Goal: Task Accomplishment & Management: Manage account settings

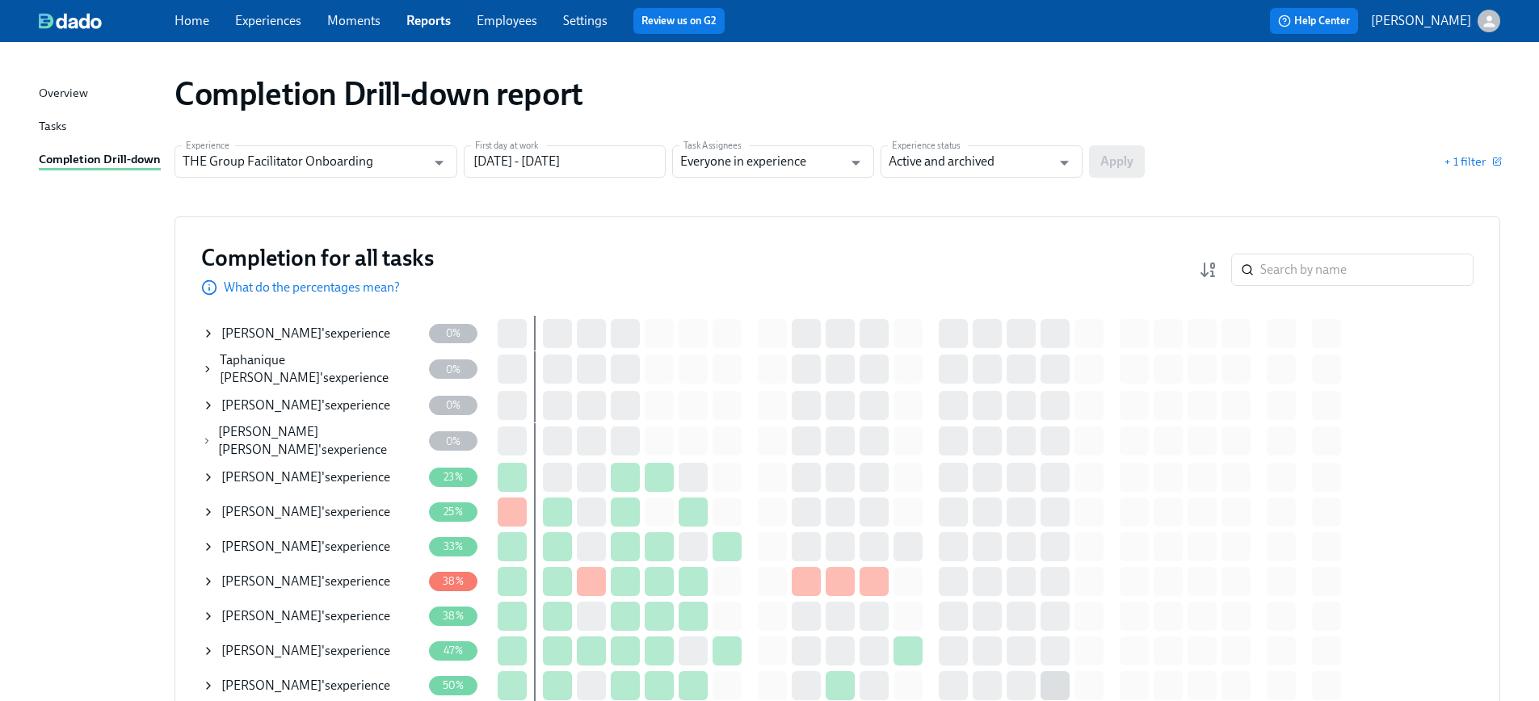
click at [1465, 165] on span "+ 1 filter" at bounding box center [1471, 161] width 57 height 16
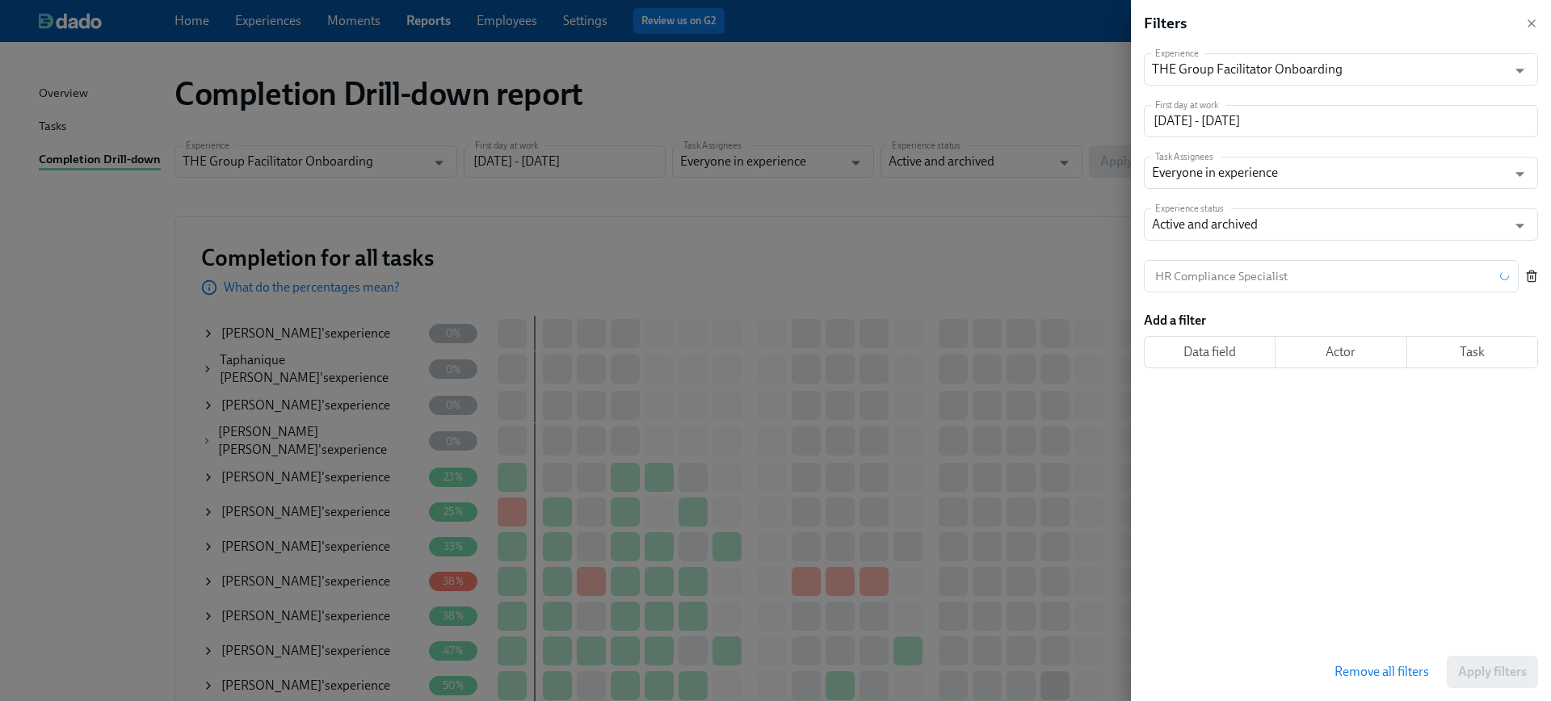
click at [1531, 271] on icon "button" at bounding box center [1531, 272] width 4 height 2
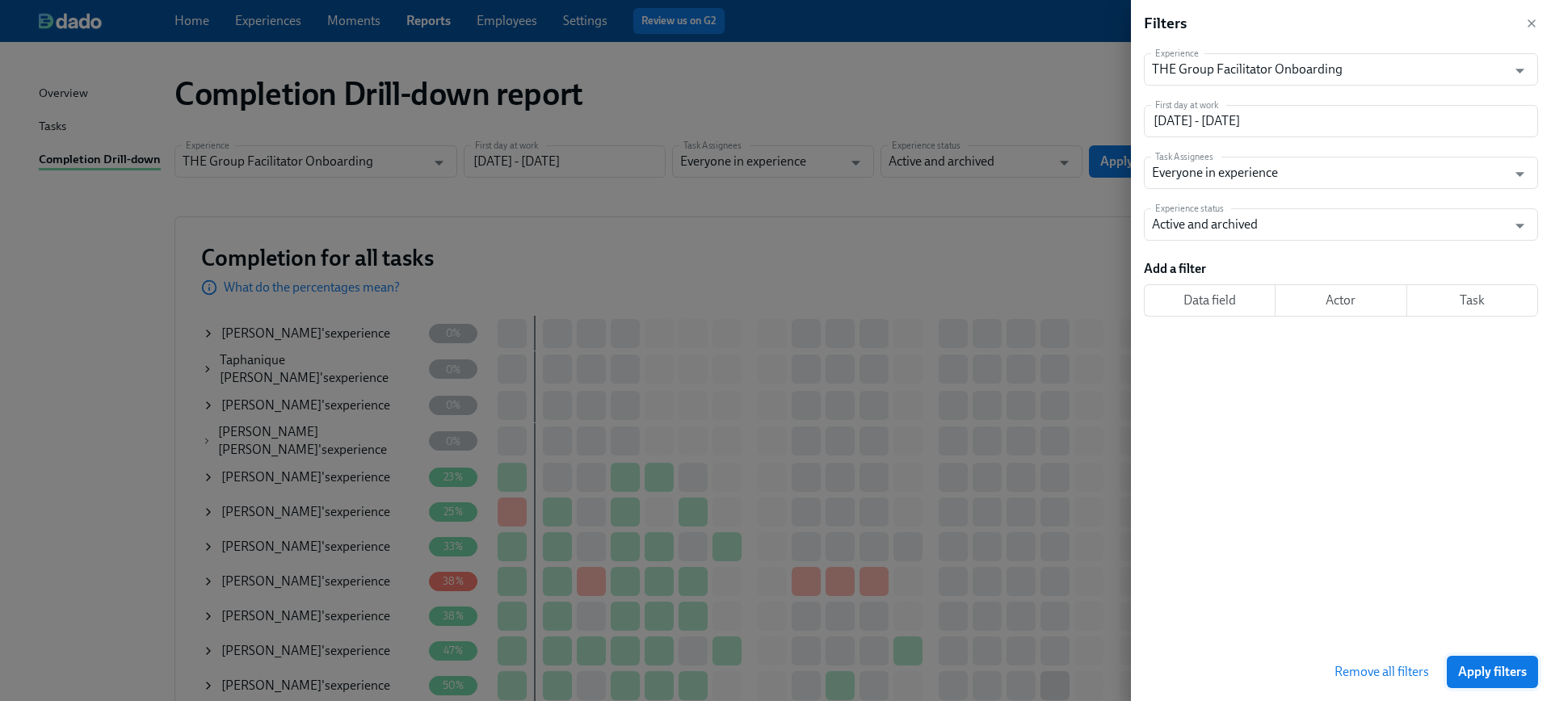
click at [1477, 665] on span "Apply filters" at bounding box center [1492, 672] width 69 height 16
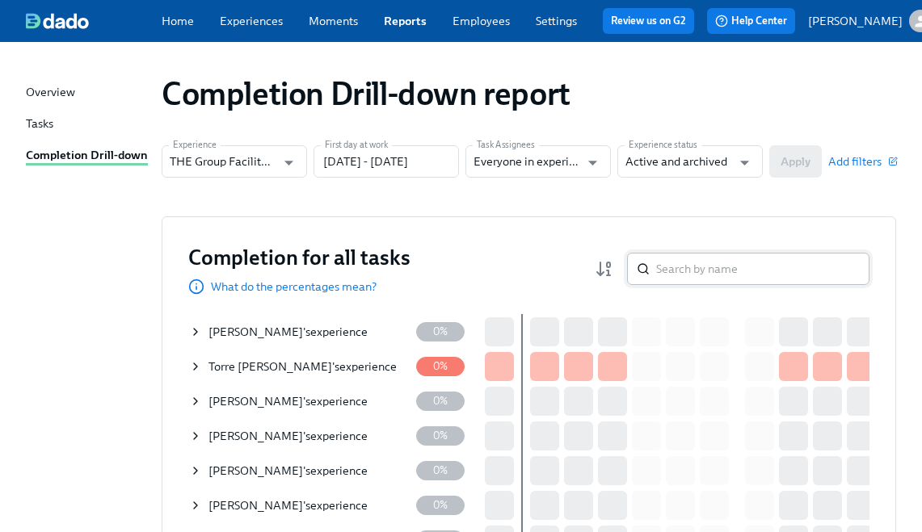
click at [714, 266] on input "search" at bounding box center [762, 269] width 213 height 32
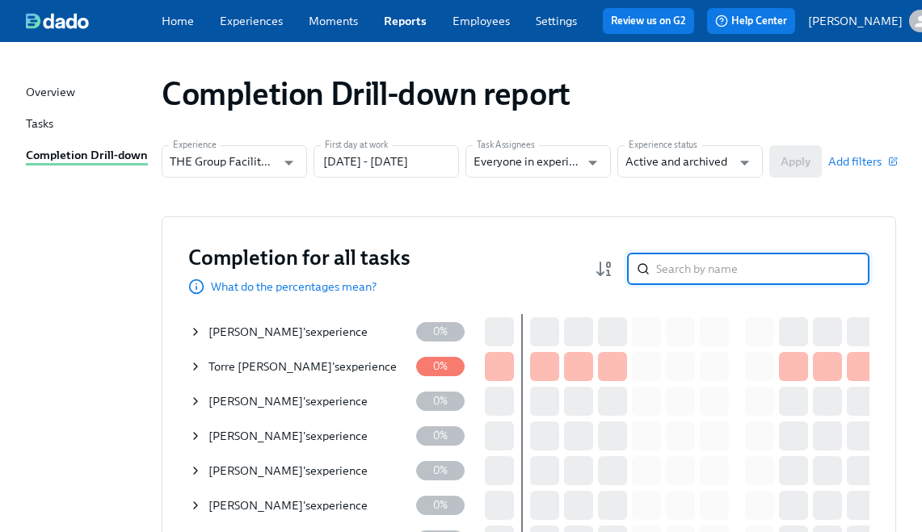
paste input "[PERSON_NAME]"
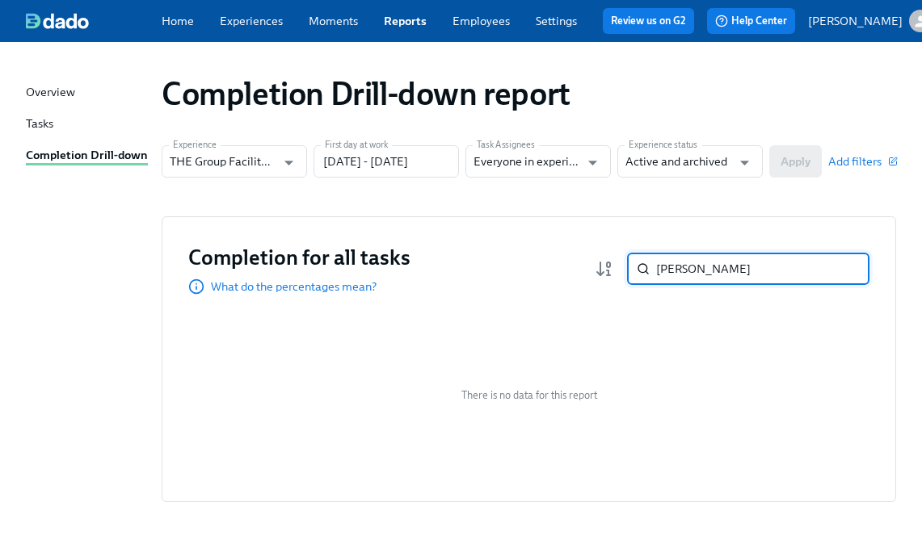
paste input "[PERSON_NAME]"
paste input "Manuel Carvajal"
paste input "[PERSON_NAME]"
paste input "Persephone"
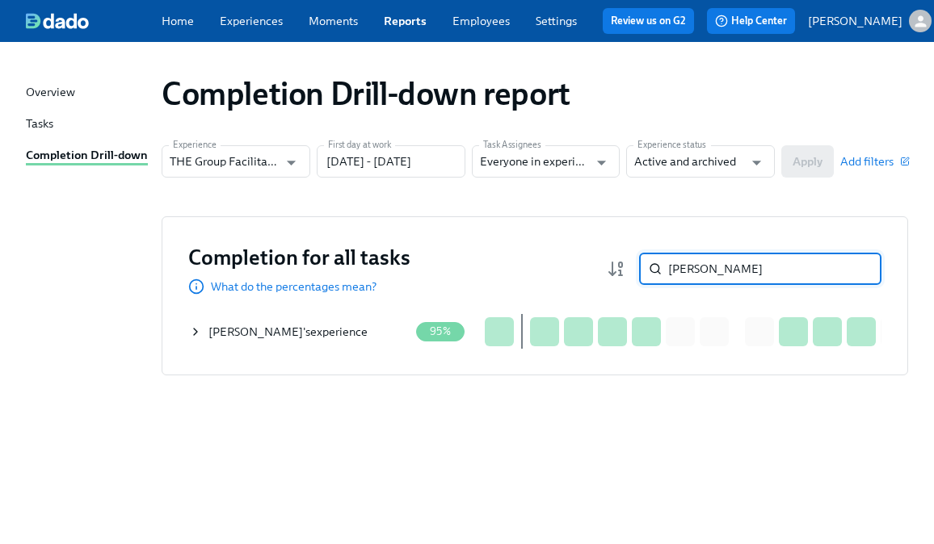
type input "gibson"
click at [190, 338] on icon at bounding box center [195, 332] width 13 height 13
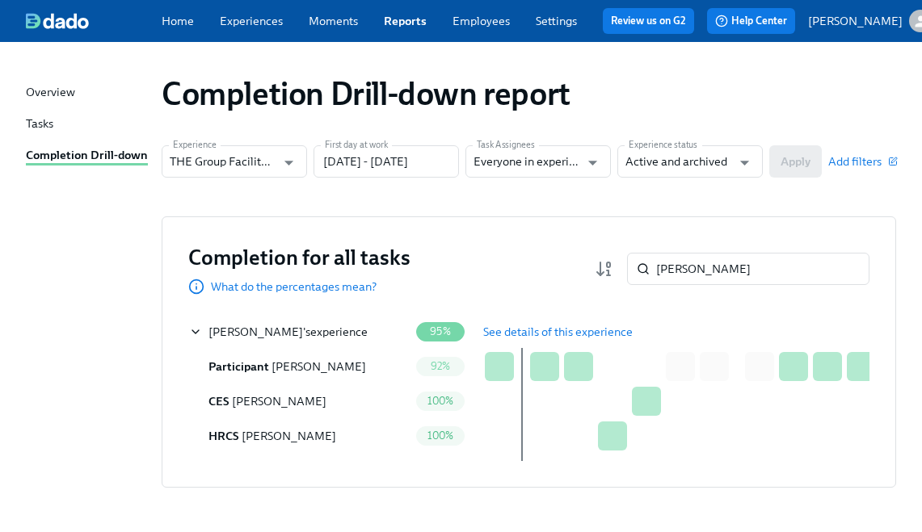
click at [523, 336] on span "See details of this experience" at bounding box center [557, 332] width 149 height 16
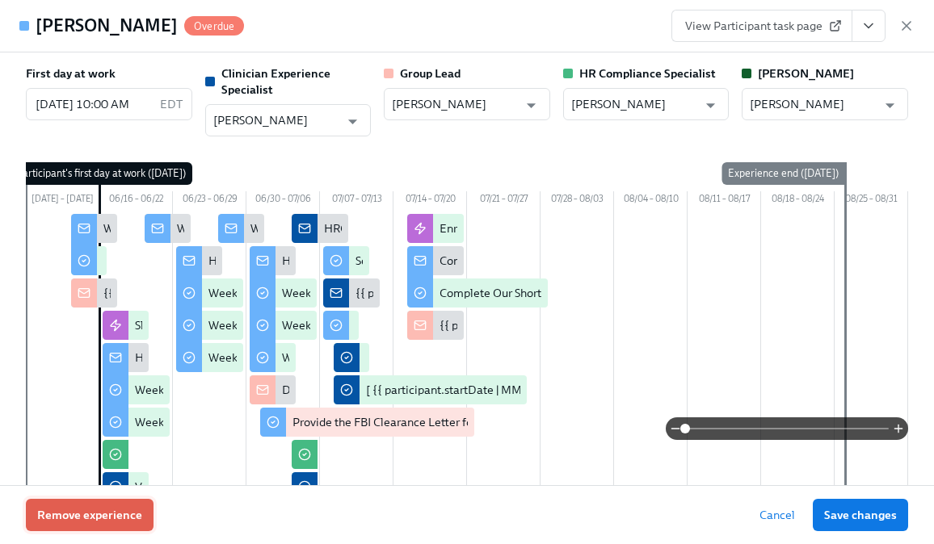
click at [139, 508] on span "Remove experience" at bounding box center [89, 515] width 105 height 16
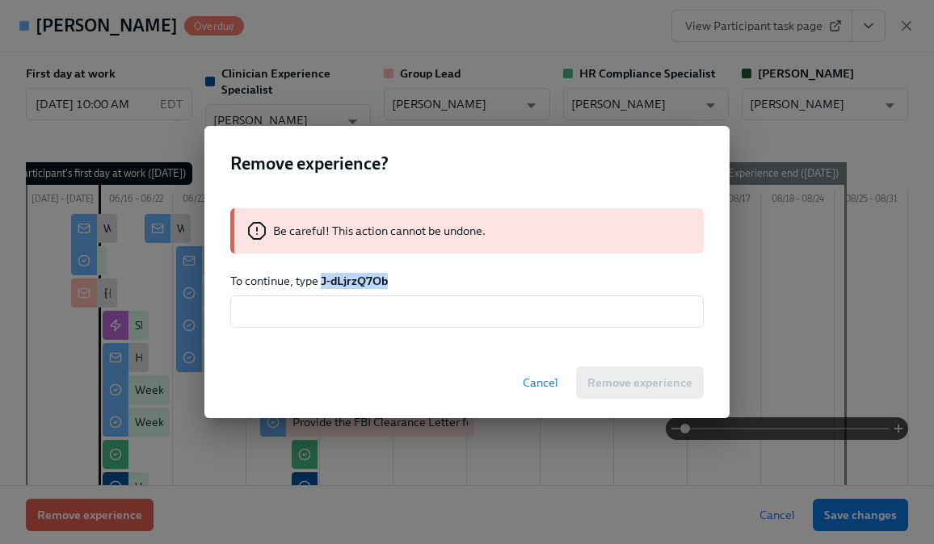
drag, startPoint x: 394, startPoint y: 278, endPoint x: 321, endPoint y: 284, distance: 72.9
click at [321, 284] on p "To continue, type J-dLjrzQ7Ob" at bounding box center [466, 281] width 473 height 16
copy strong "J-dLjrzQ7Ob"
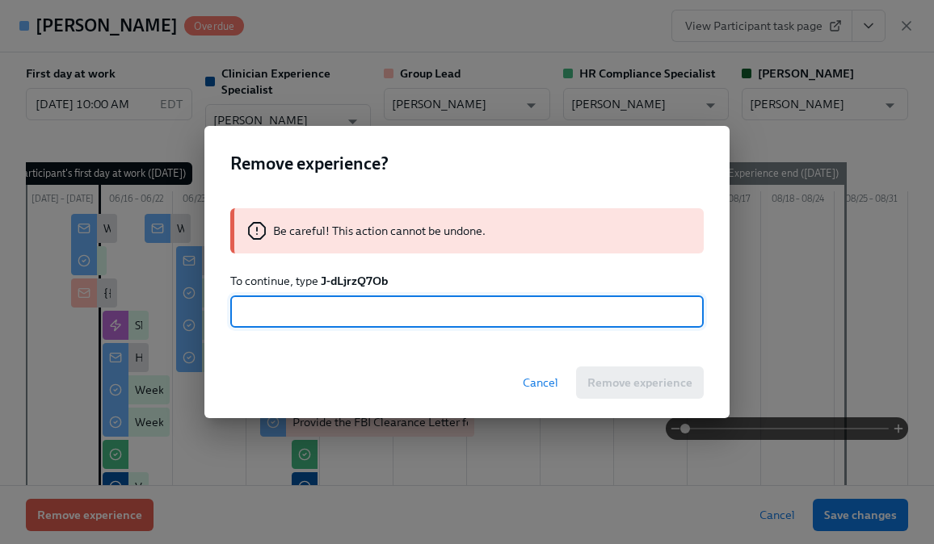
click at [346, 321] on input "text" at bounding box center [466, 312] width 473 height 32
paste input "J-dLjrzQ7Ob"
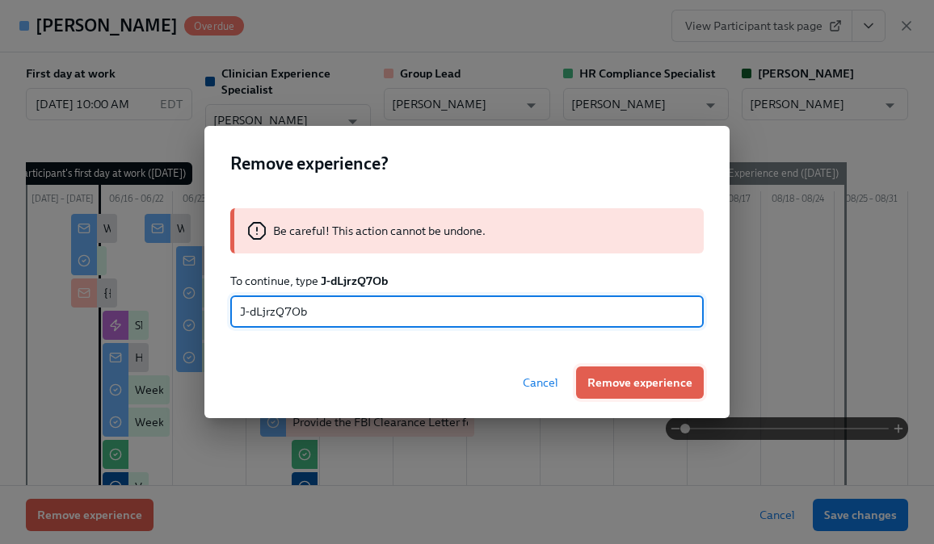
type input "J-dLjrzQ7Ob"
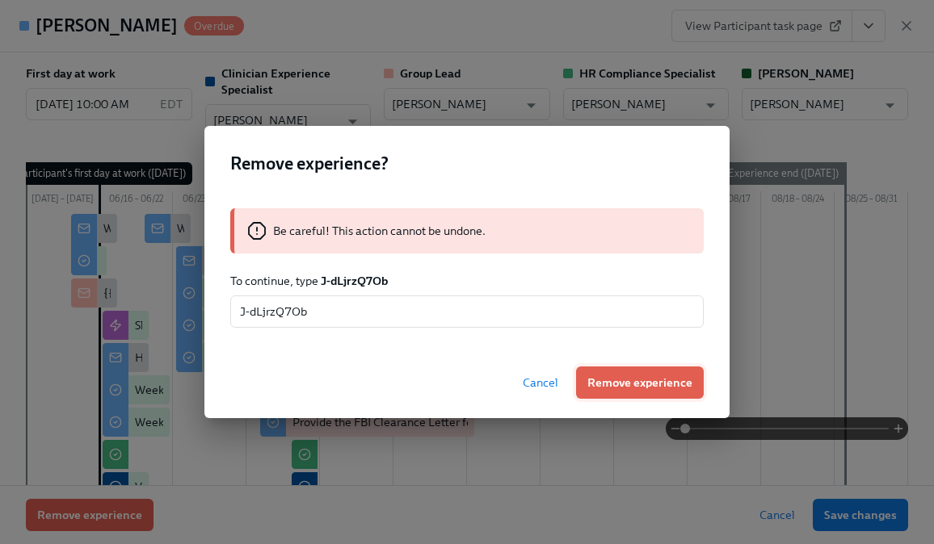
click at [618, 380] on span "Remove experience" at bounding box center [639, 383] width 105 height 16
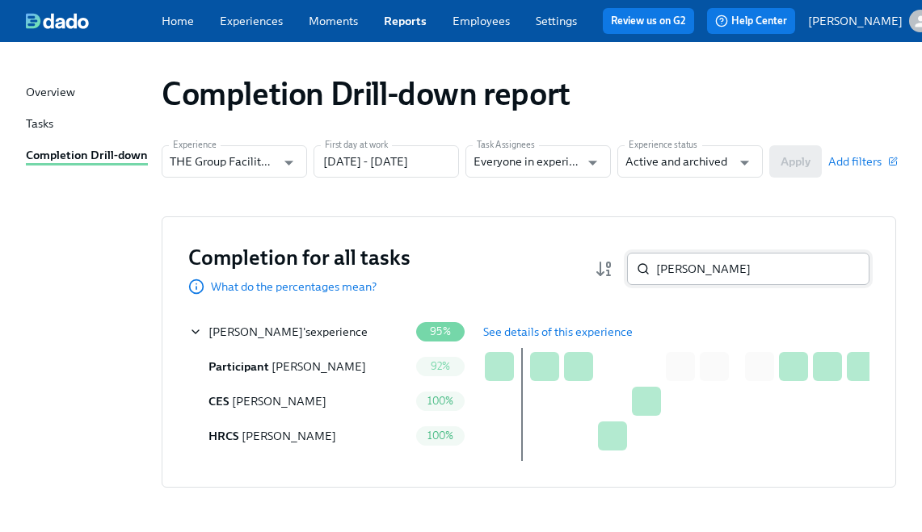
click at [722, 280] on input "gibson" at bounding box center [762, 269] width 213 height 32
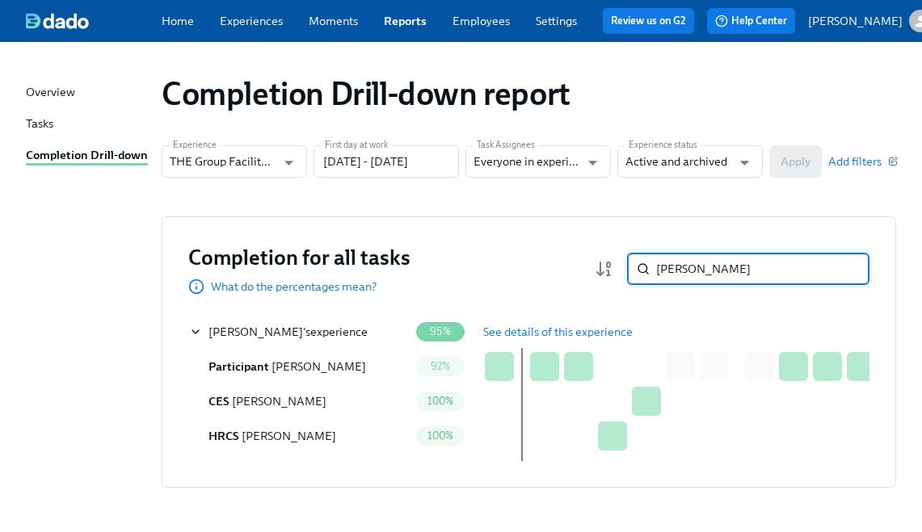
paste input "Natalie Akins"
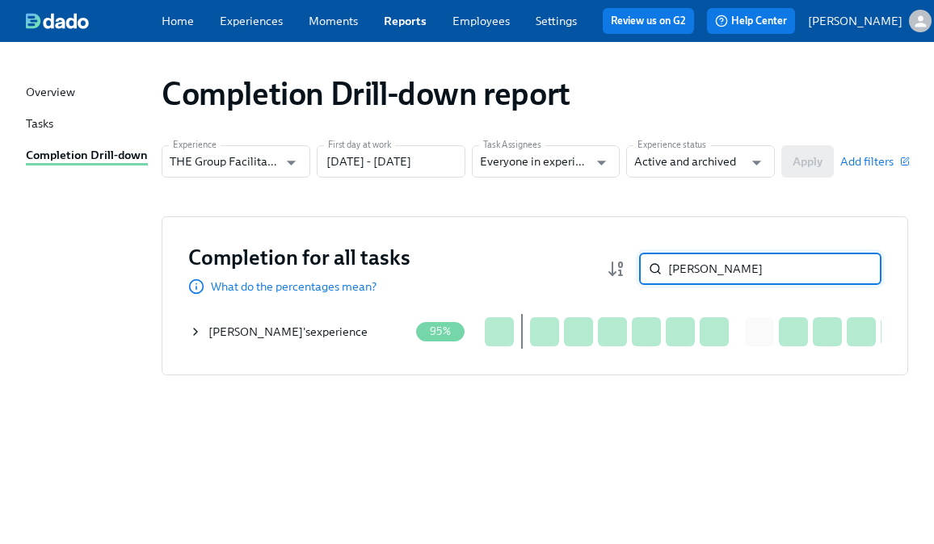
type input "Natalie Akins"
click at [189, 336] on icon at bounding box center [195, 332] width 13 height 13
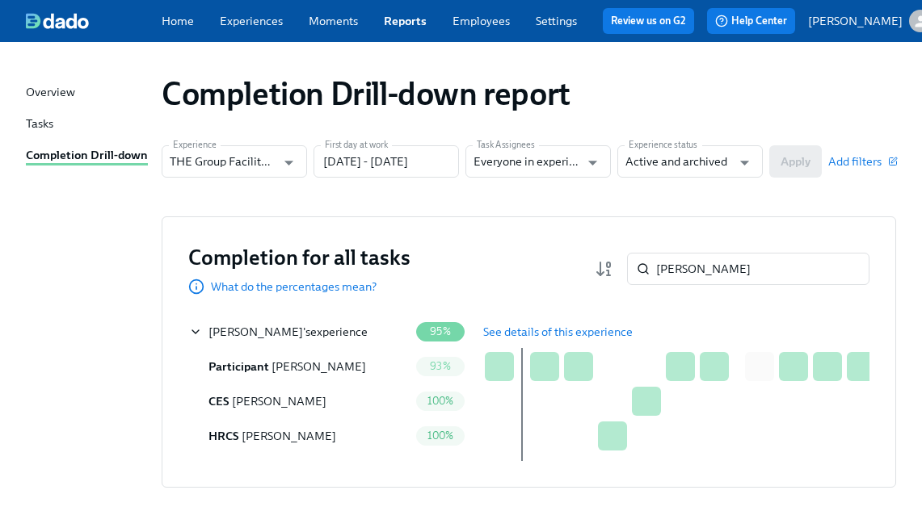
click at [487, 333] on span "See details of this experience" at bounding box center [557, 332] width 149 height 16
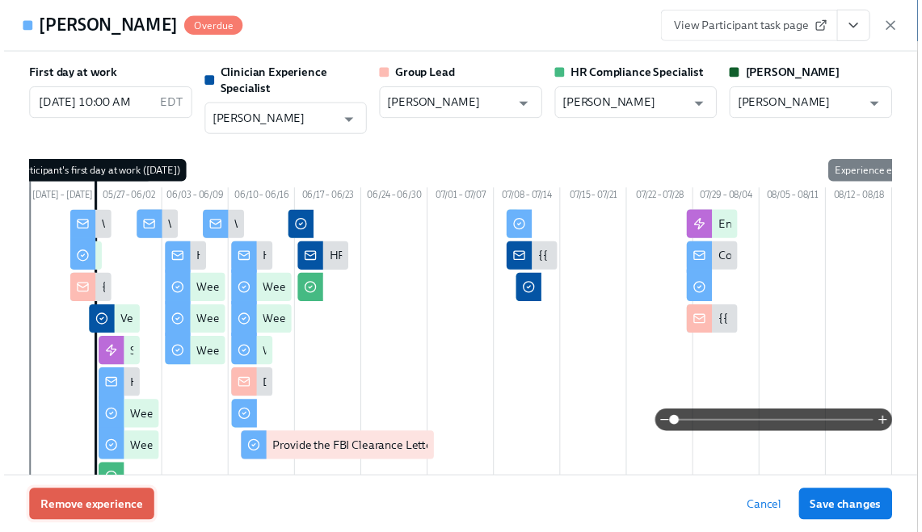
scroll to position [0, 80]
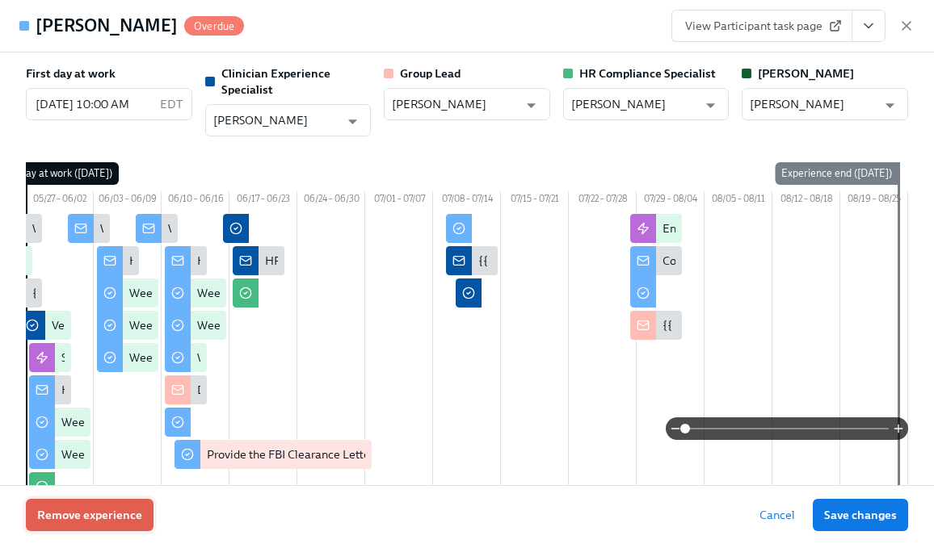
click at [125, 502] on button "Remove experience" at bounding box center [90, 515] width 128 height 32
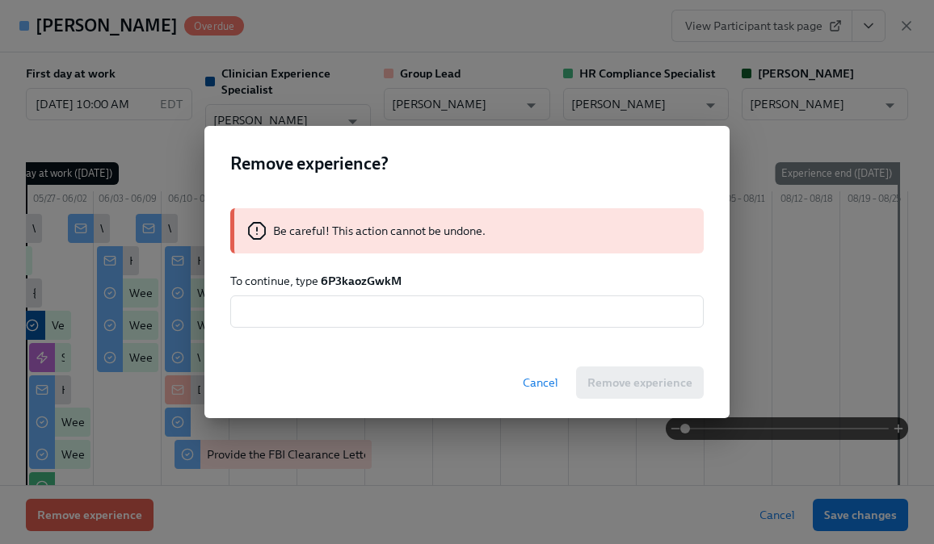
click at [356, 281] on strong "6P3kaozGwkM" at bounding box center [361, 281] width 81 height 15
copy strong "6P3kaozGwkM"
click at [360, 323] on input "text" at bounding box center [466, 312] width 473 height 32
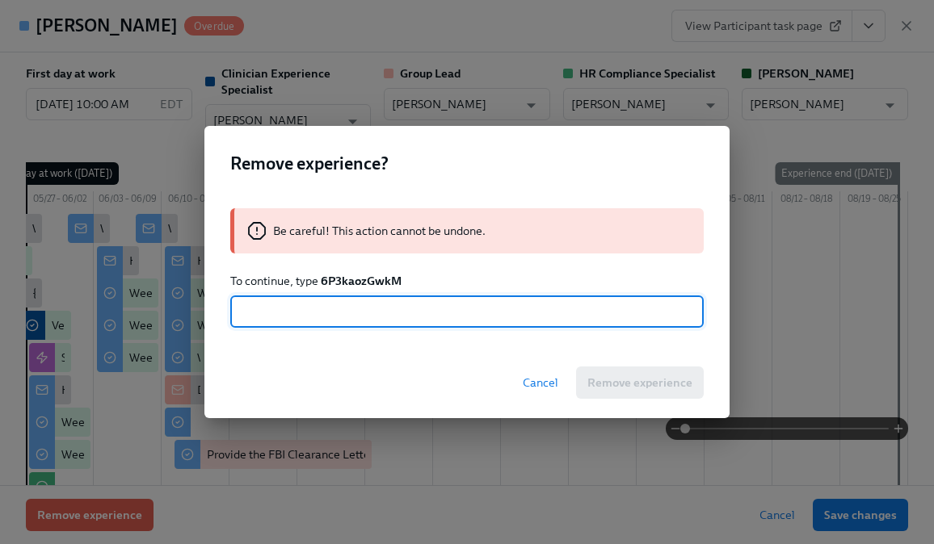
paste input "6P3kaozGwkM"
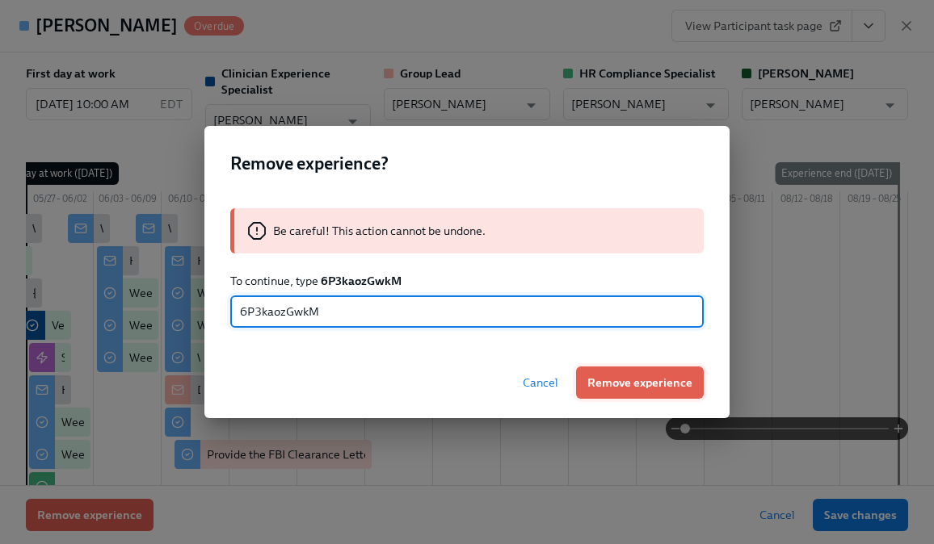
type input "6P3kaozGwkM"
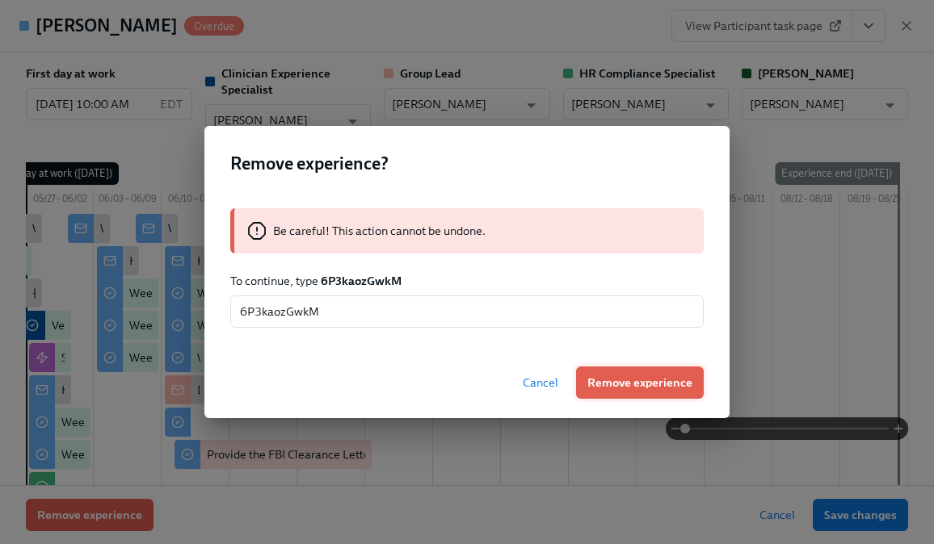
click at [625, 372] on button "Remove experience" at bounding box center [640, 383] width 128 height 32
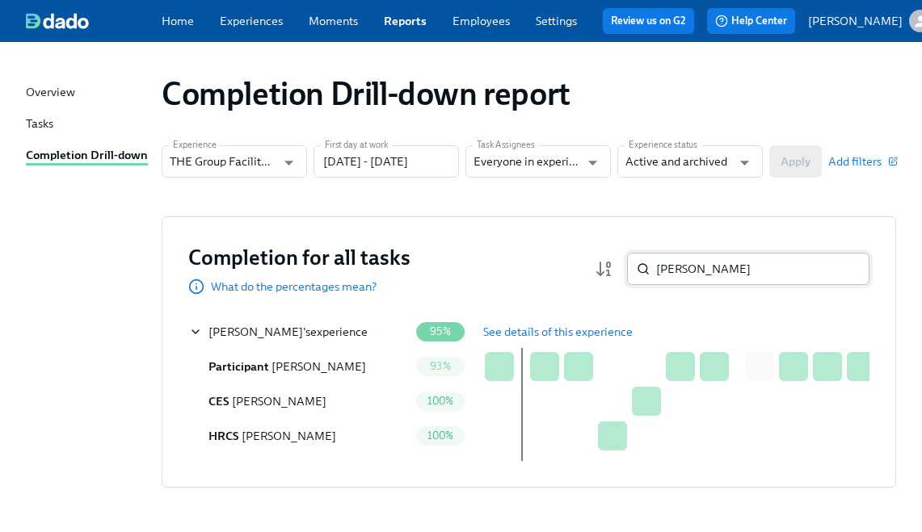
click at [696, 275] on input "Natalie Akins" at bounding box center [762, 269] width 213 height 32
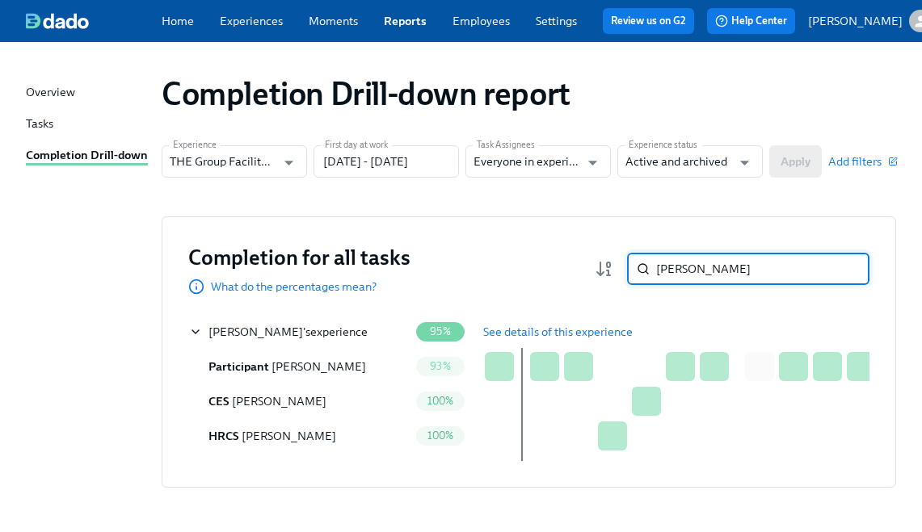
paste input "[PERSON_NAME]"
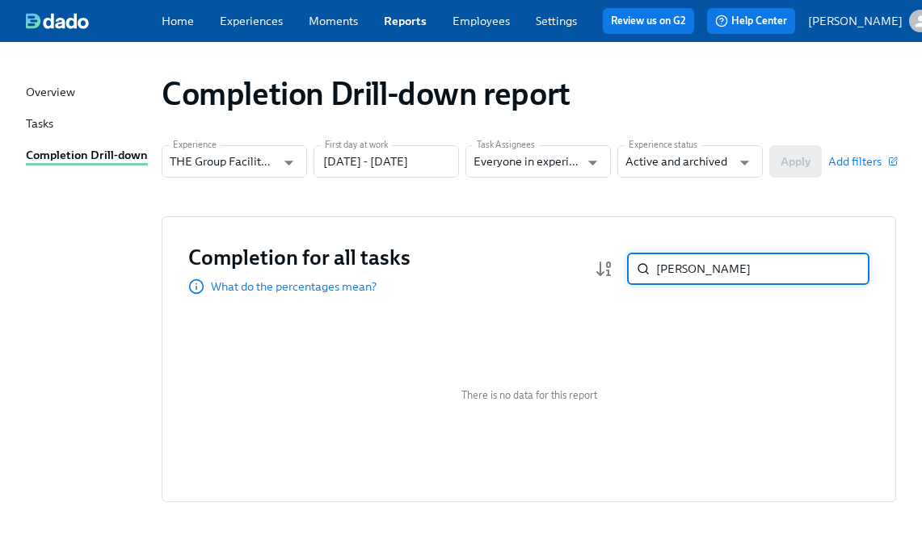
paste input "Oluwadamilola Ezekiel"
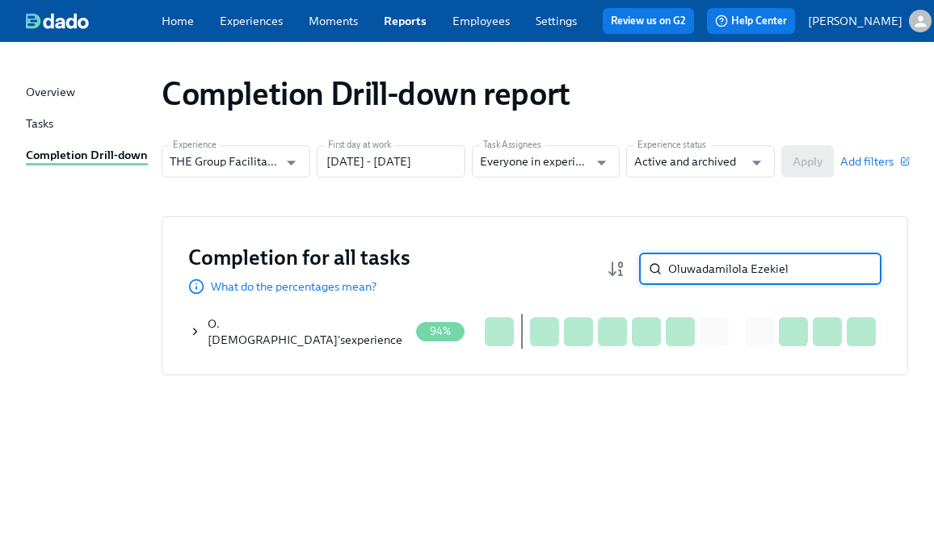
type input "Oluwadamilola Ezekiel"
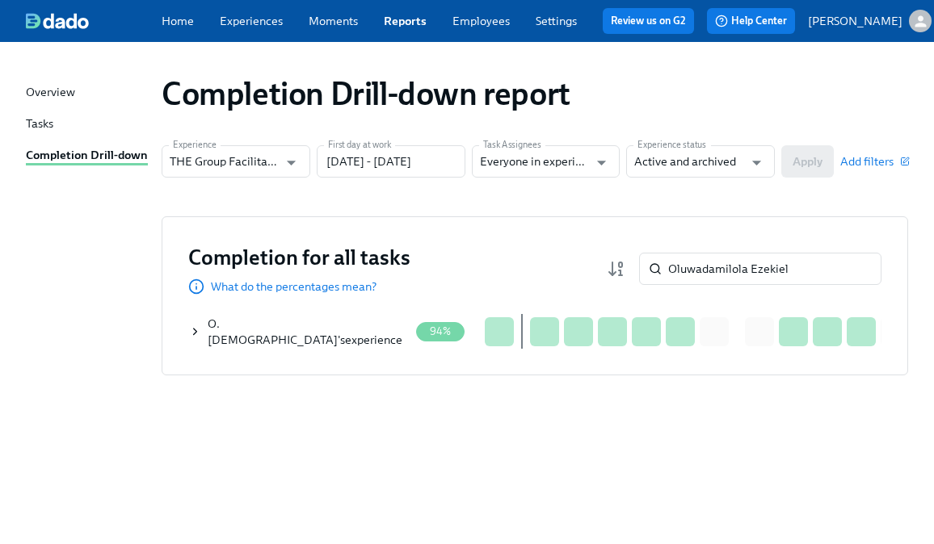
click at [192, 338] on icon at bounding box center [195, 332] width 12 height 13
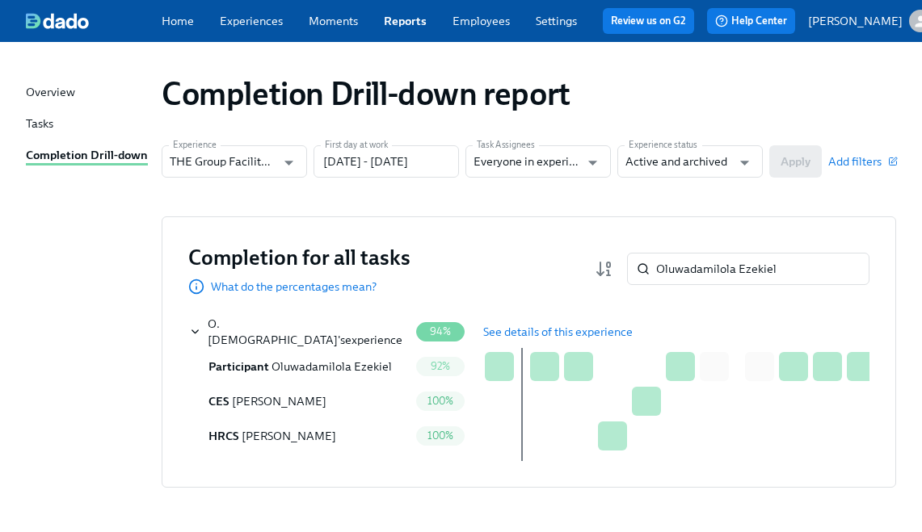
click at [510, 332] on span "See details of this experience" at bounding box center [557, 332] width 149 height 16
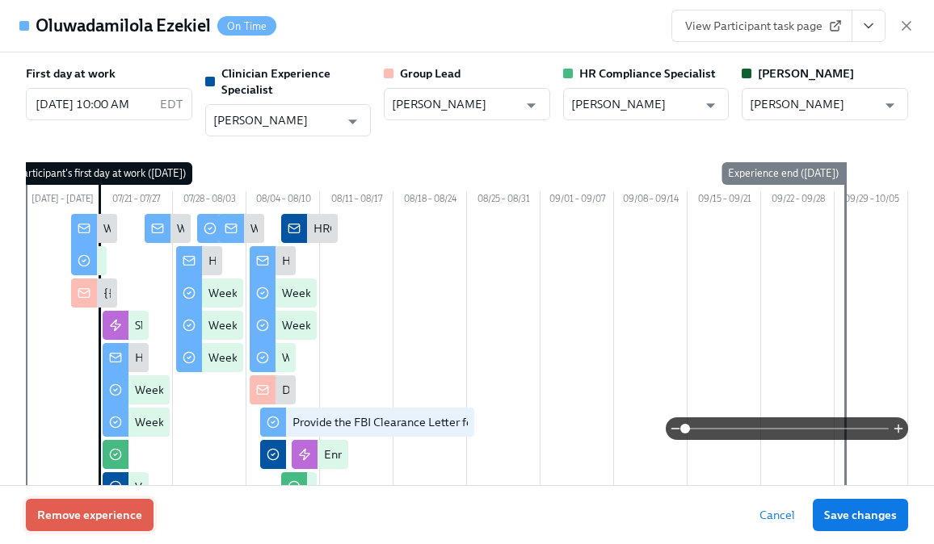
click at [97, 524] on button "Remove experience" at bounding box center [90, 515] width 128 height 32
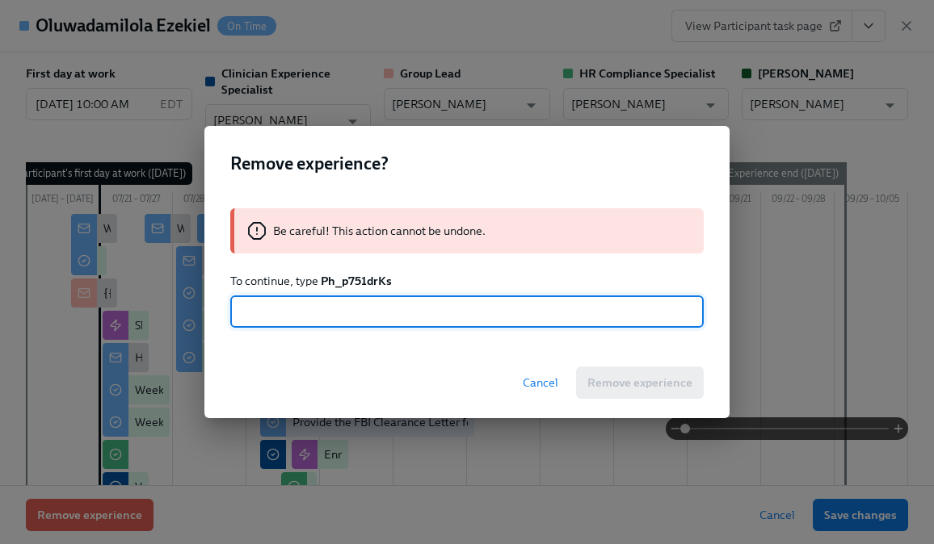
click at [359, 278] on strong "Ph_p751drKs" at bounding box center [356, 281] width 71 height 15
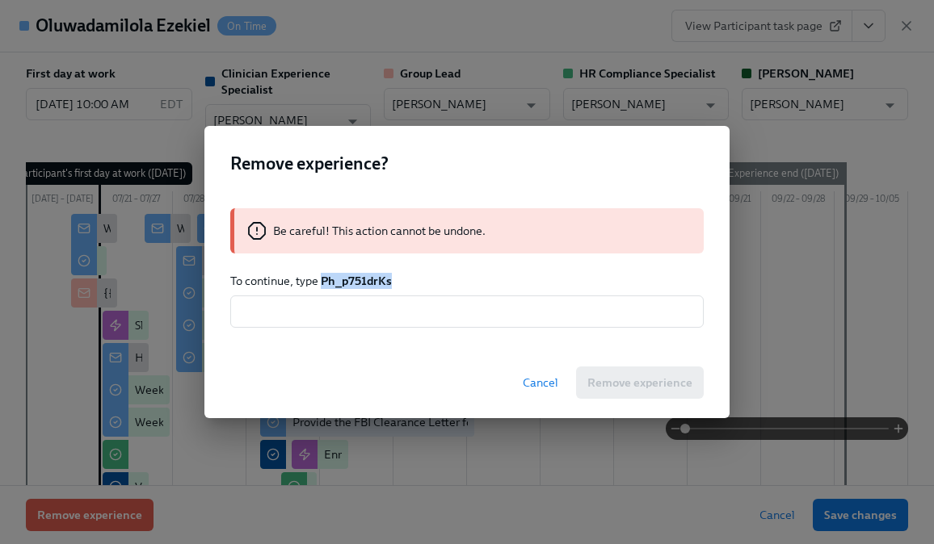
click at [359, 278] on strong "Ph_p751drKs" at bounding box center [356, 281] width 71 height 15
copy strong "Ph_p751drKs"
click at [346, 329] on div "Be careful! This action cannot be undone. To continue, type Ph_p751drKs ​" at bounding box center [466, 268] width 525 height 158
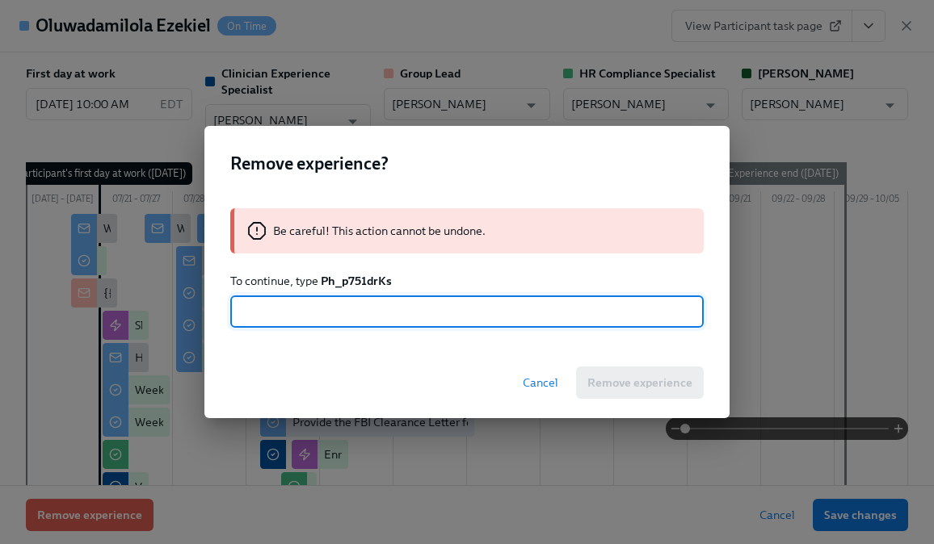
click at [338, 314] on input "text" at bounding box center [466, 312] width 473 height 32
paste input "Ph_p751drKs"
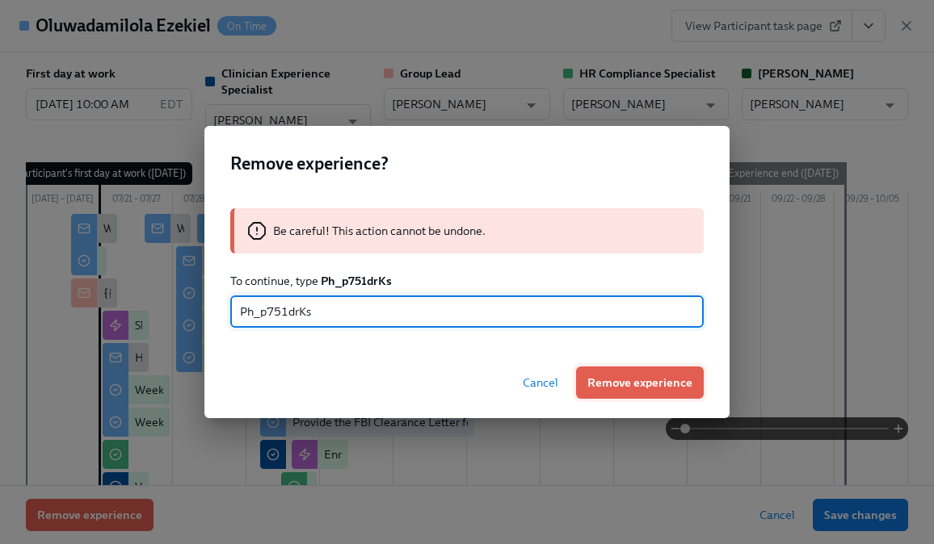
type input "Ph_p751drKs"
click at [626, 368] on button "Remove experience" at bounding box center [640, 383] width 128 height 32
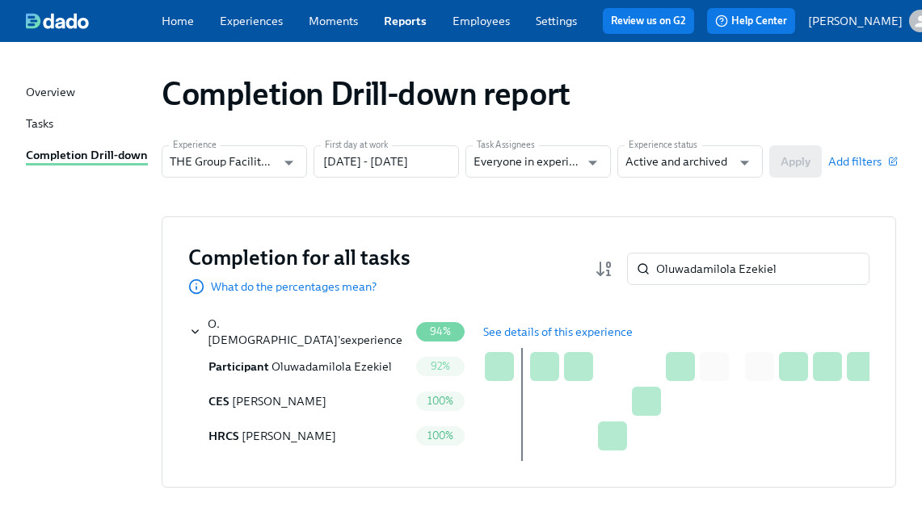
click at [708, 258] on div "Completion for all tasks What do the percentages mean? Oluwadamilola Ezekiel ​" at bounding box center [528, 269] width 681 height 52
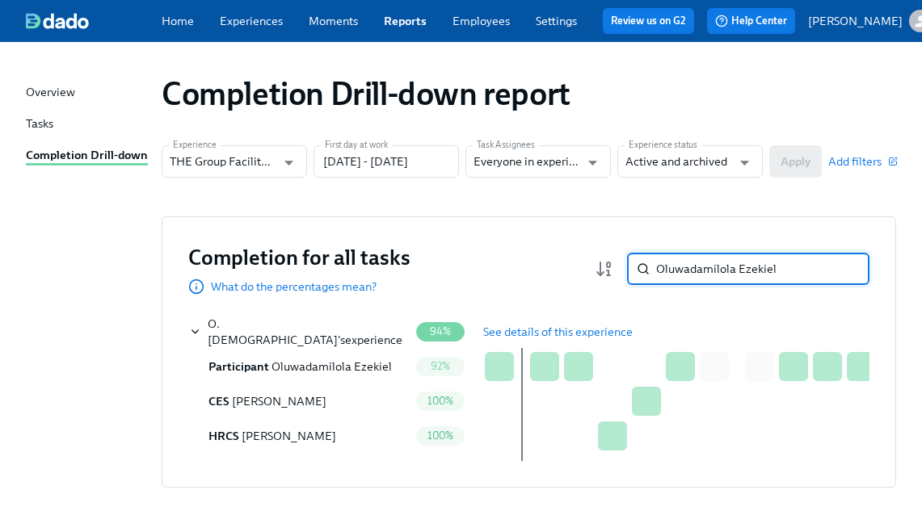
click at [705, 280] on input "Oluwadamilola Ezekiel" at bounding box center [762, 269] width 213 height 32
paste input "ShaQuaella Levy"
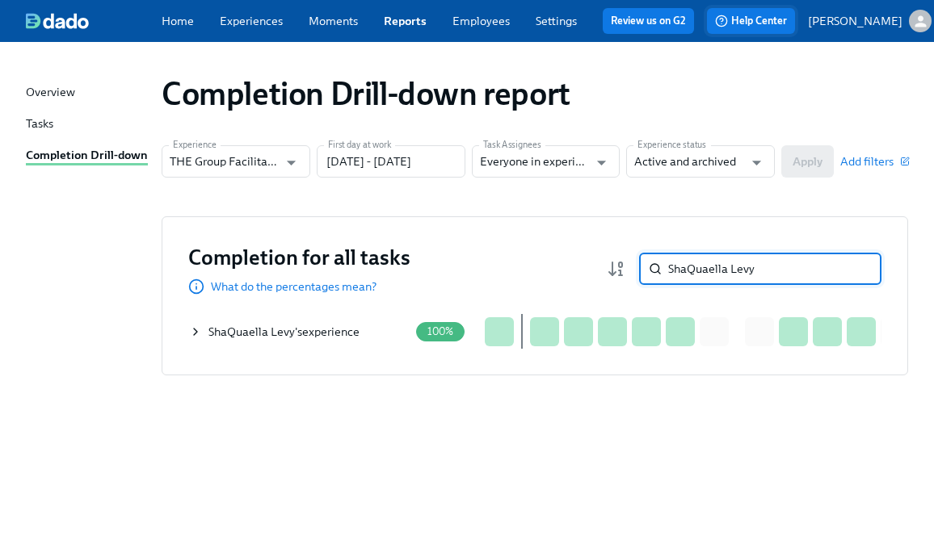
type input "ShaQuaella Levy"
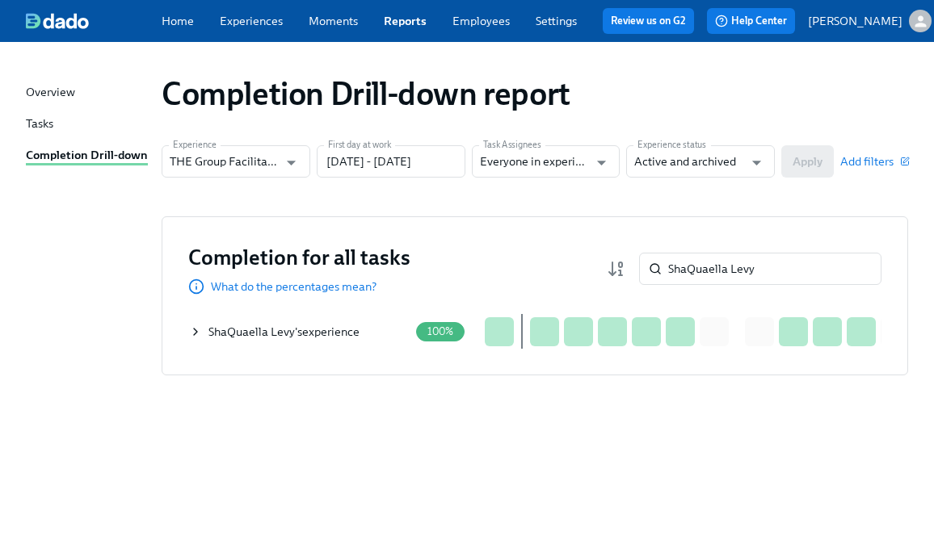
click at [195, 337] on icon at bounding box center [195, 332] width 13 height 13
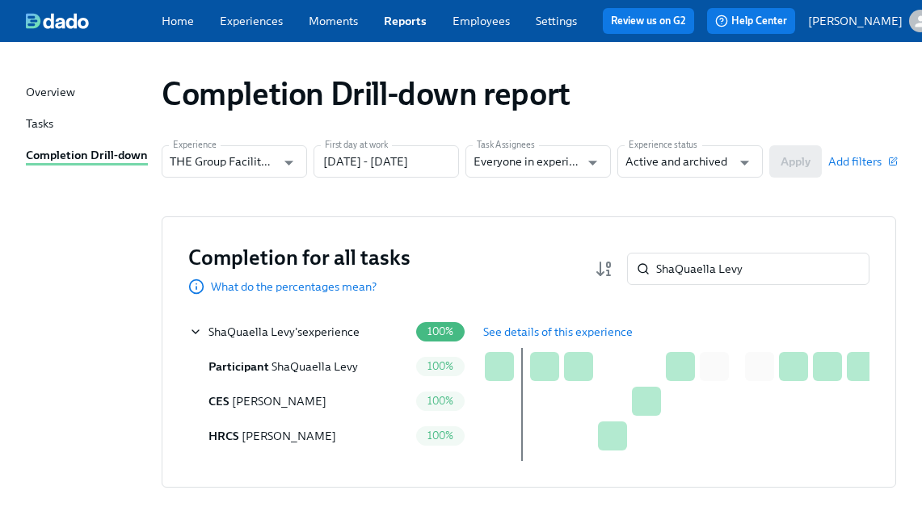
click at [497, 335] on span "See details of this experience" at bounding box center [557, 332] width 149 height 16
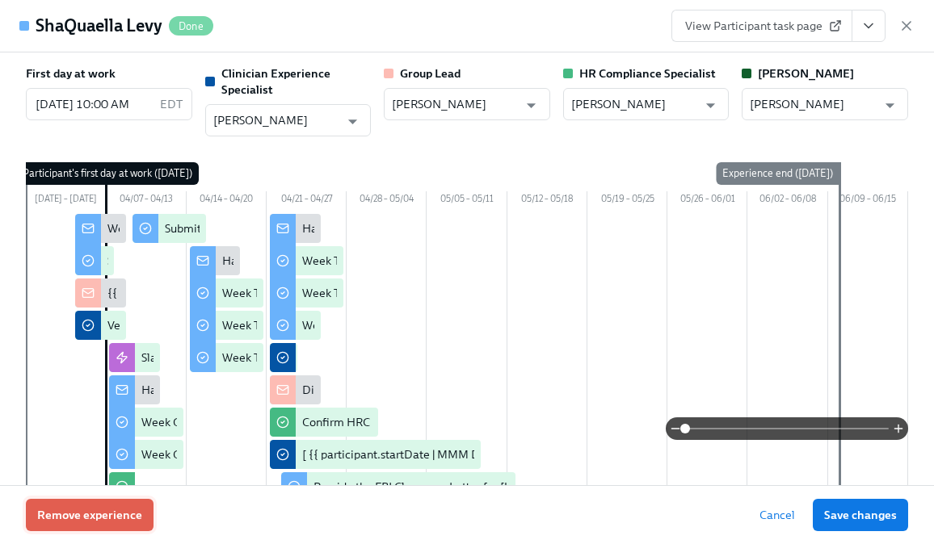
click at [128, 516] on span "Remove experience" at bounding box center [89, 515] width 105 height 16
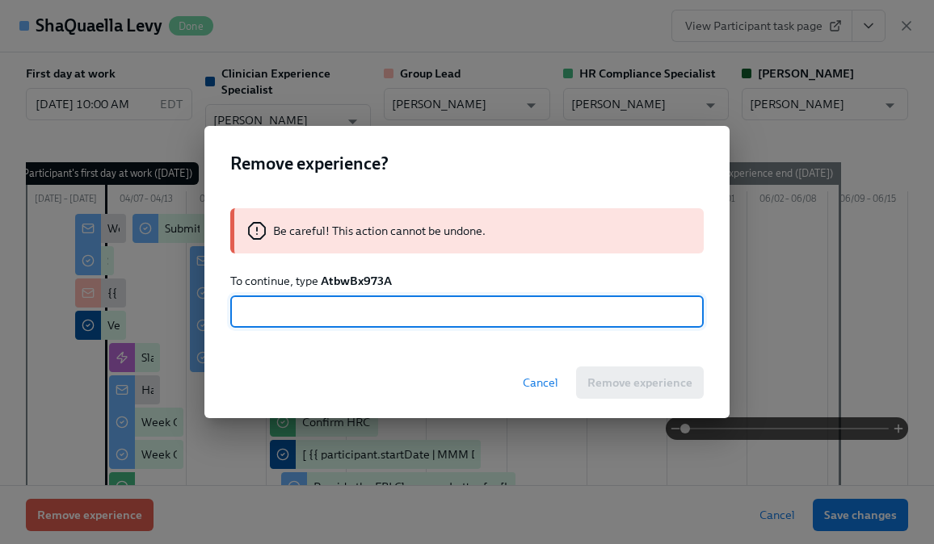
click at [366, 279] on strong "AtbwBx973A" at bounding box center [356, 281] width 71 height 15
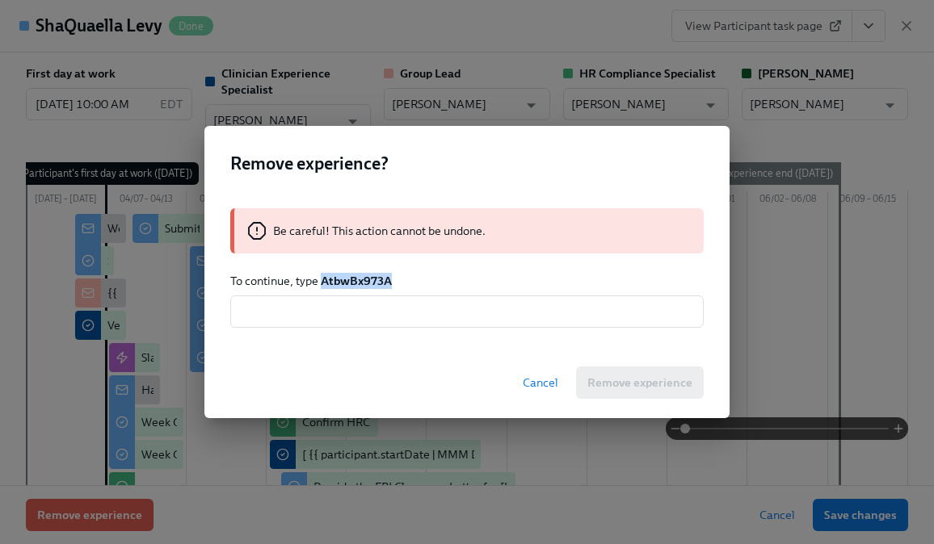
click at [366, 279] on strong "AtbwBx973A" at bounding box center [356, 281] width 71 height 15
copy strong "AtbwBx973A"
click at [363, 311] on input "text" at bounding box center [466, 312] width 473 height 32
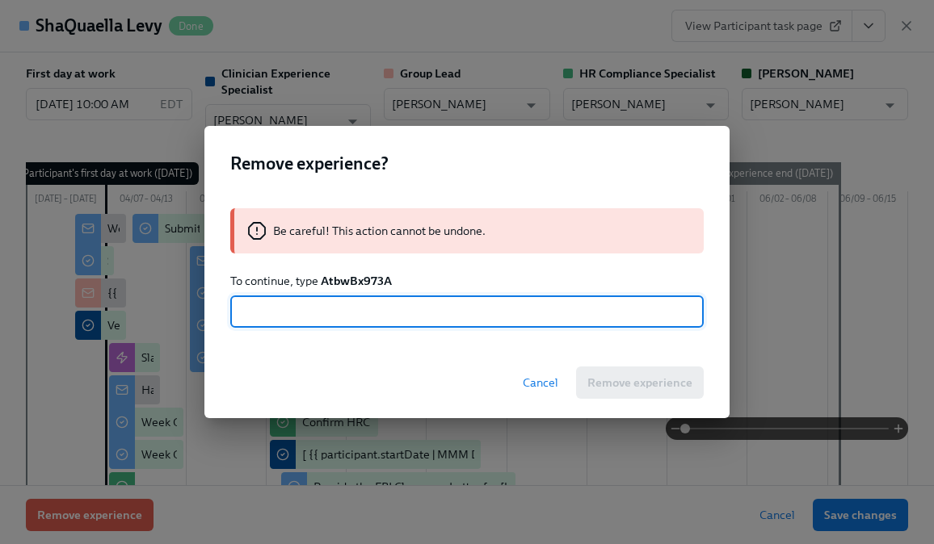
paste input "AtbwBx973A"
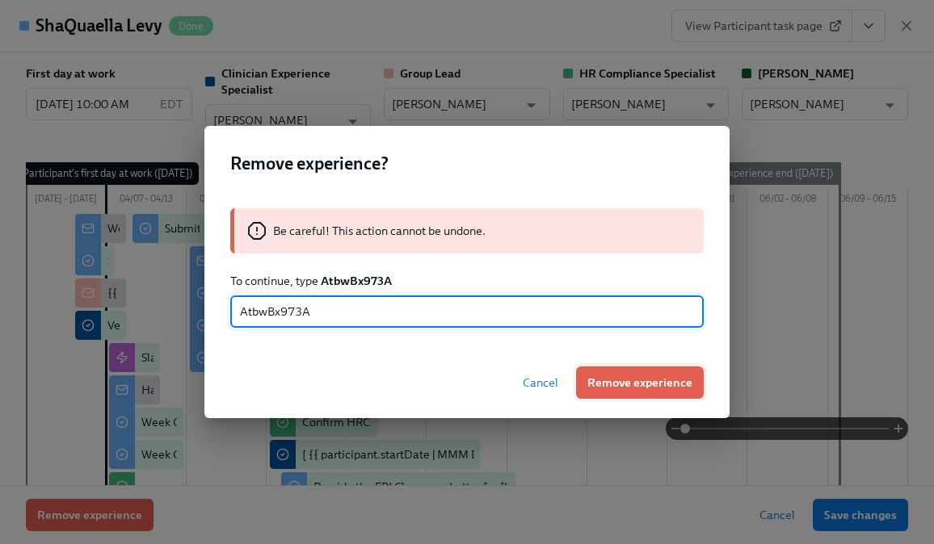
type input "AtbwBx973A"
click at [611, 385] on span "Remove experience" at bounding box center [639, 383] width 105 height 16
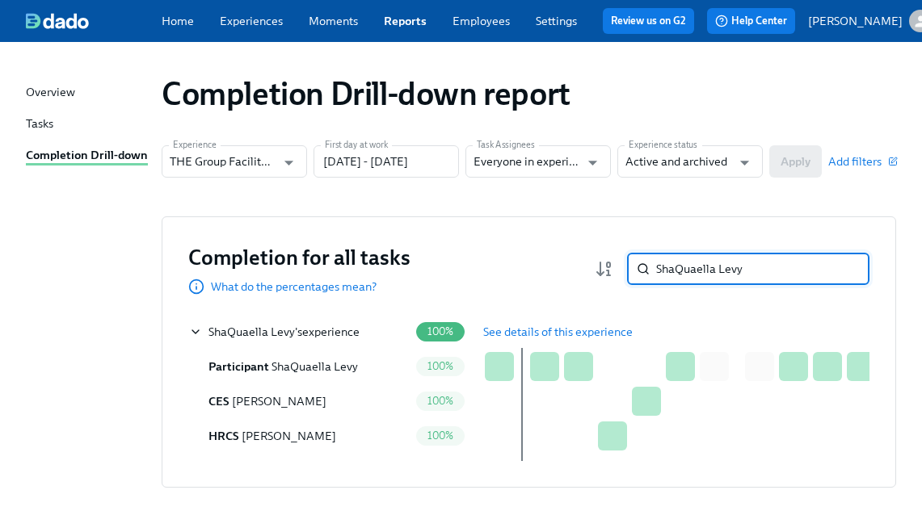
click at [700, 267] on input "ShaQuaella Levy" at bounding box center [762, 269] width 213 height 32
paste input "[PERSON_NAME]"
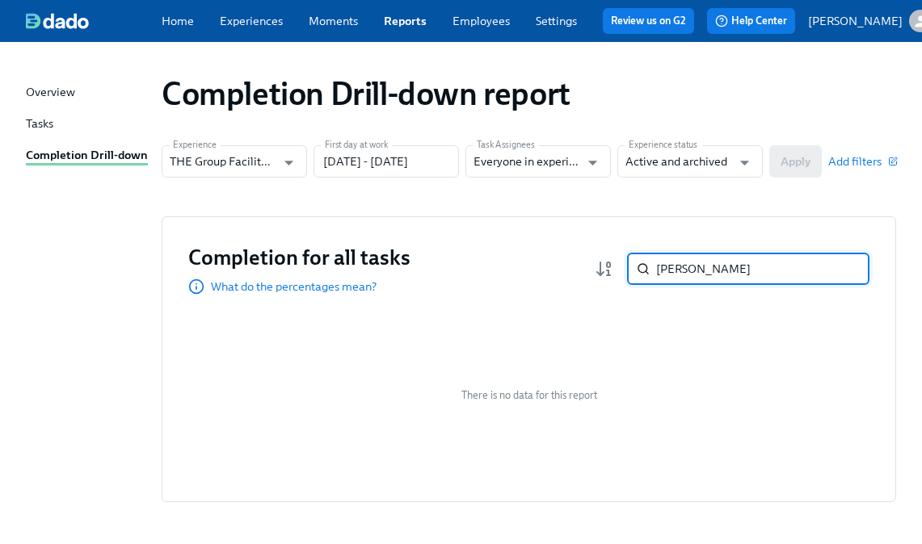
paste input "Beverly Montgomery"
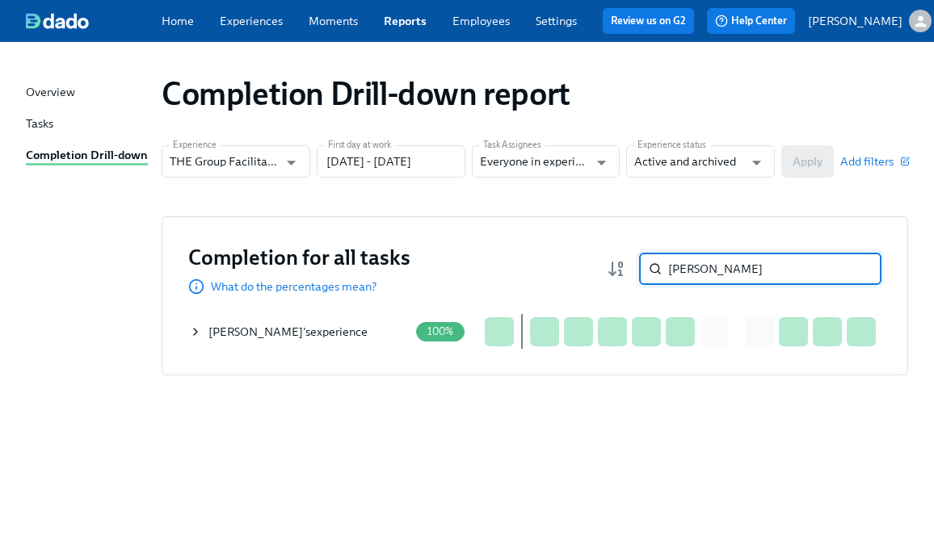
type input "Beverly Montgomery"
click at [192, 334] on icon at bounding box center [195, 332] width 13 height 13
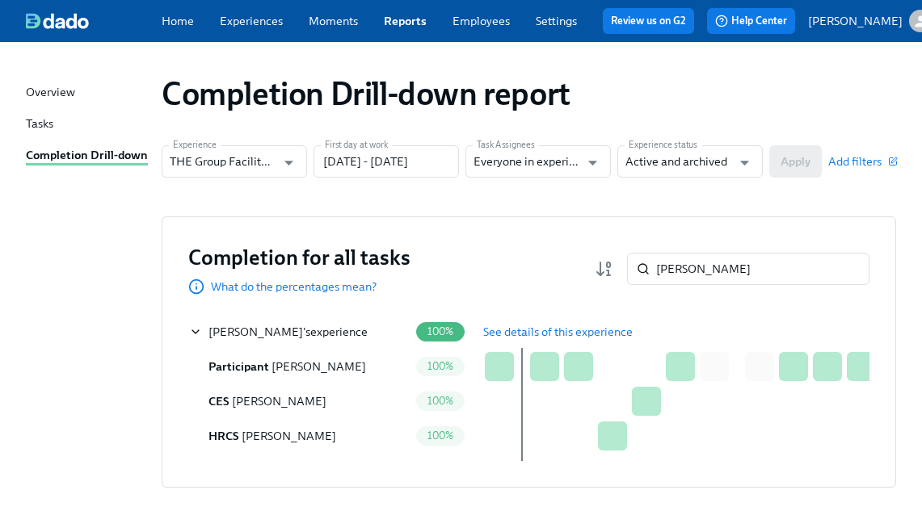
click at [570, 334] on span "See details of this experience" at bounding box center [557, 332] width 149 height 16
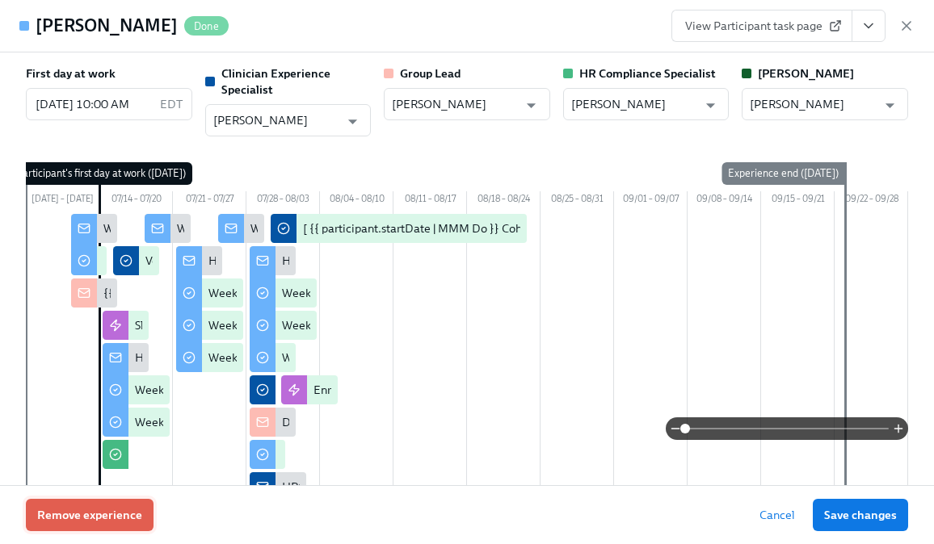
click at [136, 509] on span "Remove experience" at bounding box center [89, 515] width 105 height 16
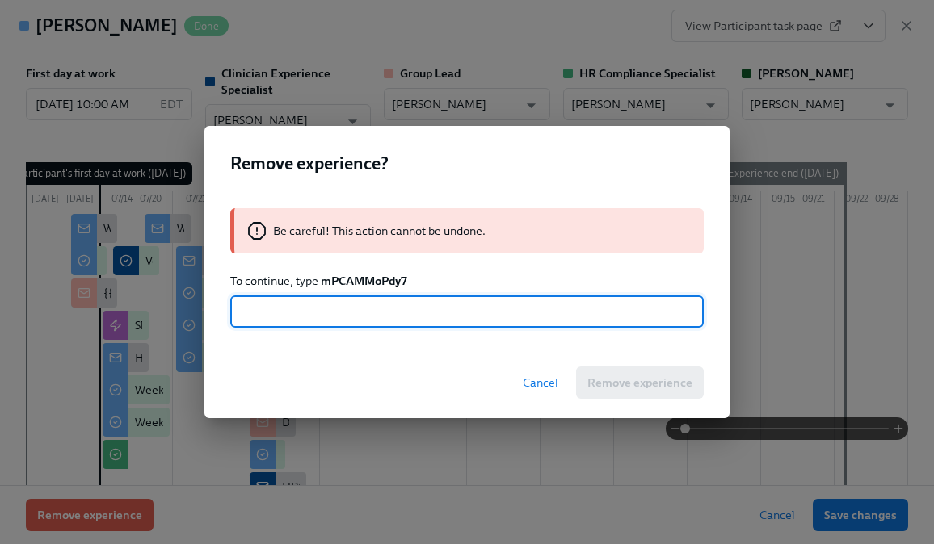
click at [354, 283] on strong "mPCAMMoPdy7" at bounding box center [364, 281] width 86 height 15
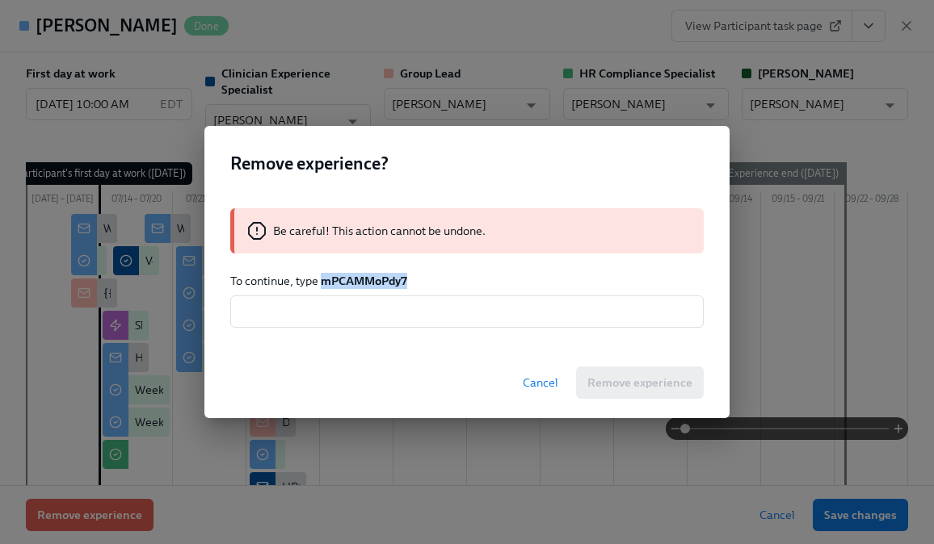
click at [354, 283] on strong "mPCAMMoPdy7" at bounding box center [364, 281] width 86 height 15
copy strong "mPCAMMoPdy7"
click at [347, 312] on input "text" at bounding box center [466, 312] width 473 height 32
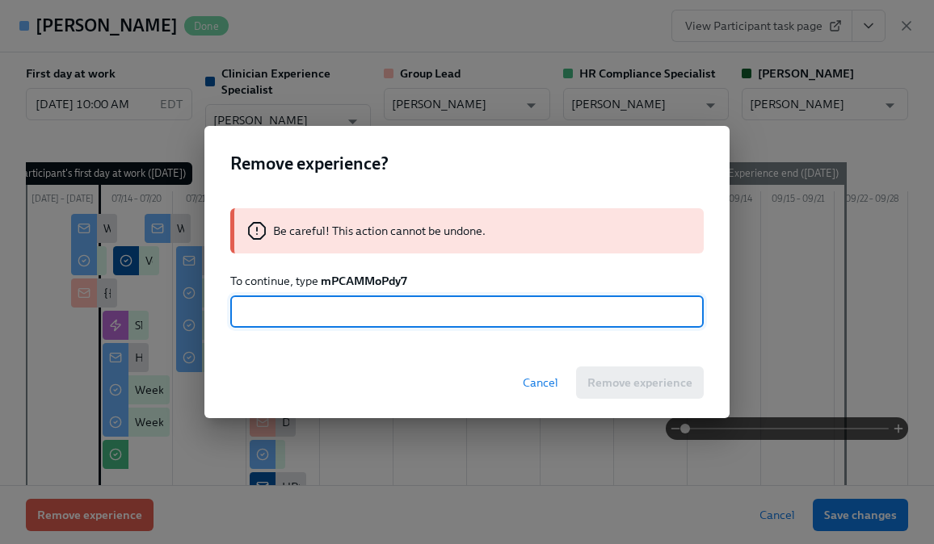
paste input "mPCAMMoPdy7"
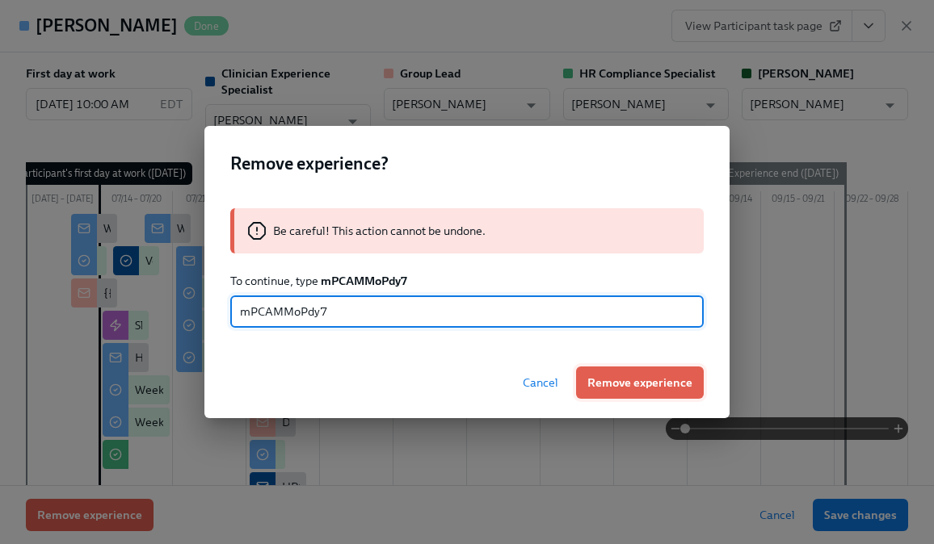
type input "mPCAMMoPdy7"
click at [627, 389] on span "Remove experience" at bounding box center [639, 383] width 105 height 16
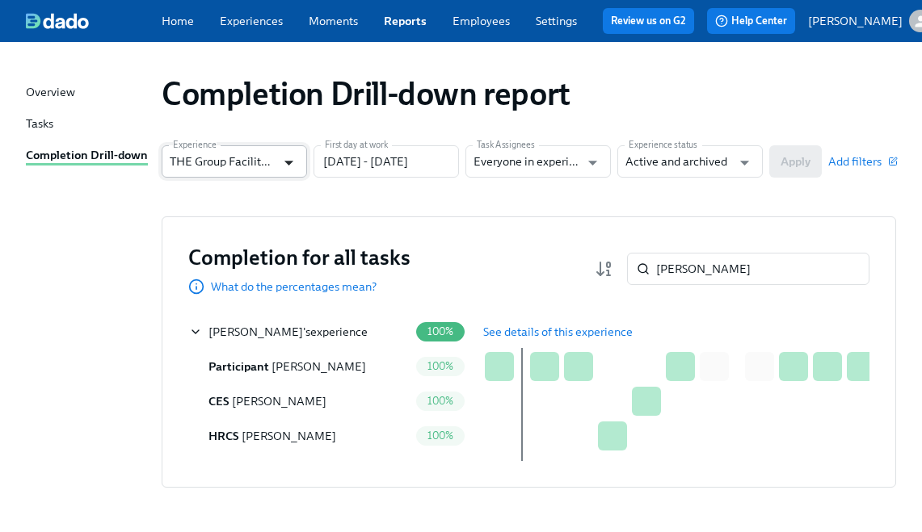
click at [290, 162] on icon "Open" at bounding box center [289, 163] width 22 height 22
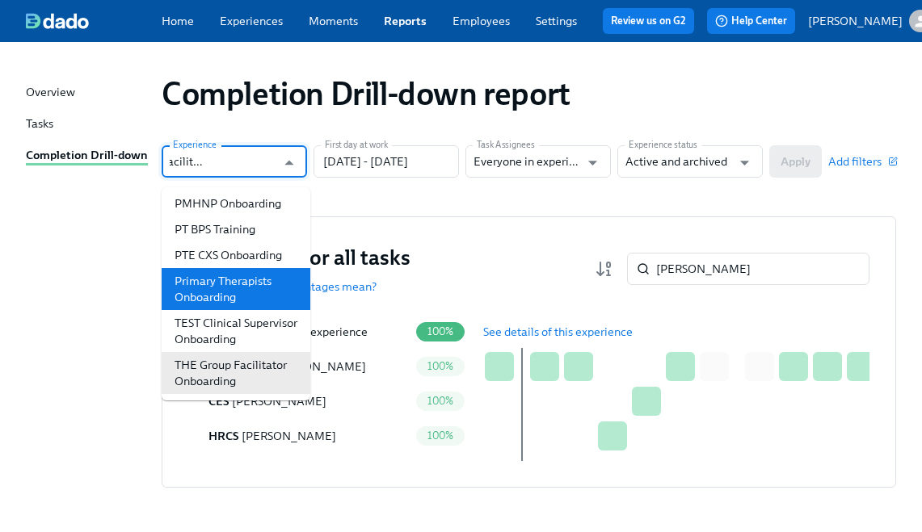
scroll to position [1200, 0]
click at [237, 268] on li "Primary Therapists Onboarding" at bounding box center [236, 289] width 149 height 42
type input "Primary Therapists Onboarding"
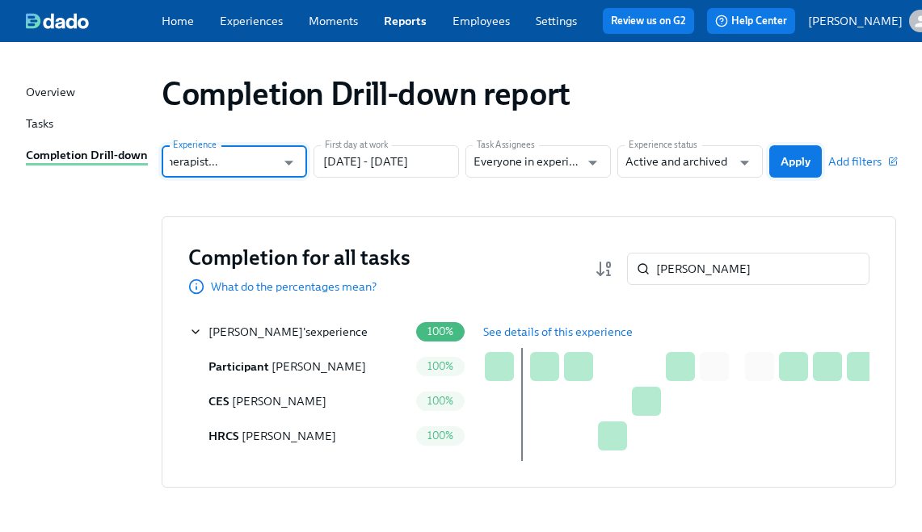
scroll to position [0, 0]
click at [821, 158] on button "Apply" at bounding box center [795, 161] width 53 height 32
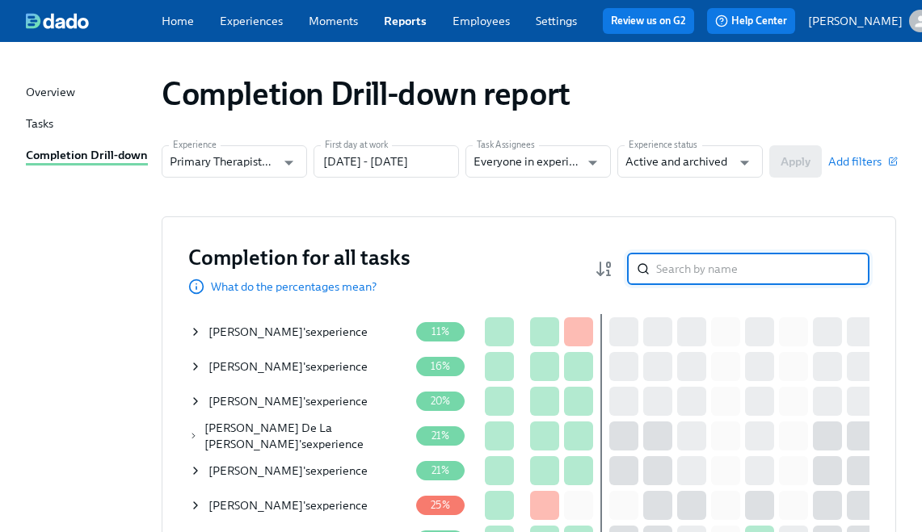
click at [686, 263] on input "search" at bounding box center [762, 269] width 213 height 32
paste input "[PERSON_NAME]"
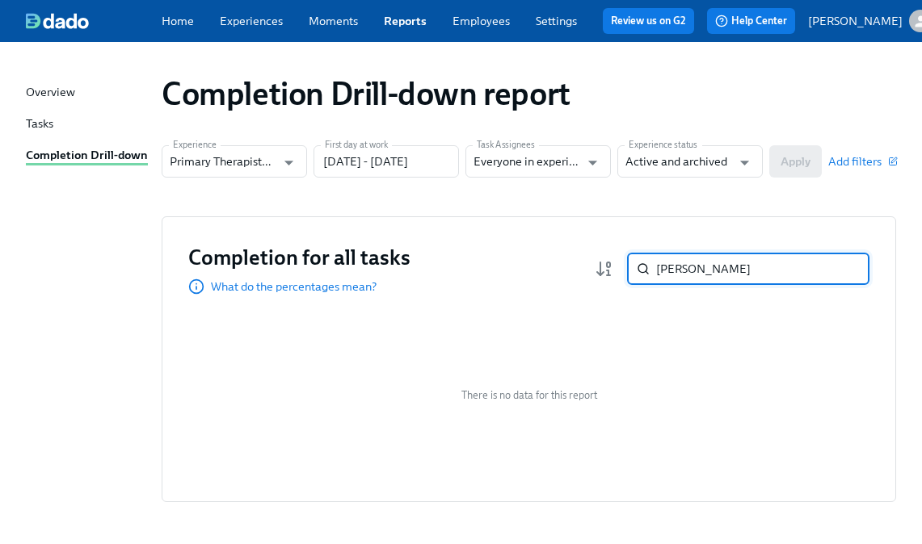
paste input "[PERSON_NAME]"
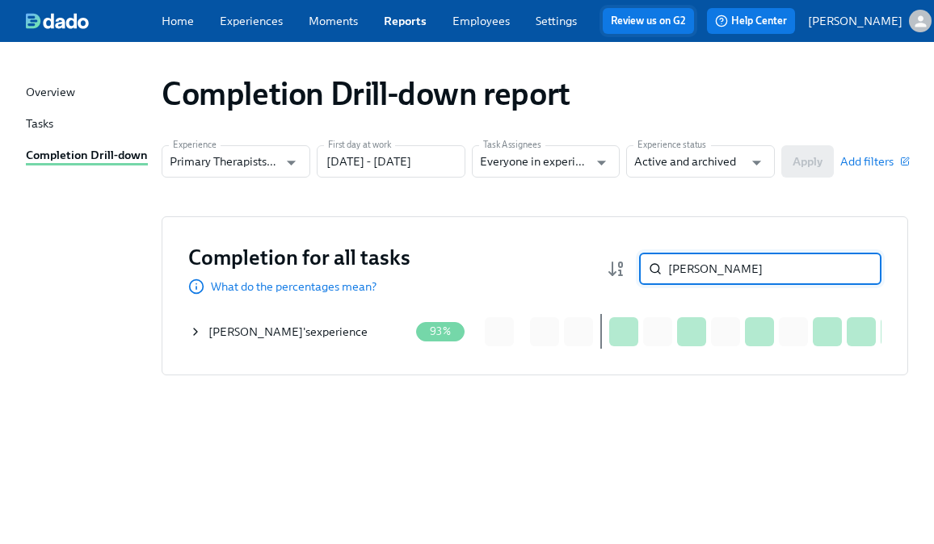
type input "[PERSON_NAME]"
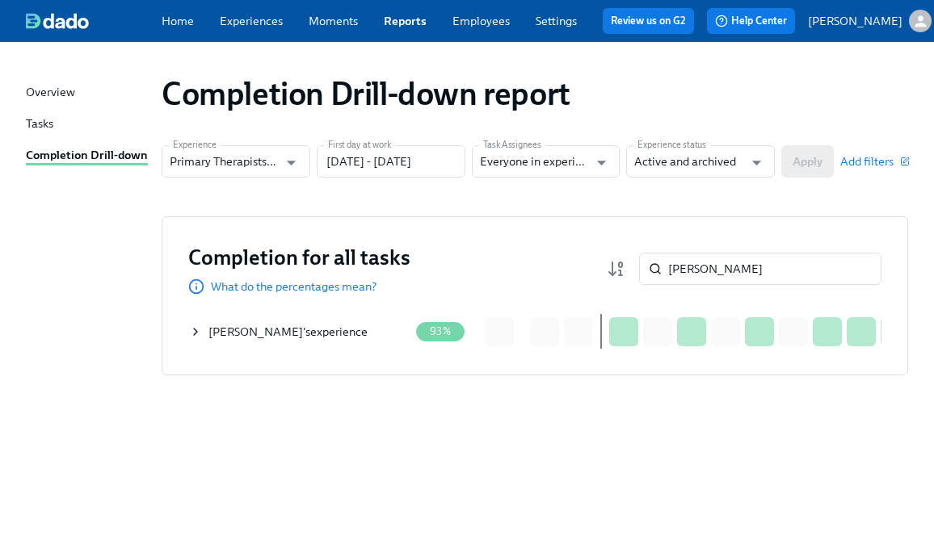
click at [195, 337] on icon at bounding box center [195, 332] width 13 height 13
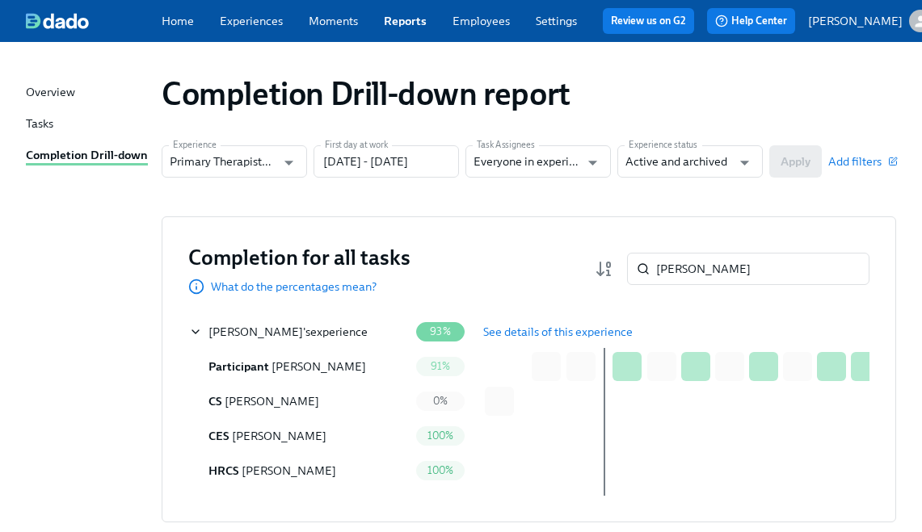
click at [516, 327] on button "See details of this experience" at bounding box center [558, 332] width 172 height 32
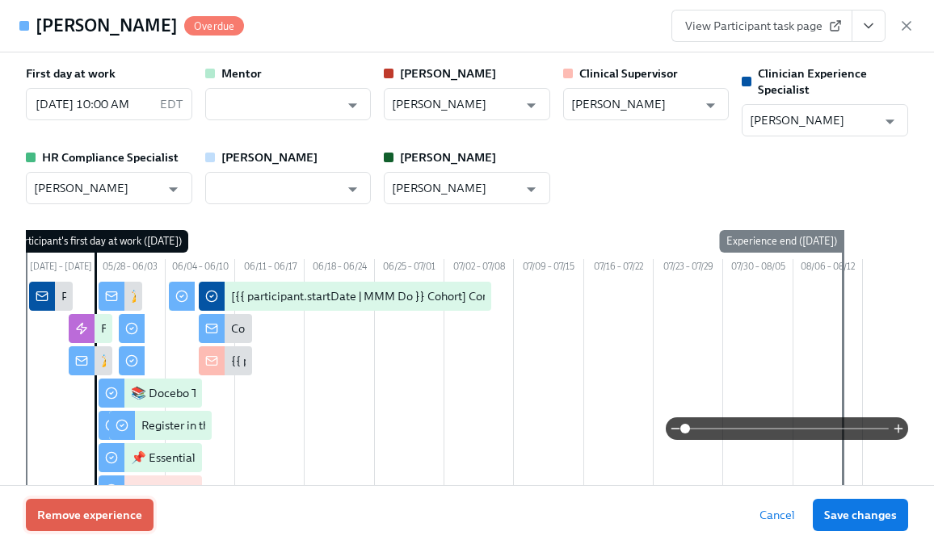
click at [129, 510] on span "Remove experience" at bounding box center [89, 515] width 105 height 16
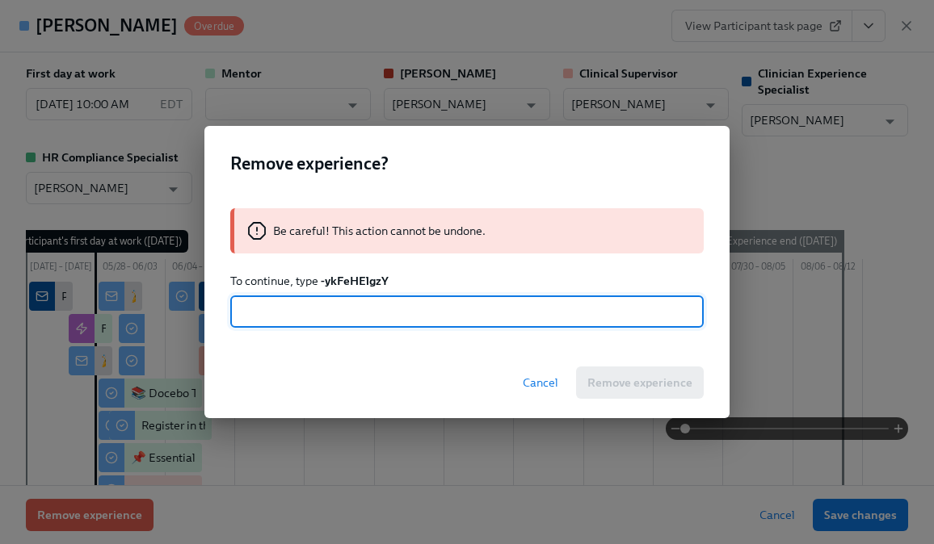
click at [369, 279] on strong "-ykFeHElgzY" at bounding box center [355, 281] width 68 height 15
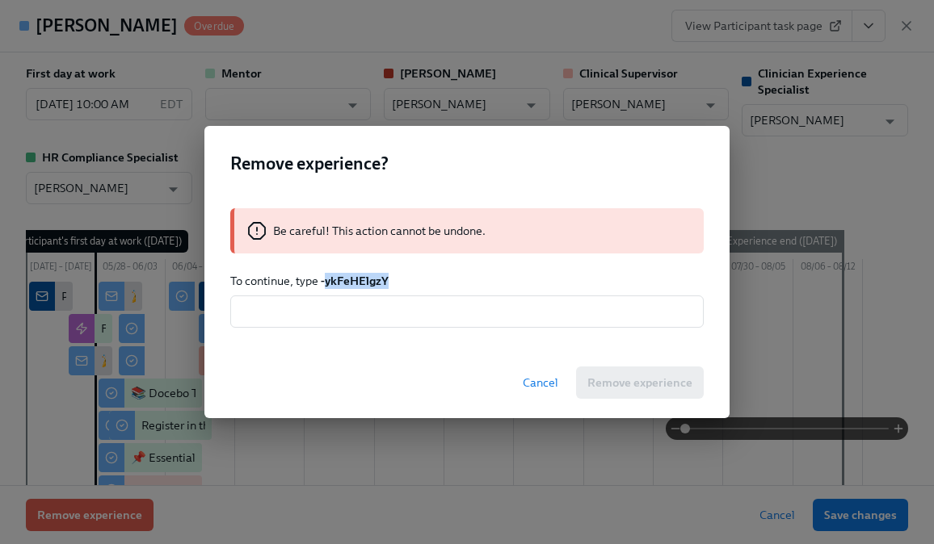
click at [369, 279] on strong "-ykFeHElgzY" at bounding box center [355, 281] width 68 height 15
copy strong "ykFeHElgzY"
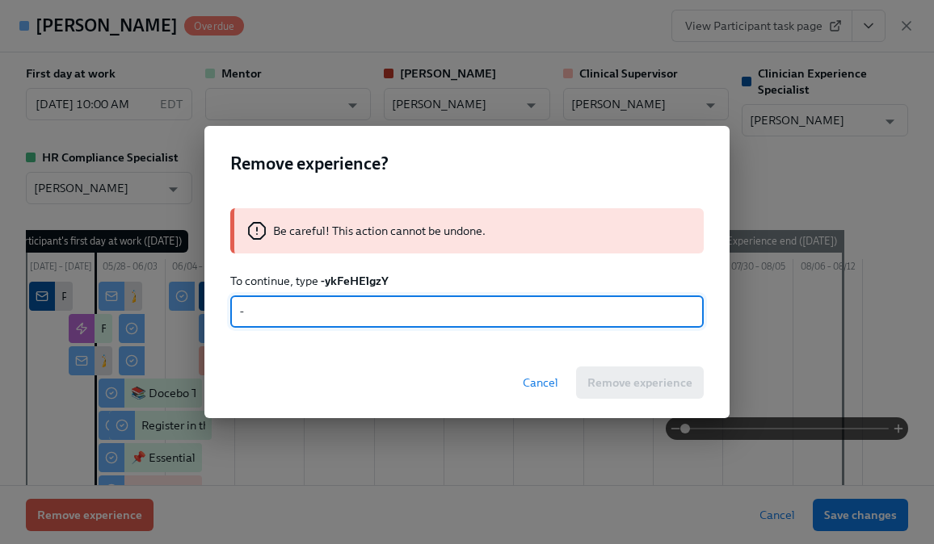
paste input "ykFeHElgzY"
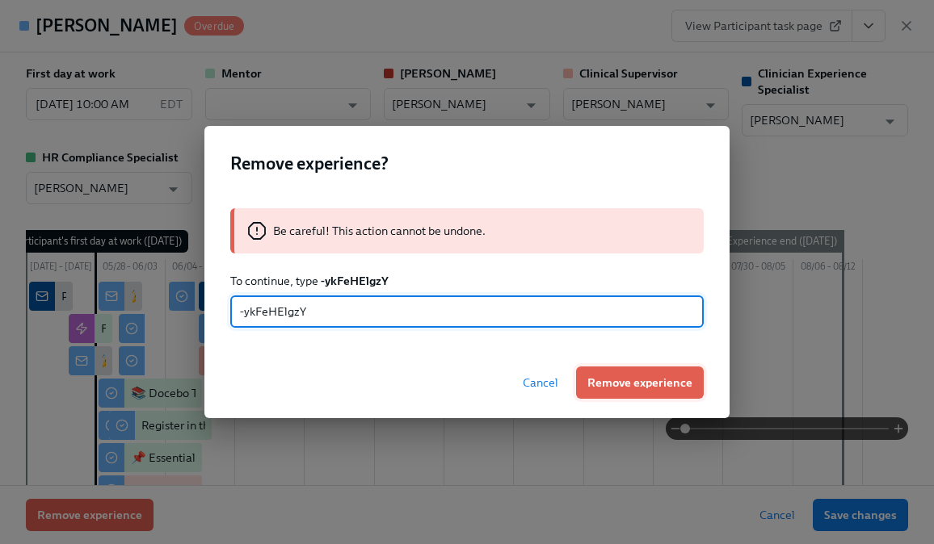
type input "-ykFeHElgzY"
click at [665, 387] on span "Remove experience" at bounding box center [639, 383] width 105 height 16
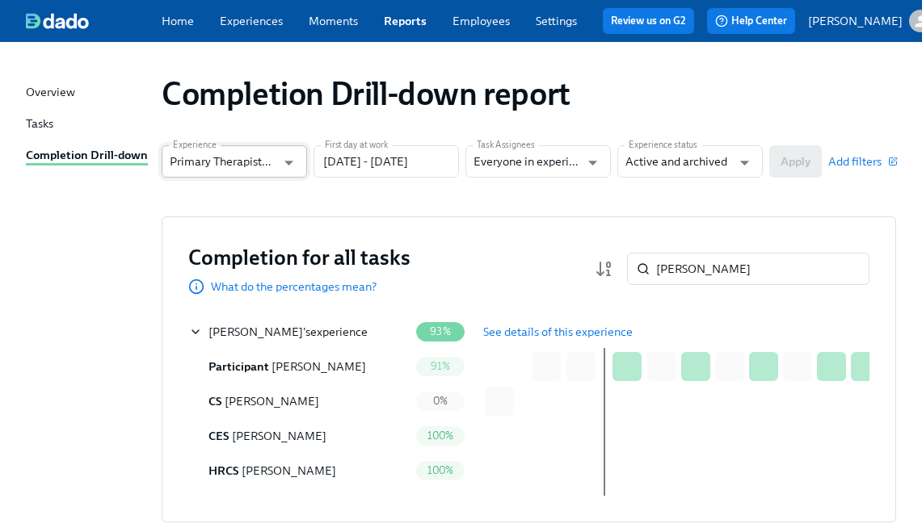
click at [238, 174] on input "Primary Therapists Onboarding" at bounding box center [223, 161] width 106 height 32
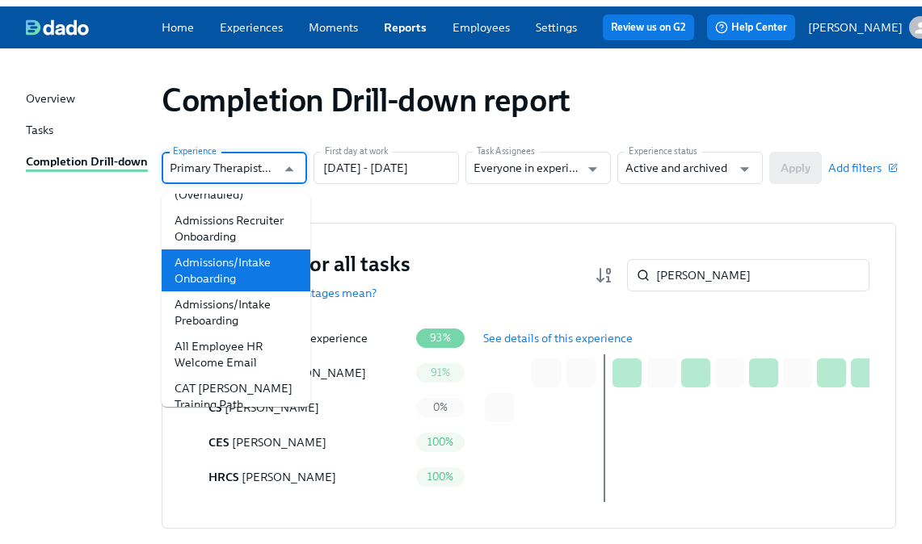
scroll to position [101, 0]
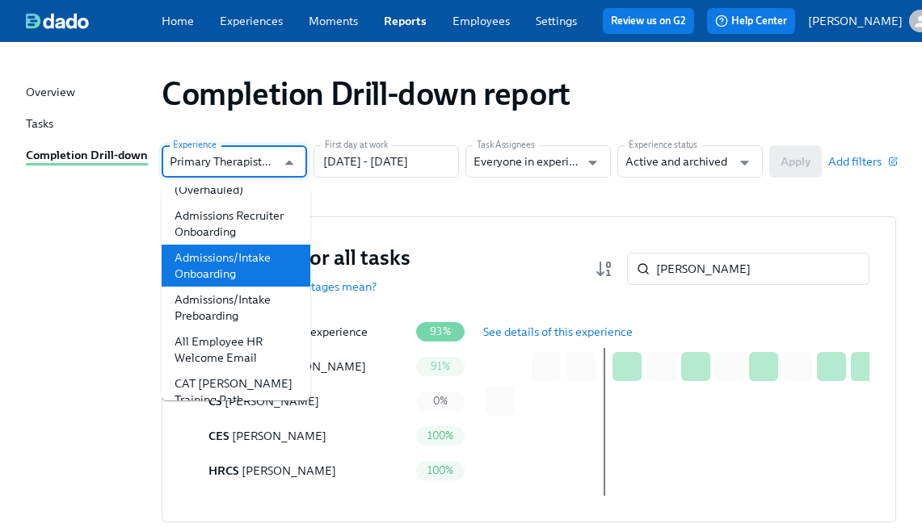
click at [230, 258] on li "Admissions/Intake Onboarding" at bounding box center [236, 266] width 149 height 42
type input "Admissions/Intake Onboarding"
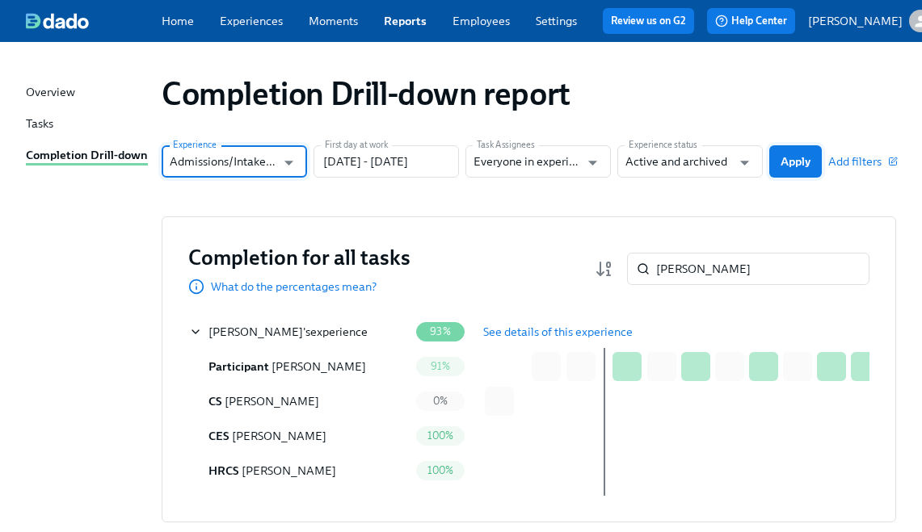
click at [802, 165] on span "Apply" at bounding box center [795, 161] width 30 height 16
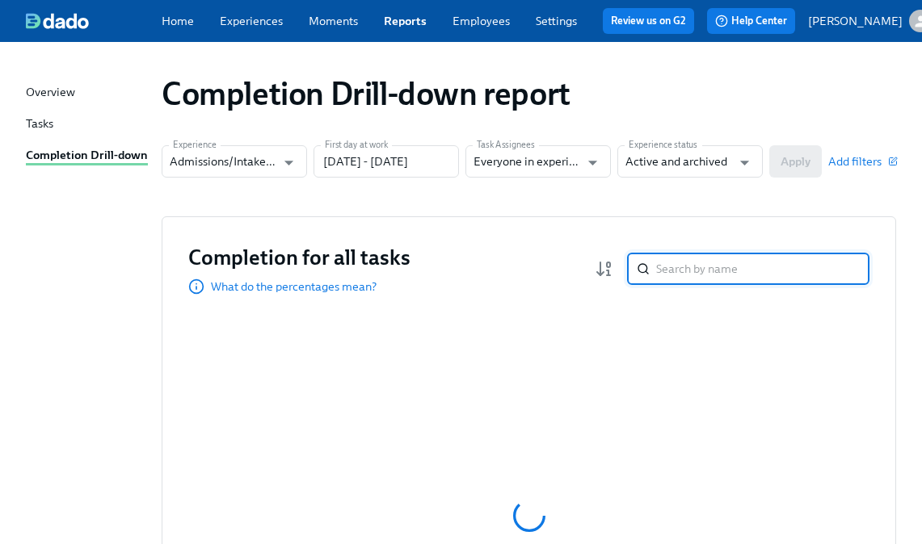
click at [717, 275] on input "search" at bounding box center [762, 269] width 213 height 32
paste input "[PERSON_NAME]"
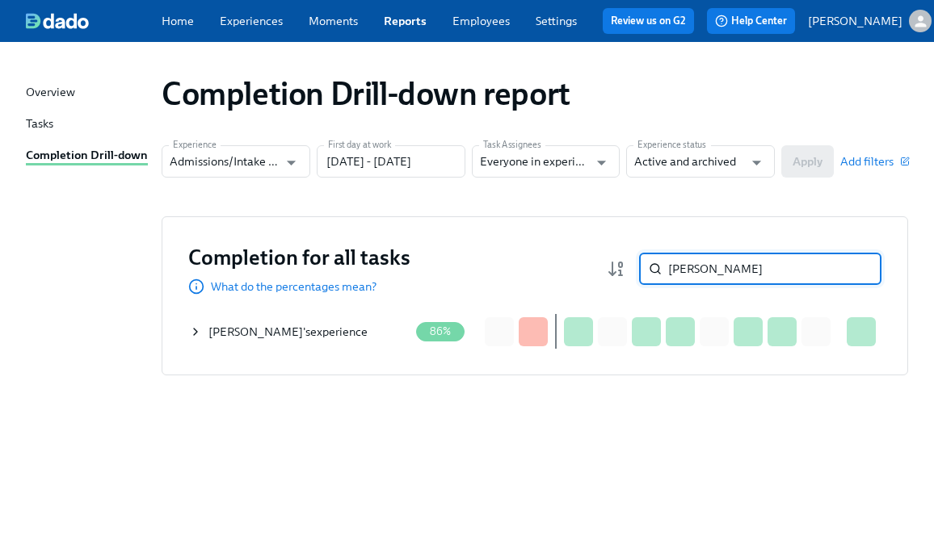
type input "[PERSON_NAME]"
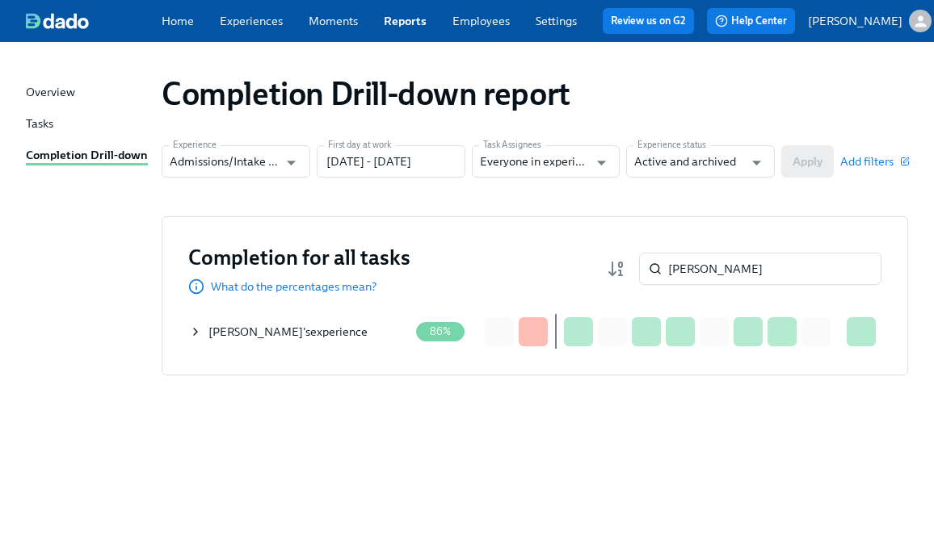
click at [195, 334] on icon at bounding box center [195, 332] width 13 height 13
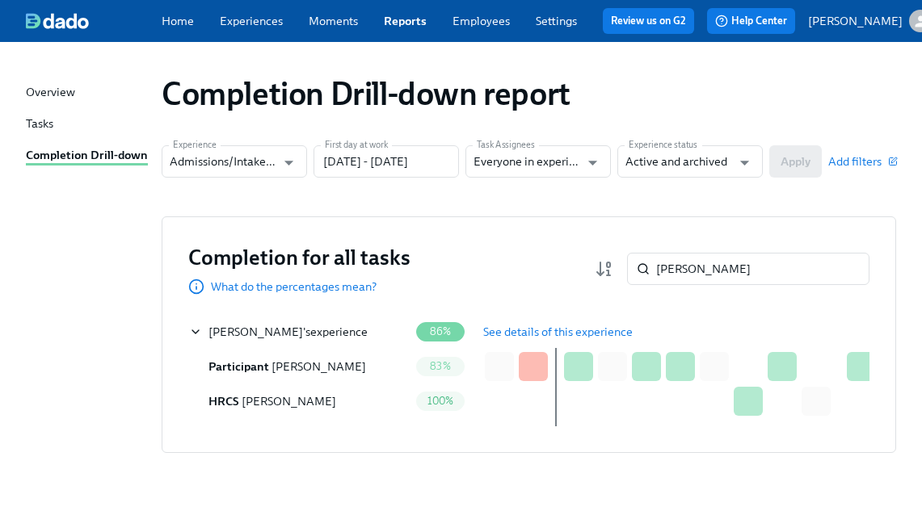
click at [527, 334] on span "See details of this experience" at bounding box center [557, 332] width 149 height 16
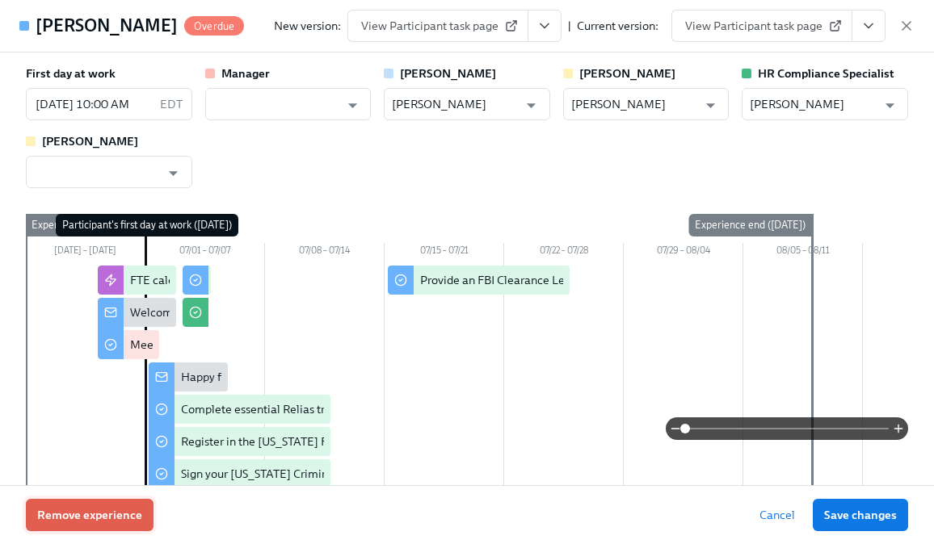
click at [128, 514] on span "Remove experience" at bounding box center [89, 515] width 105 height 16
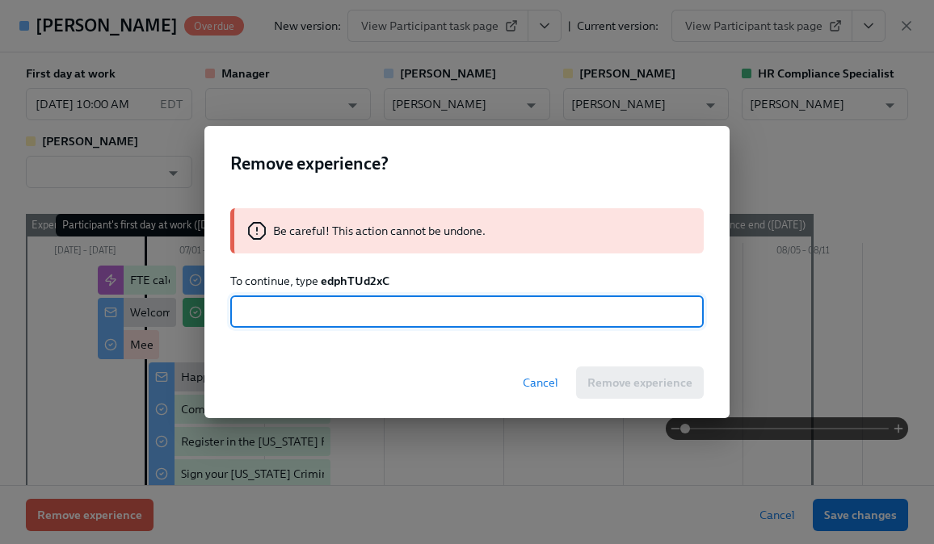
click at [345, 279] on strong "edphTUd2xC" at bounding box center [355, 281] width 69 height 15
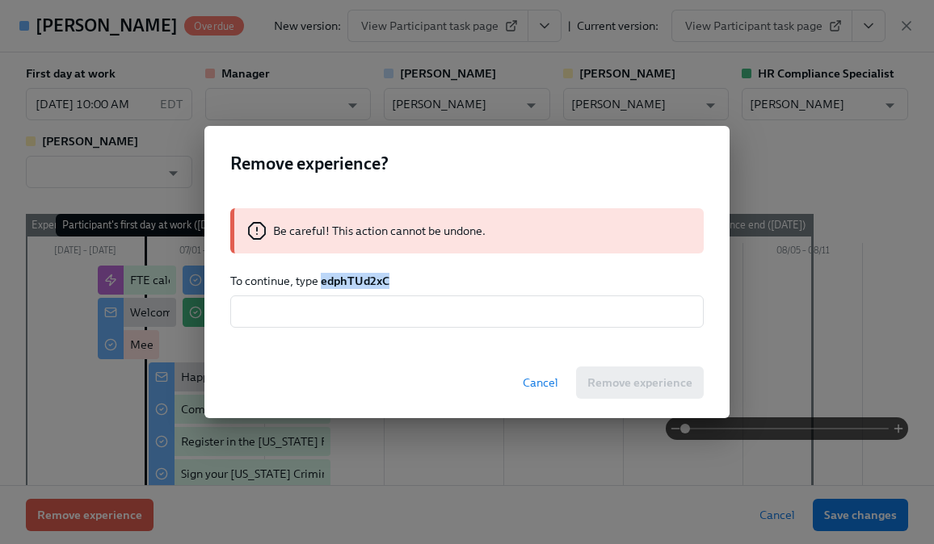
click at [345, 279] on strong "edphTUd2xC" at bounding box center [355, 281] width 69 height 15
copy strong "edphTUd2xC"
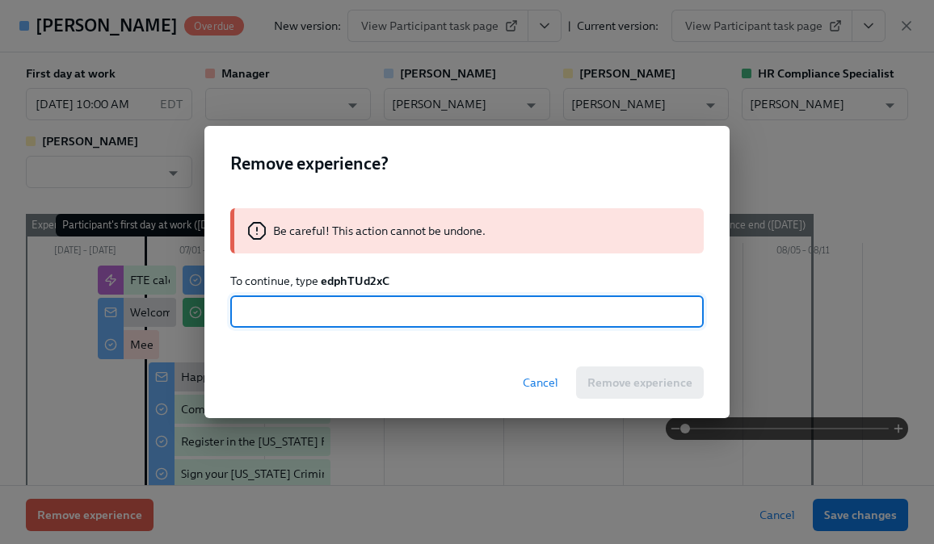
click at [342, 309] on input "text" at bounding box center [466, 312] width 473 height 32
paste input "edphTUd2xC"
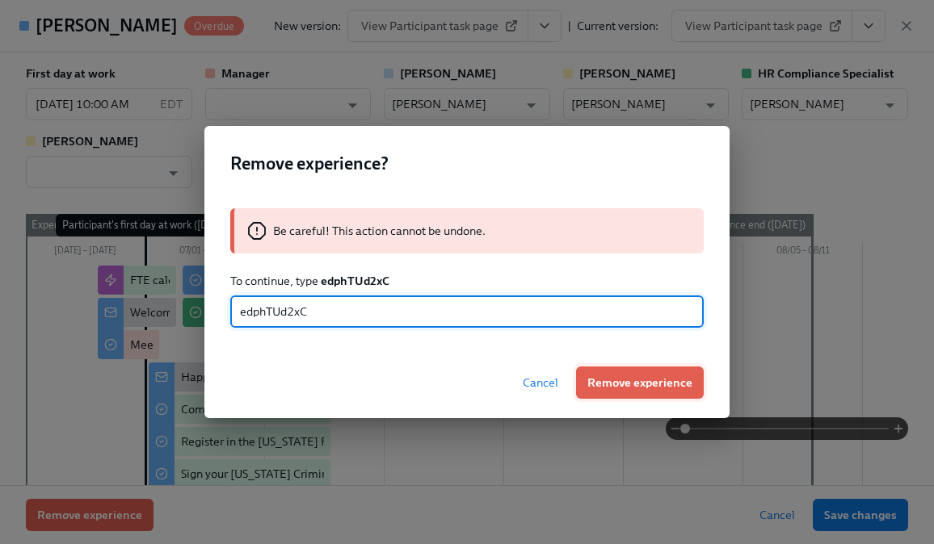
type input "edphTUd2xC"
click at [607, 372] on button "Remove experience" at bounding box center [640, 383] width 128 height 32
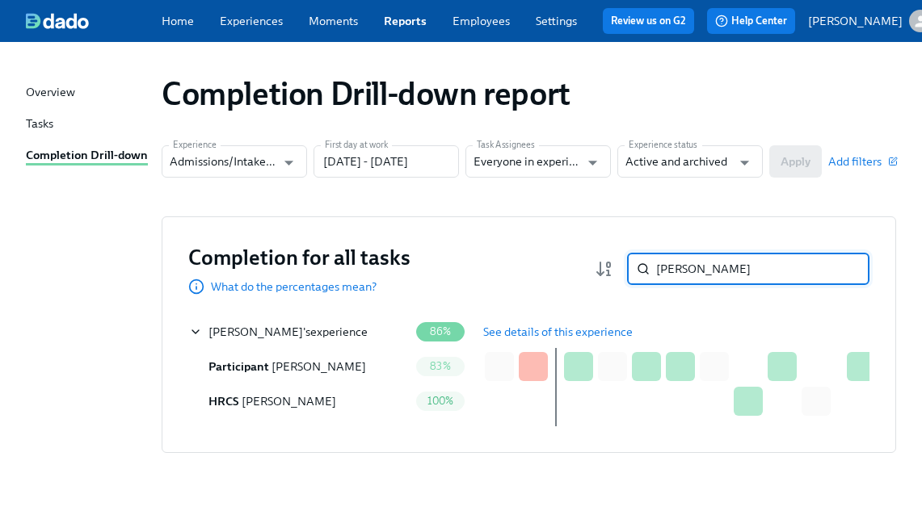
click at [695, 280] on input "[PERSON_NAME]" at bounding box center [762, 269] width 213 height 32
paste input "[PERSON_NAME]"
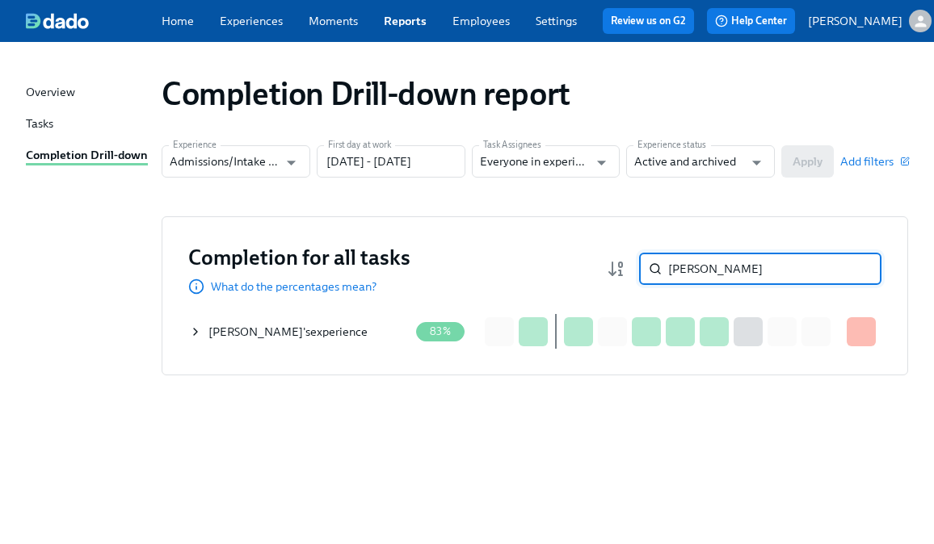
type input "[PERSON_NAME]"
click at [195, 338] on icon at bounding box center [195, 332] width 13 height 13
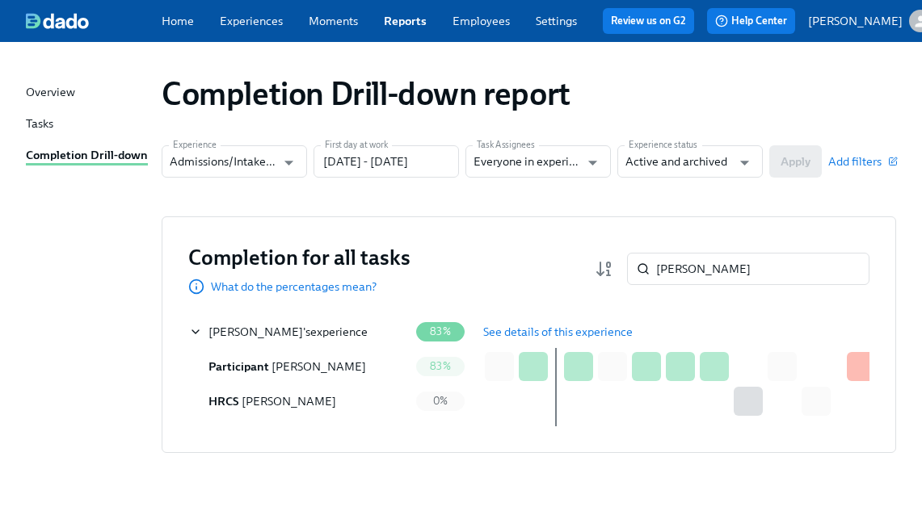
click at [544, 331] on span "See details of this experience" at bounding box center [557, 332] width 149 height 16
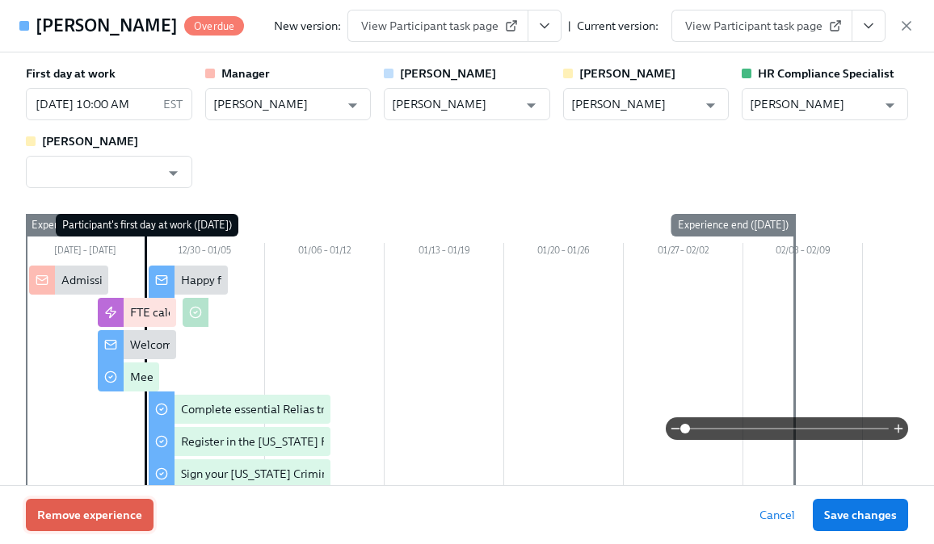
click at [121, 508] on span "Remove experience" at bounding box center [89, 515] width 105 height 16
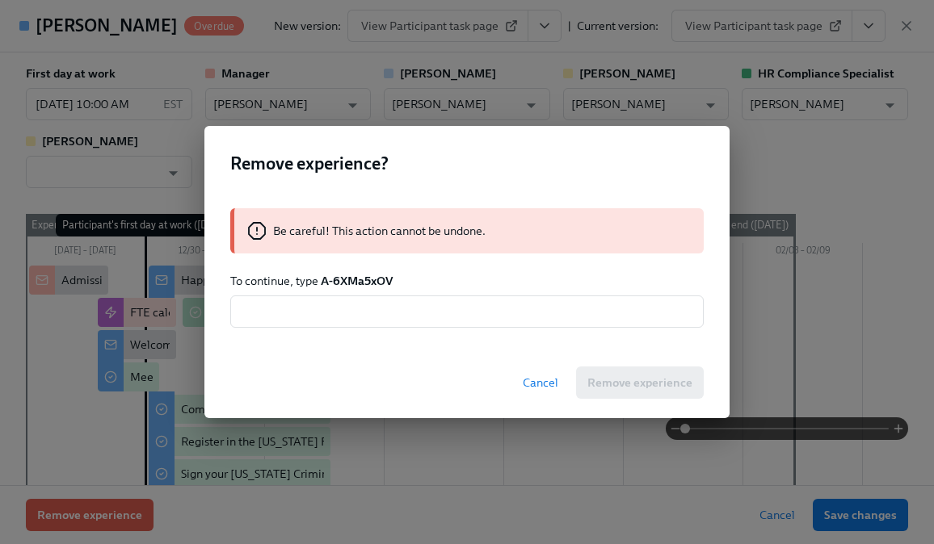
click at [362, 276] on strong "A-6XMa5xOV" at bounding box center [357, 281] width 72 height 15
copy strong "6XMa5xOV"
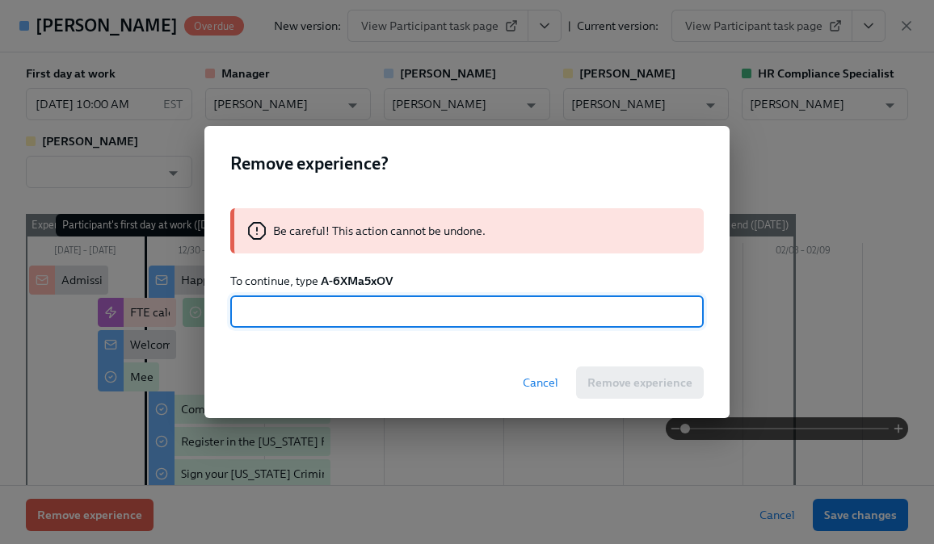
click at [336, 310] on input "text" at bounding box center [466, 312] width 473 height 32
paste input "6XMa5xOV"
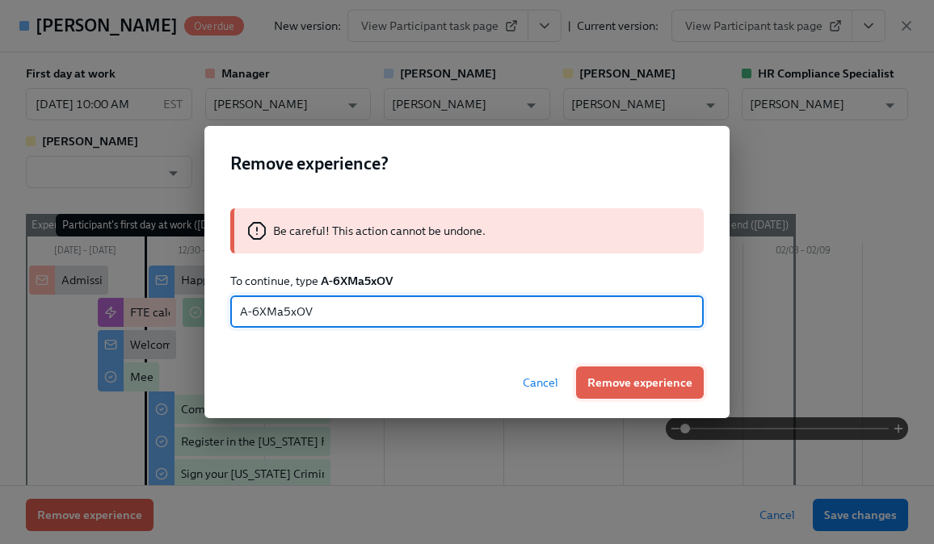
type input "A-6XMa5xOV"
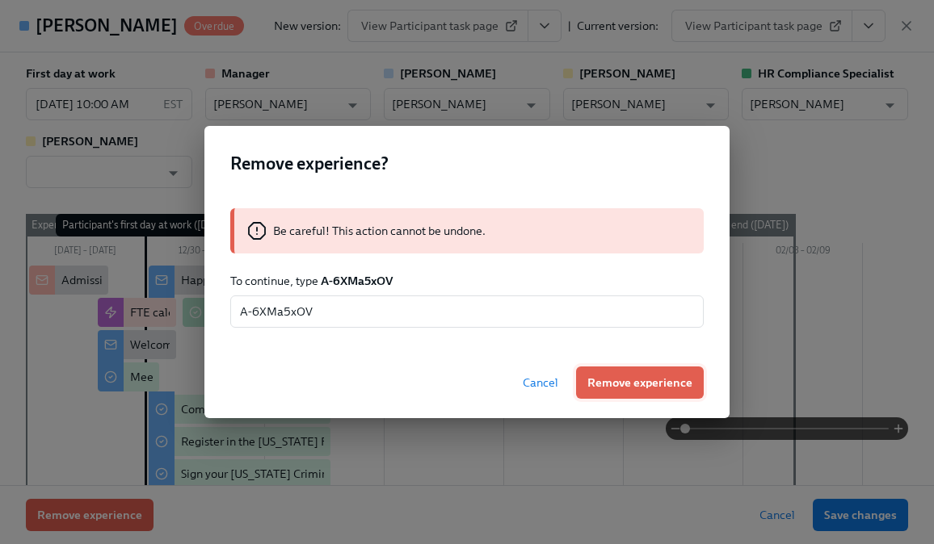
click at [627, 390] on span "Remove experience" at bounding box center [639, 383] width 105 height 16
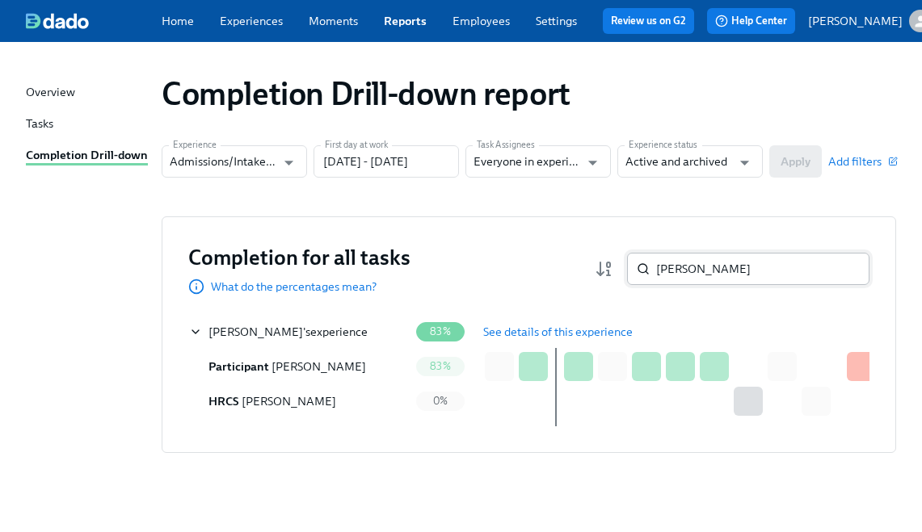
click at [700, 274] on input "[PERSON_NAME]" at bounding box center [762, 269] width 213 height 32
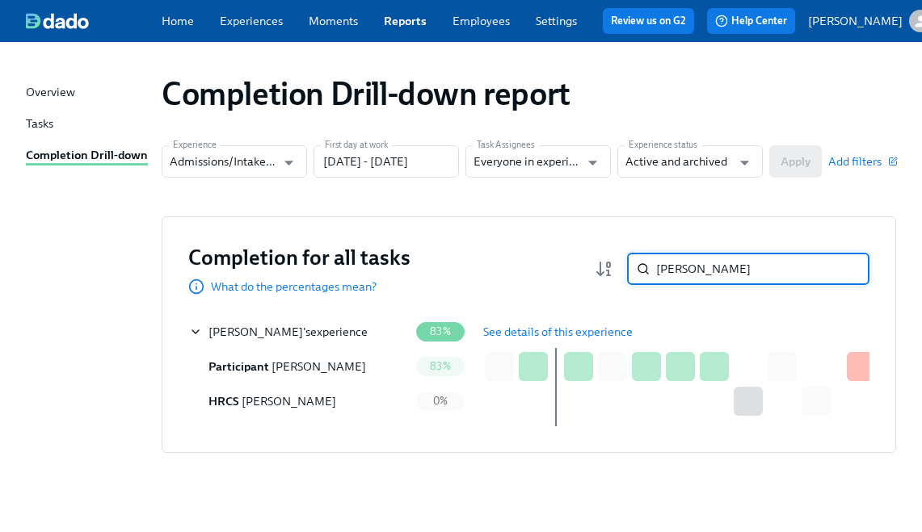
click at [700, 274] on input "[PERSON_NAME]" at bounding box center [762, 269] width 213 height 32
paste input "Jared Masek"
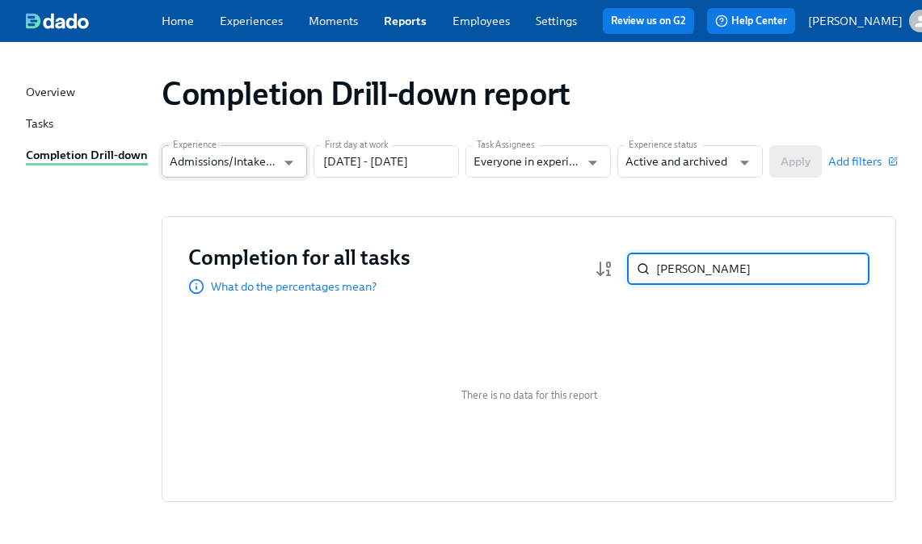
type input "Jared Masek"
click at [254, 165] on input "Admissions/Intake Onboarding" at bounding box center [223, 161] width 106 height 32
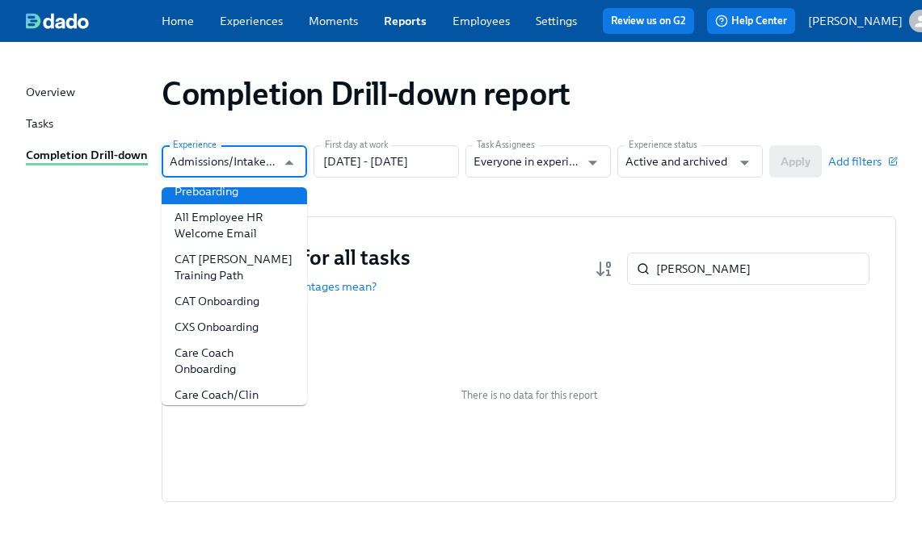
scroll to position [276, 0]
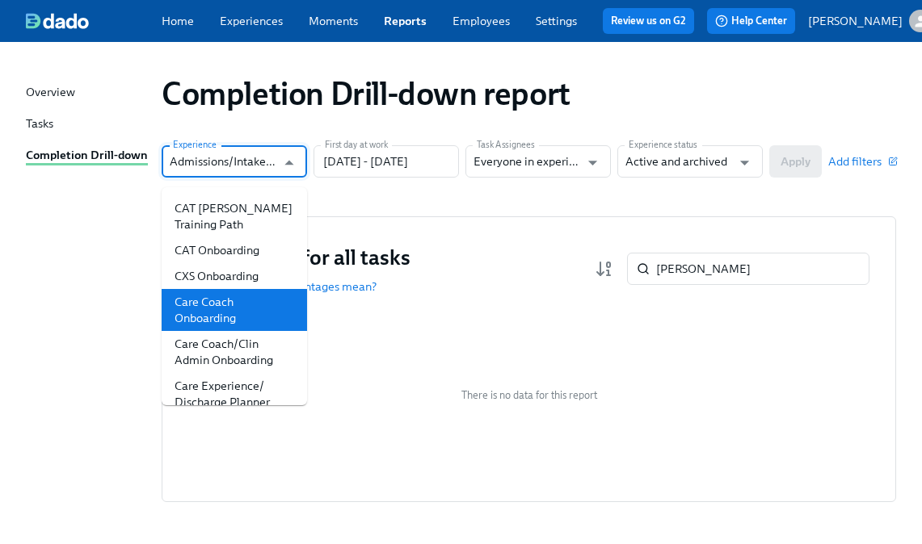
click at [209, 321] on li "Care Coach Onboarding" at bounding box center [234, 310] width 145 height 42
type input "Care Coach Onboarding"
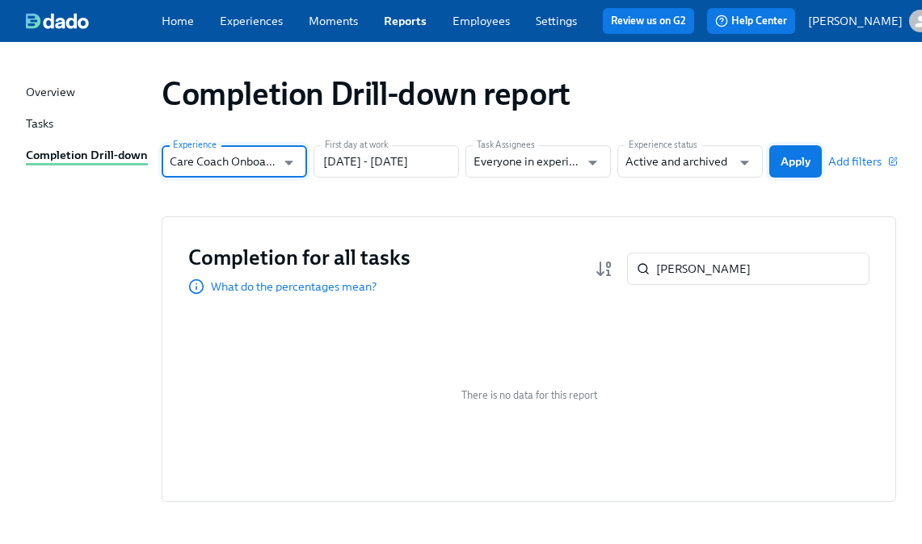
click at [789, 158] on button "Apply" at bounding box center [795, 161] width 53 height 32
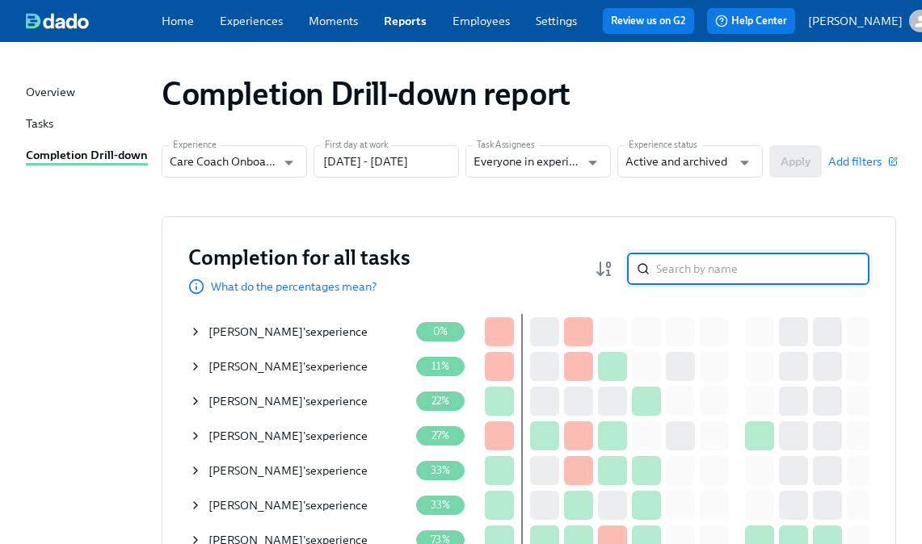
click at [707, 268] on input "search" at bounding box center [762, 269] width 213 height 32
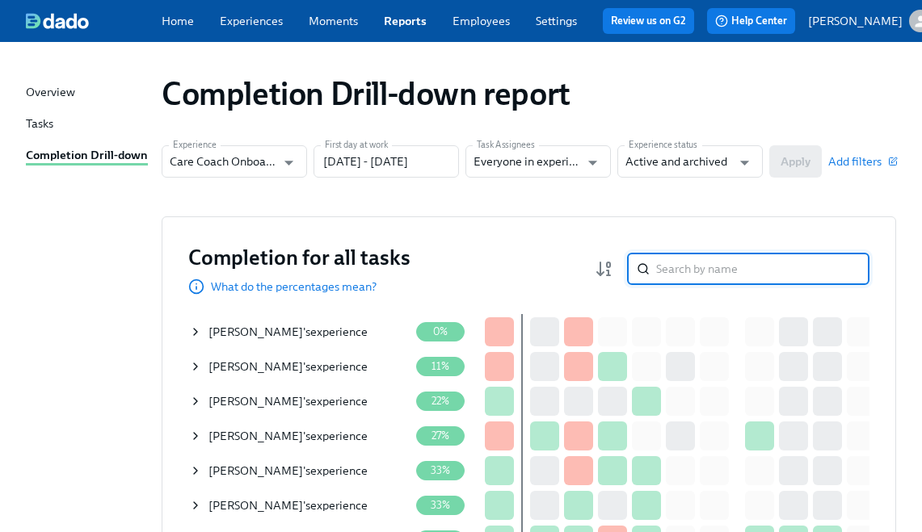
paste input "Jared Masek"
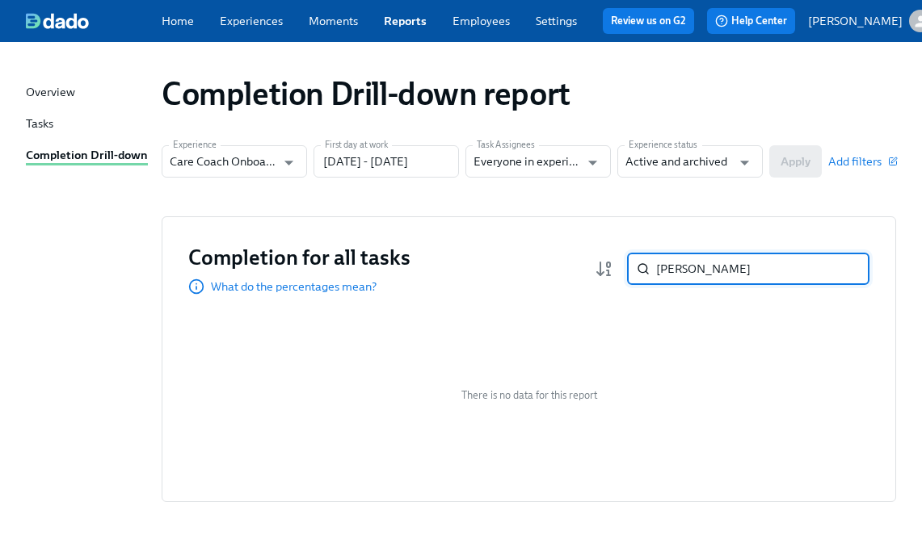
type input "Jared Masek"
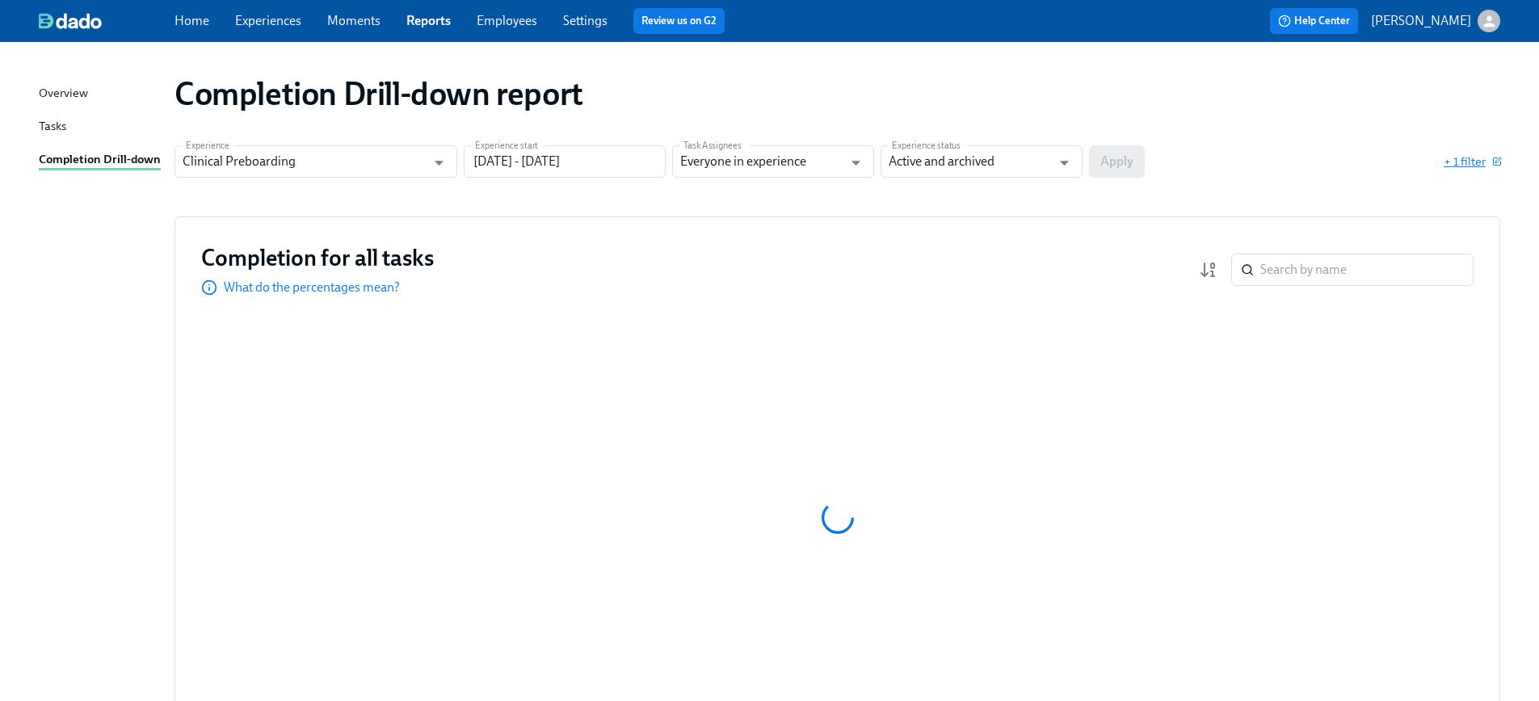
click at [1481, 160] on span "+ 1 filter" at bounding box center [1471, 161] width 57 height 16
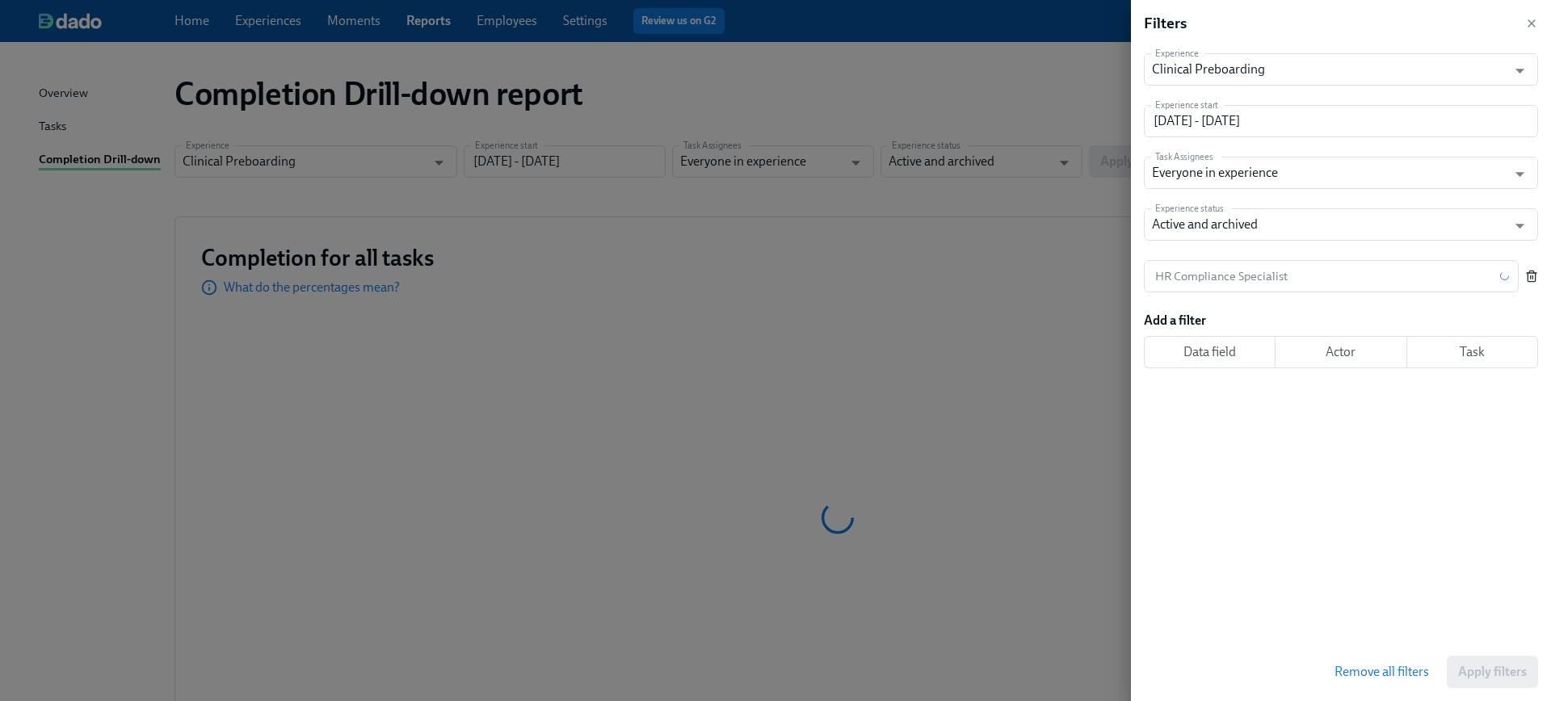
click at [1531, 276] on icon "button" at bounding box center [1531, 276] width 13 height 13
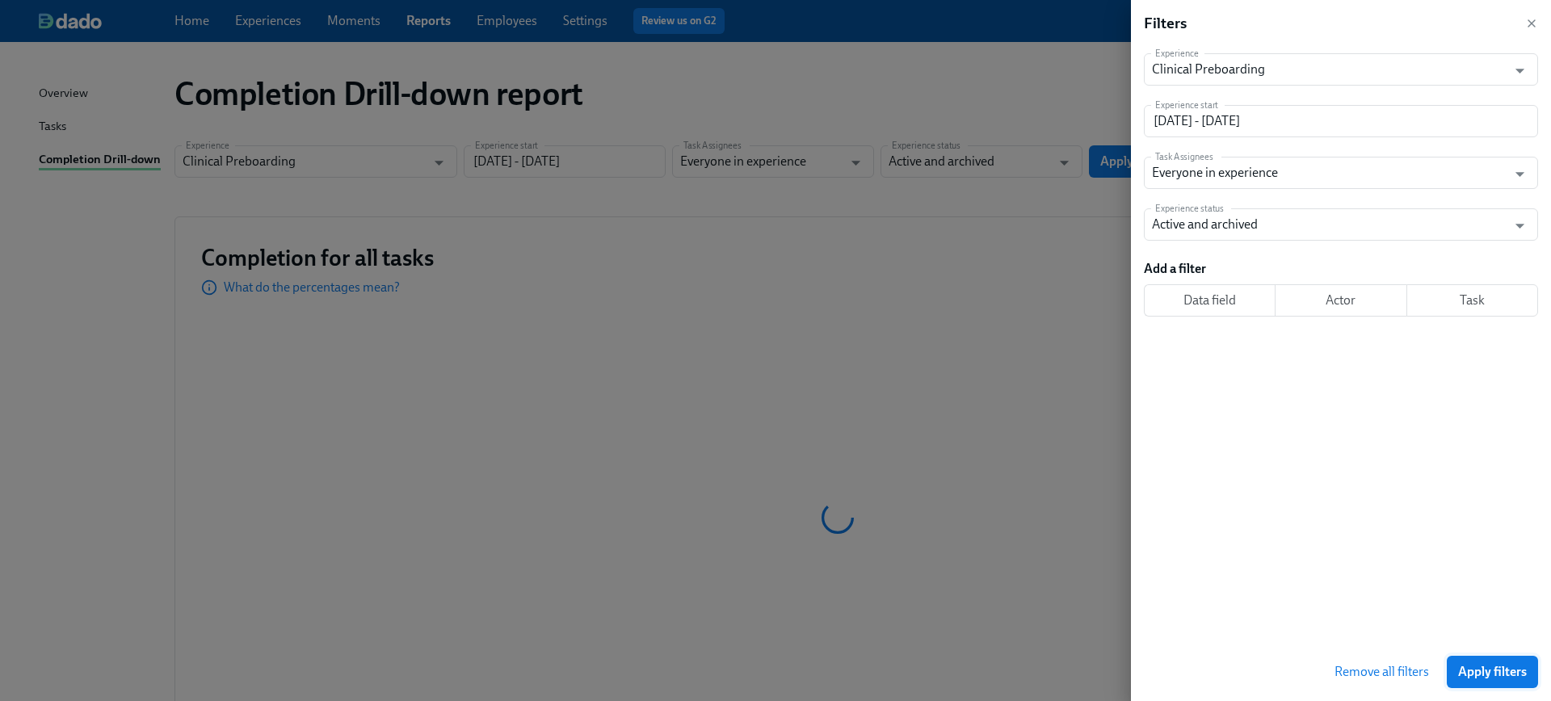
click at [1468, 656] on button "Apply filters" at bounding box center [1492, 672] width 91 height 32
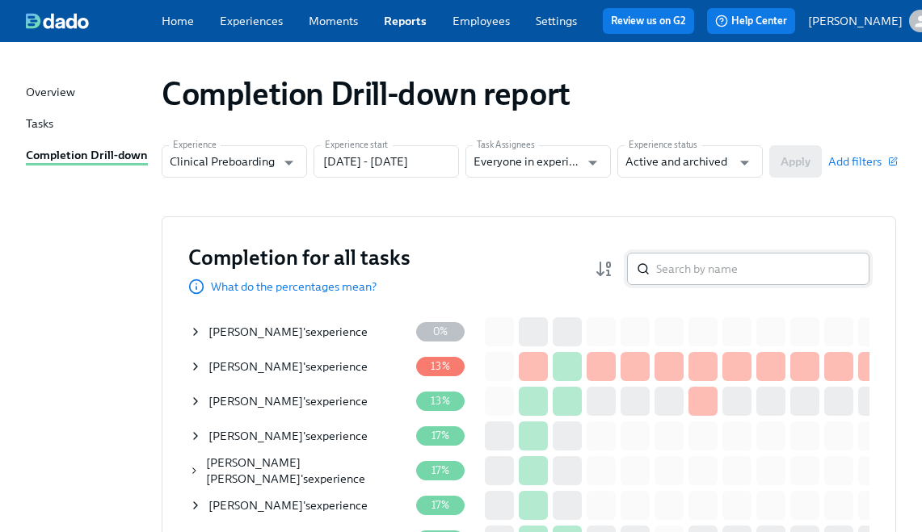
click at [704, 275] on input "search" at bounding box center [762, 269] width 213 height 32
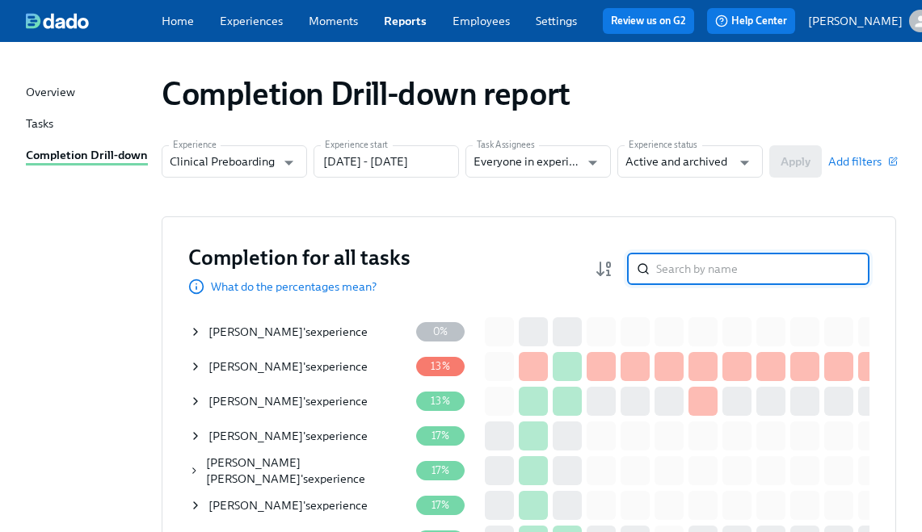
paste input "[PERSON_NAME]"
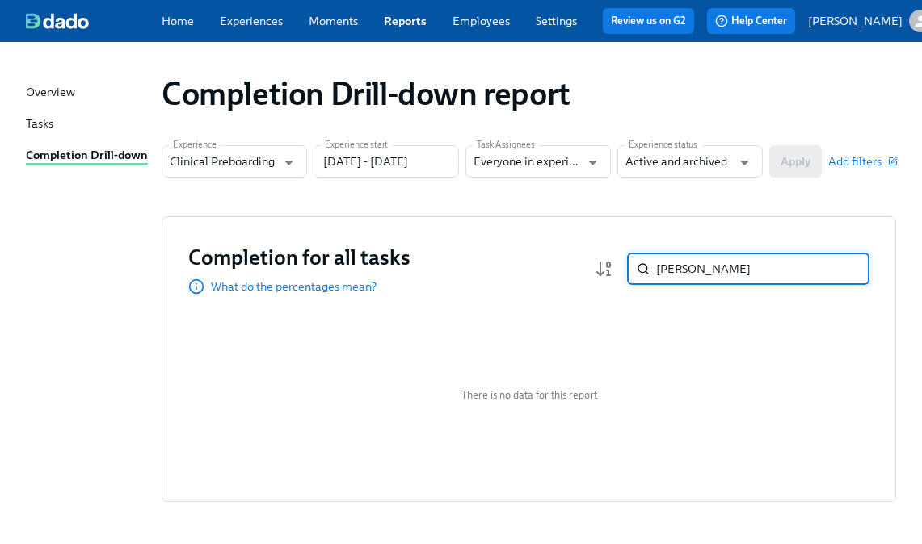
paste input "[PERSON_NAME]"
paste input "Manuel Carvajal"
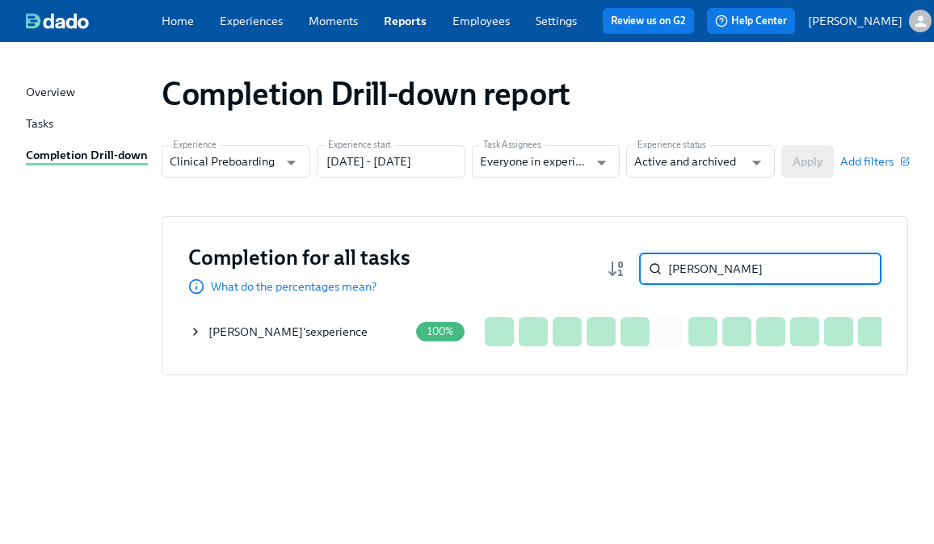
type input "Manuel Carvajal"
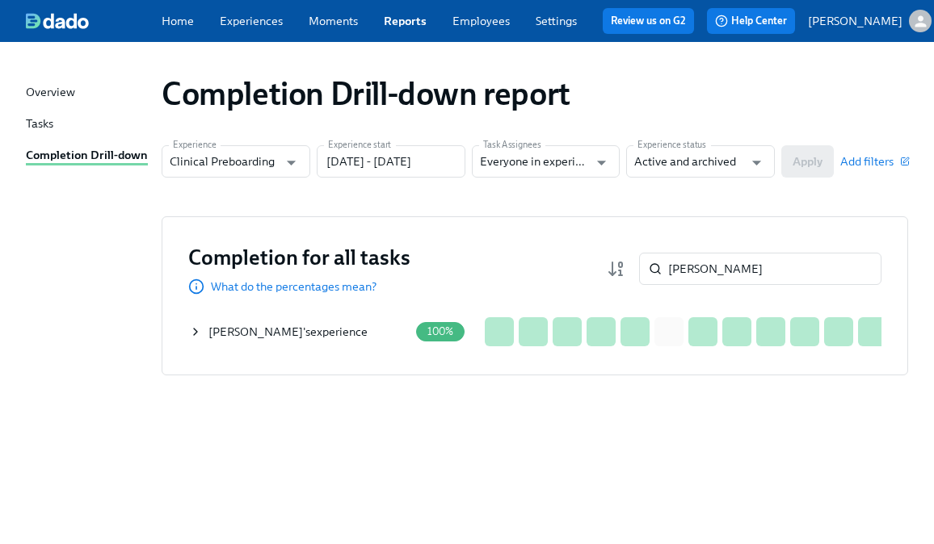
click at [195, 338] on icon at bounding box center [195, 332] width 13 height 13
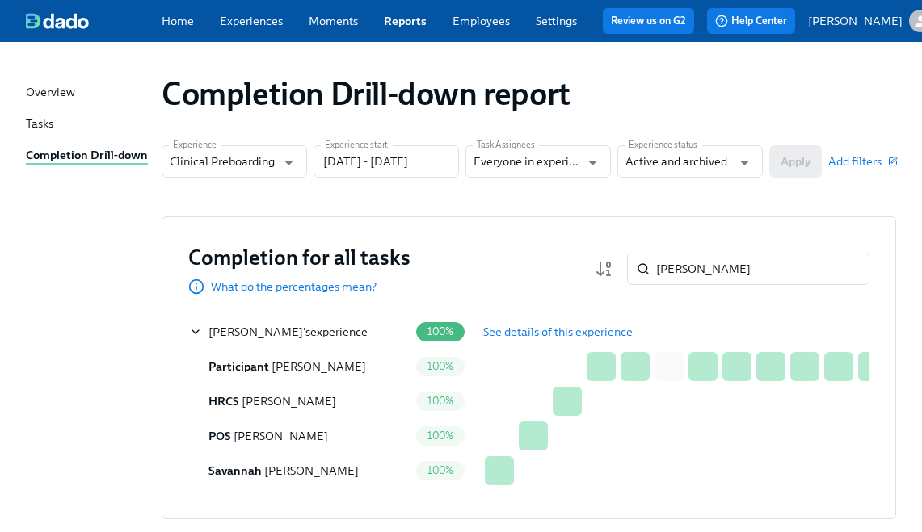
click at [510, 327] on button "See details of this experience" at bounding box center [558, 332] width 172 height 32
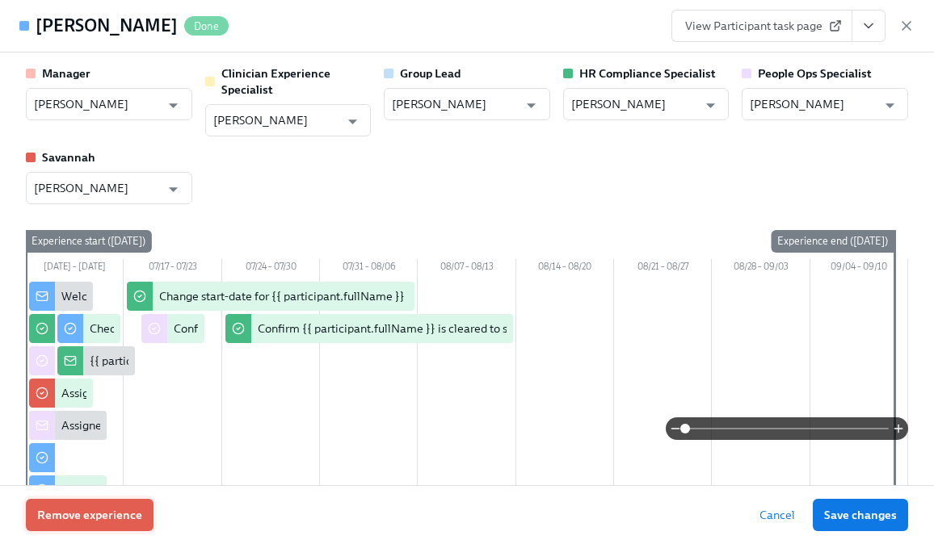
click at [130, 518] on span "Remove experience" at bounding box center [89, 515] width 105 height 16
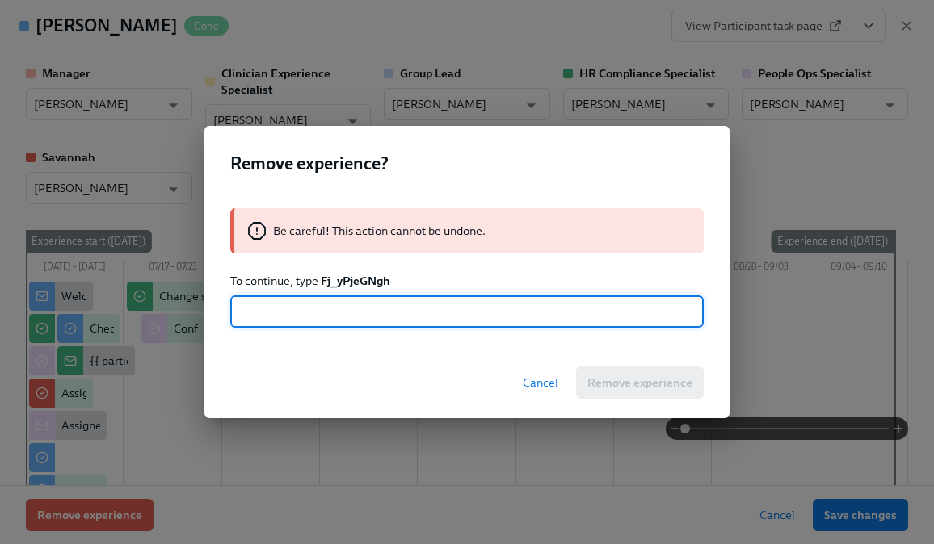
click at [356, 284] on strong "Fj_yPjeGNgh" at bounding box center [355, 281] width 69 height 15
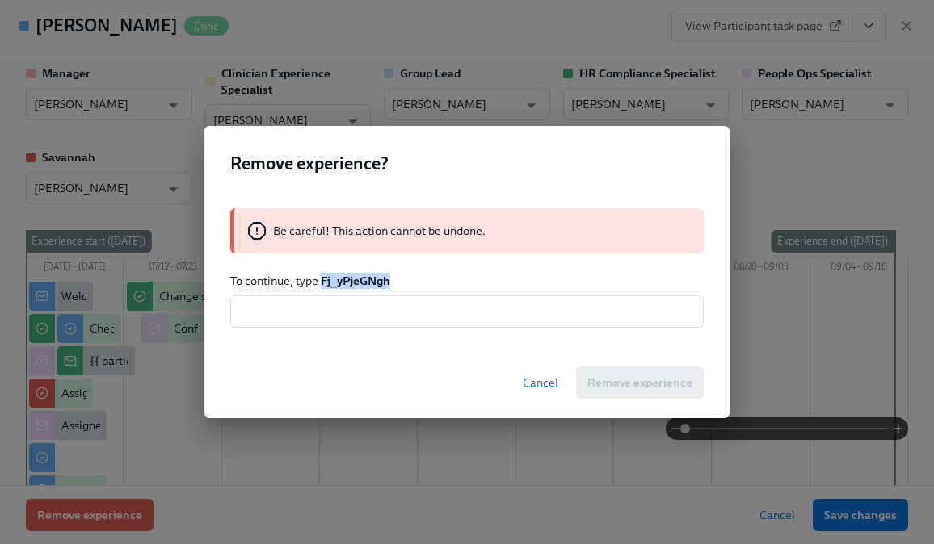
click at [356, 284] on strong "Fj_yPjeGNgh" at bounding box center [355, 281] width 69 height 15
copy strong "Fj_yPjeGNgh"
click at [347, 318] on input "text" at bounding box center [466, 312] width 473 height 32
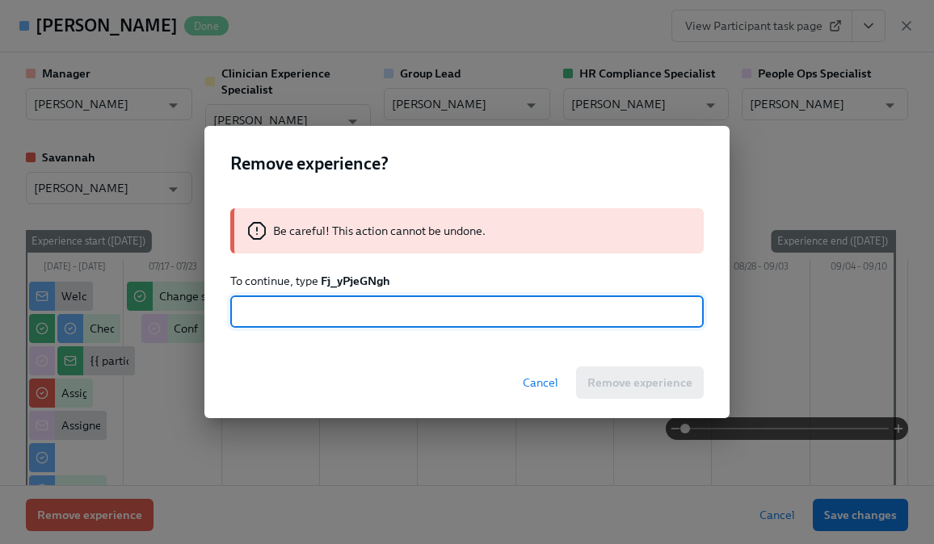
paste input "Fj_yPjeGNgh"
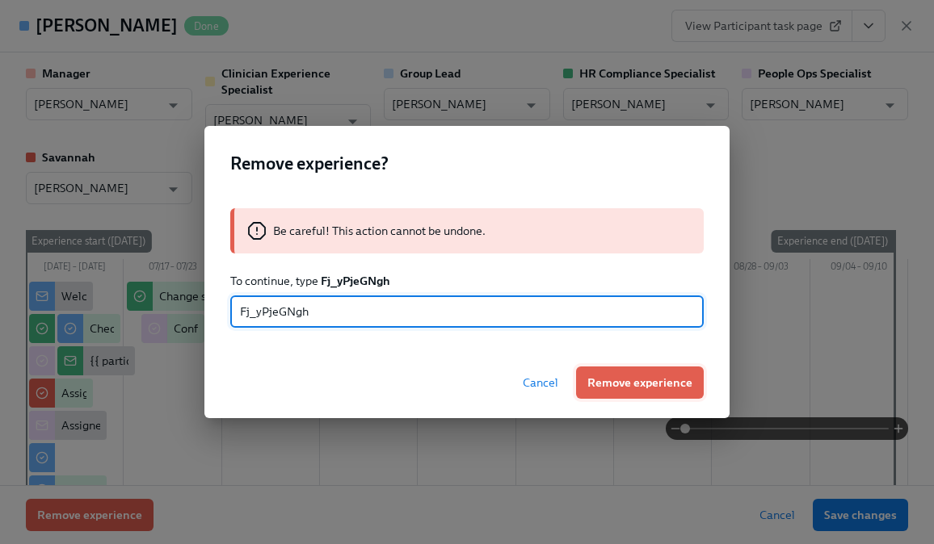
type input "Fj_yPjeGNgh"
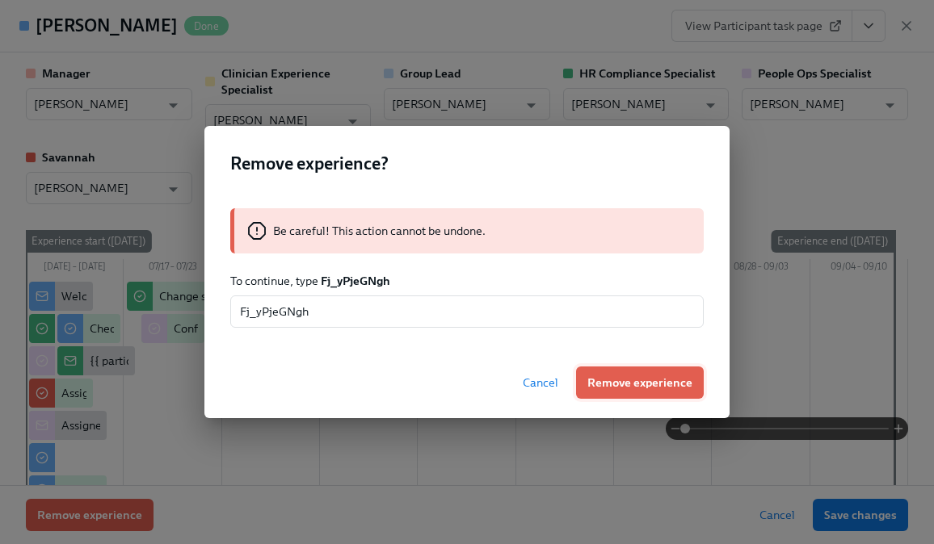
click at [611, 372] on button "Remove experience" at bounding box center [640, 383] width 128 height 32
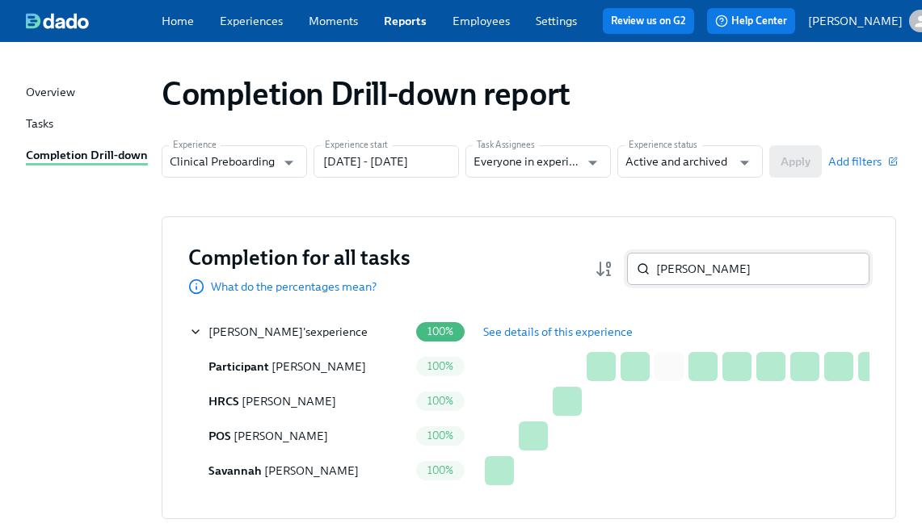
click at [702, 285] on input "Manuel Carvajal" at bounding box center [762, 269] width 213 height 32
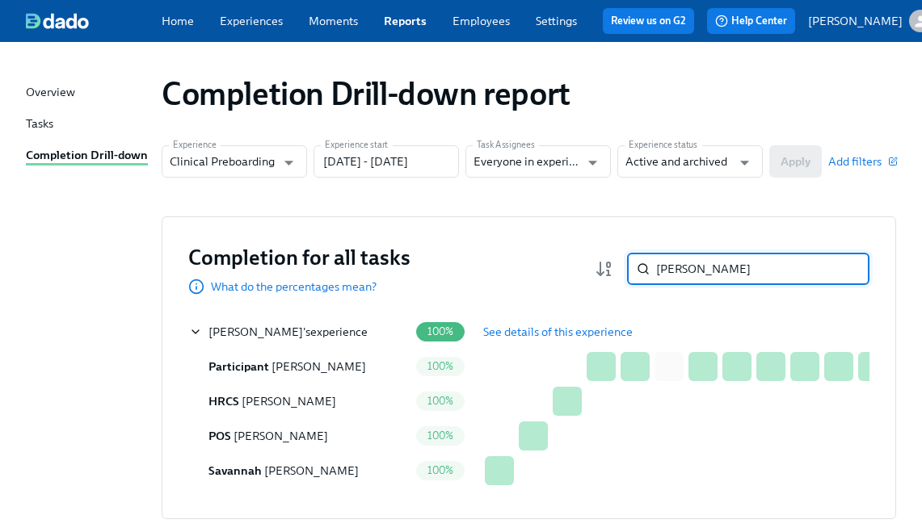
paste input "[PERSON_NAME]"
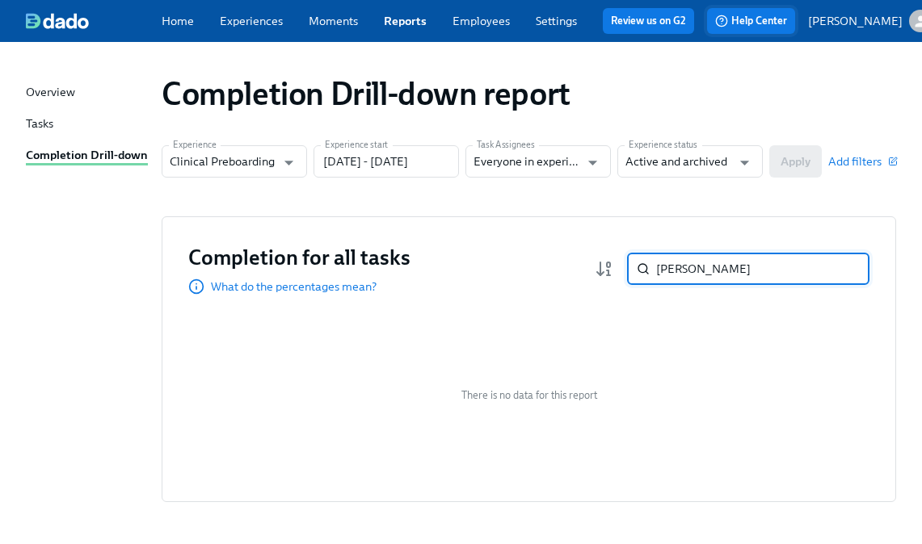
paste input "[PERSON_NAME]"
paste input "Persephone"
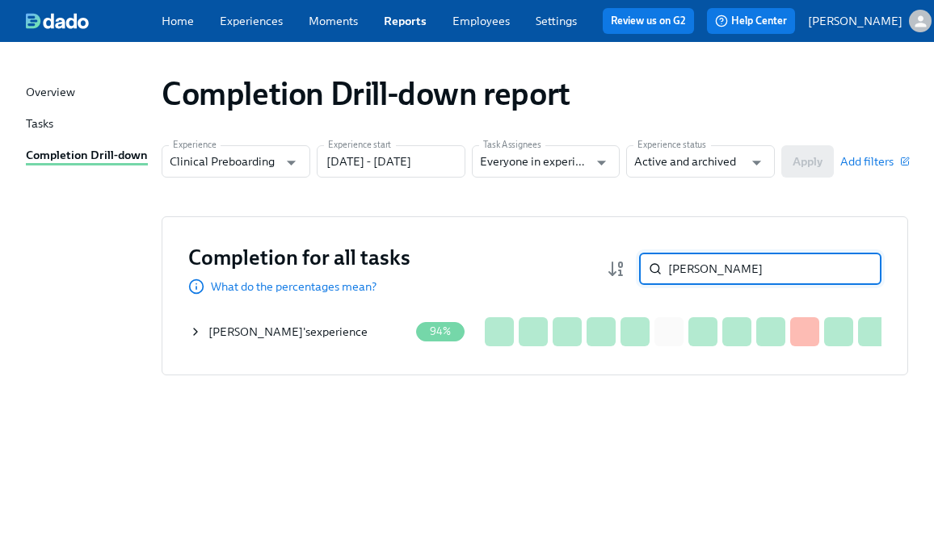
type input "gibson"
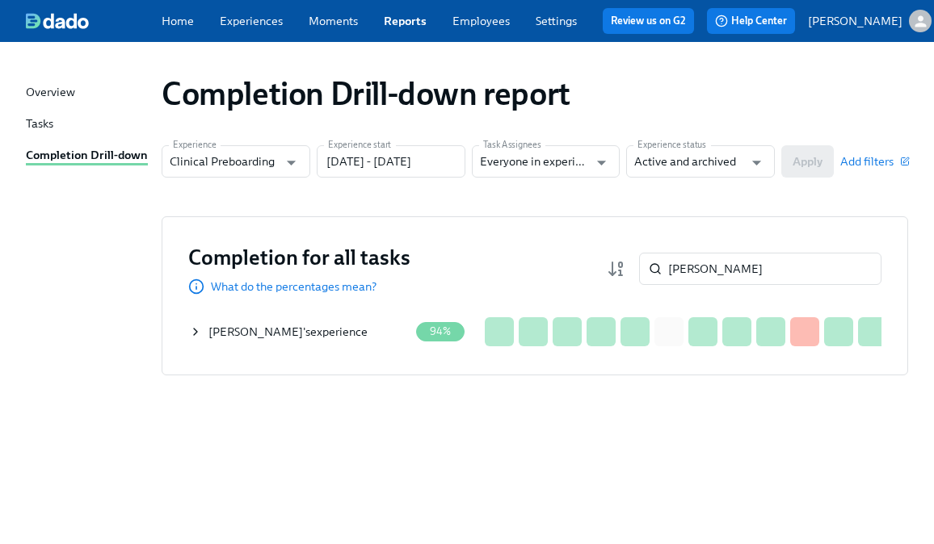
click at [194, 328] on div "Hannah Gibson 's experience" at bounding box center [299, 332] width 220 height 32
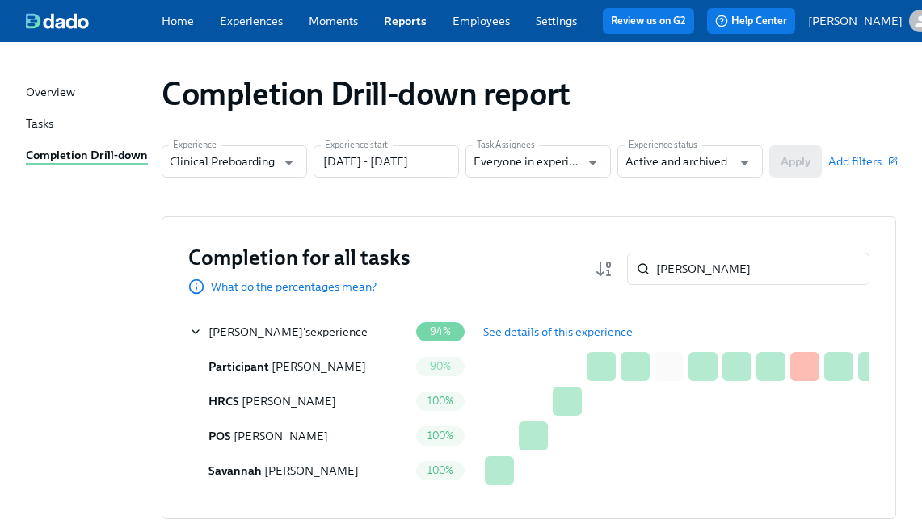
click at [506, 336] on span "See details of this experience" at bounding box center [557, 332] width 149 height 16
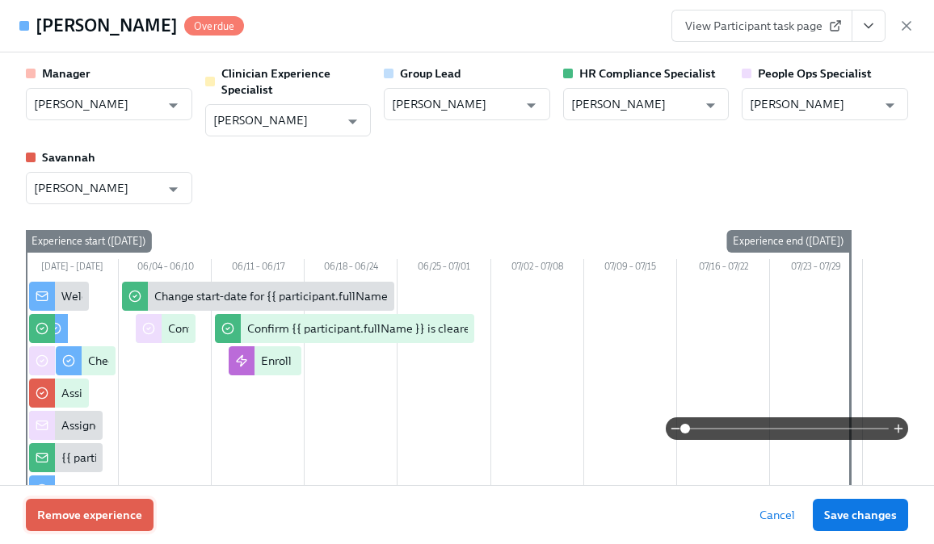
click at [111, 526] on button "Remove experience" at bounding box center [90, 515] width 128 height 32
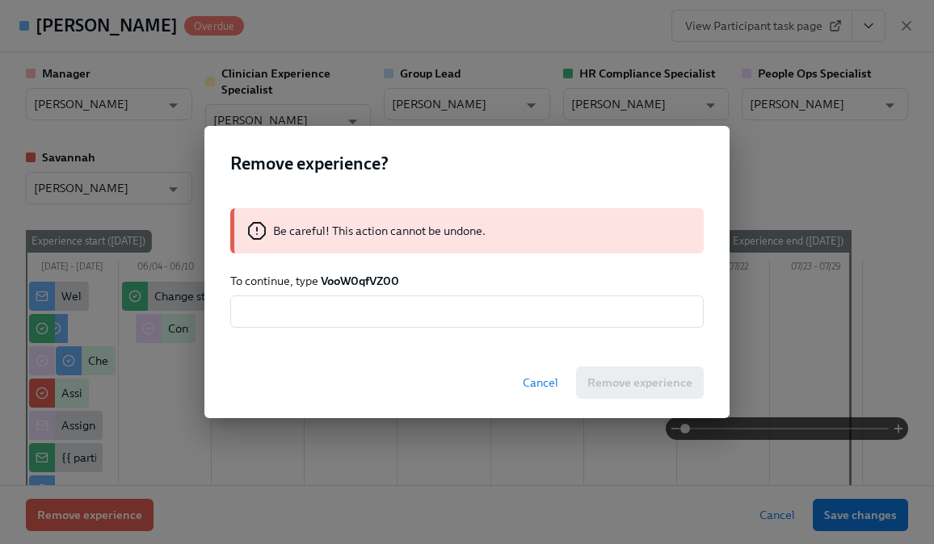
click at [347, 284] on strong "VooW0qfVZ00" at bounding box center [360, 281] width 78 height 15
copy strong "VooW0qfVZ00"
click at [351, 304] on input "text" at bounding box center [466, 312] width 473 height 32
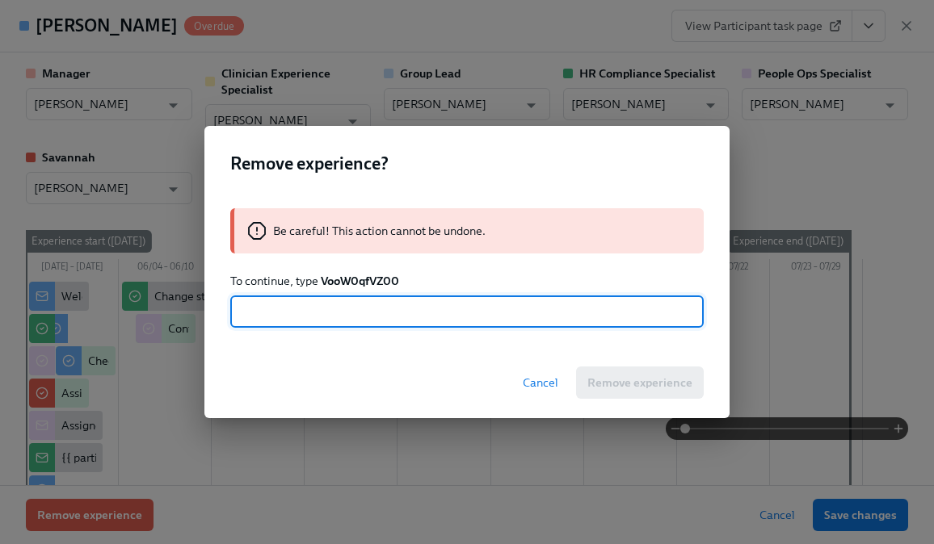
paste input "VooW0qfVZ00"
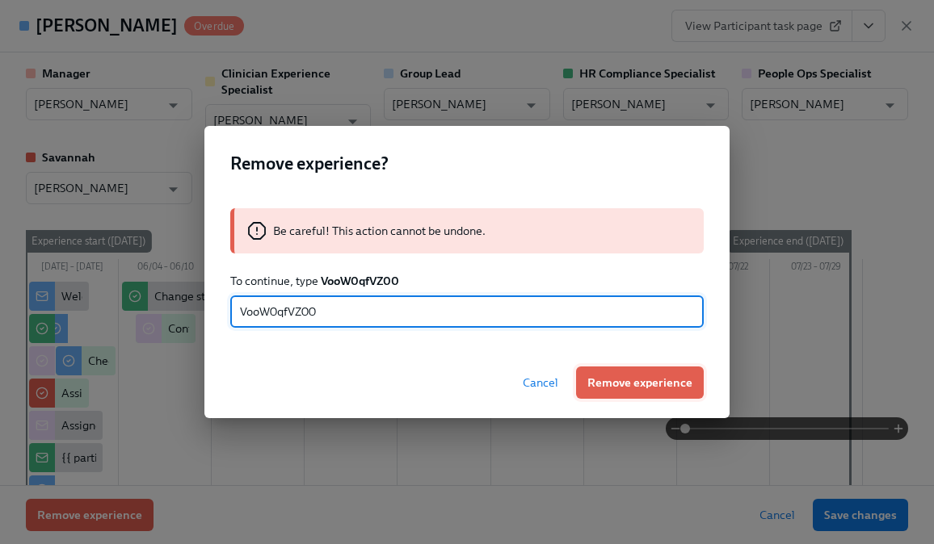
type input "VooW0qfVZ00"
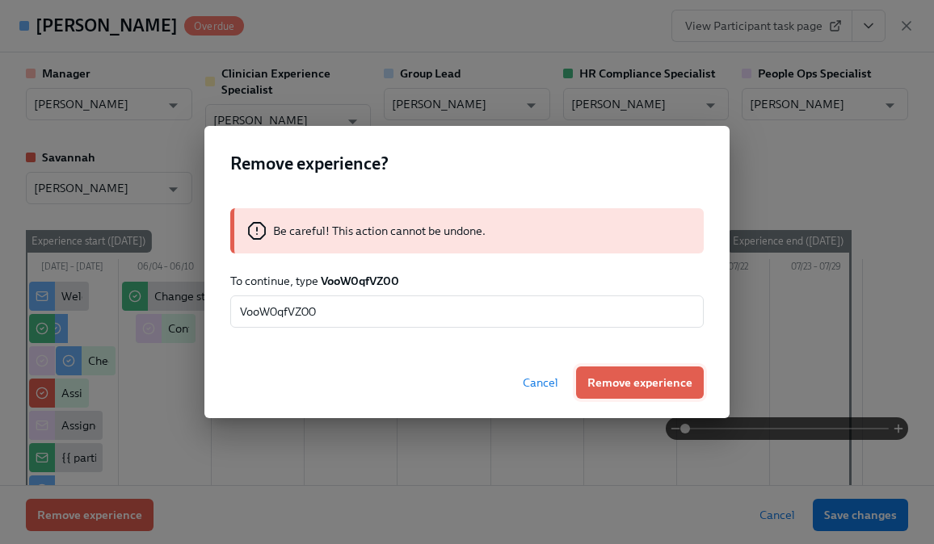
click at [645, 382] on span "Remove experience" at bounding box center [639, 383] width 105 height 16
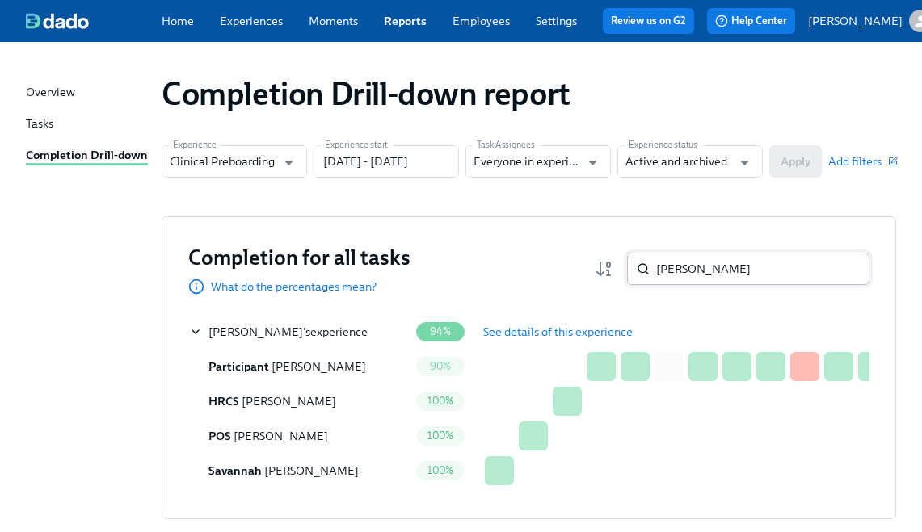
click at [706, 280] on input "gibson" at bounding box center [762, 269] width 213 height 32
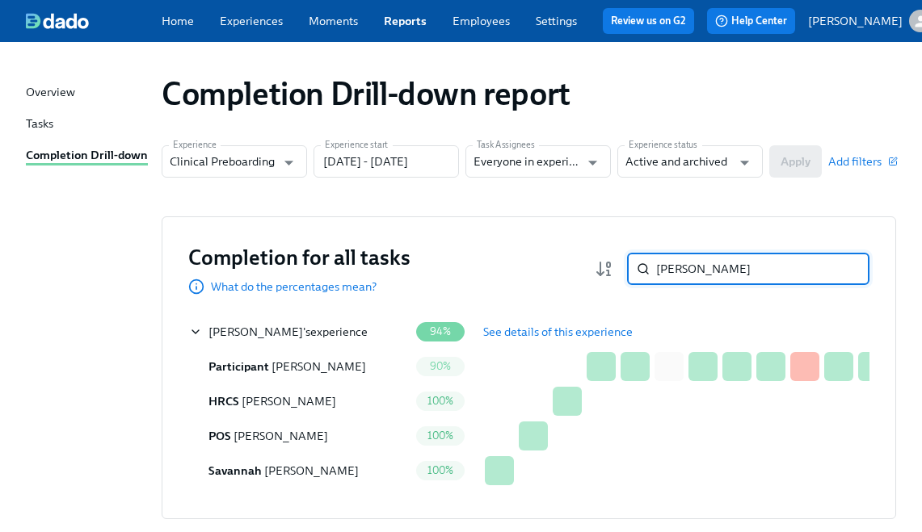
paste input "Natalie Akins"
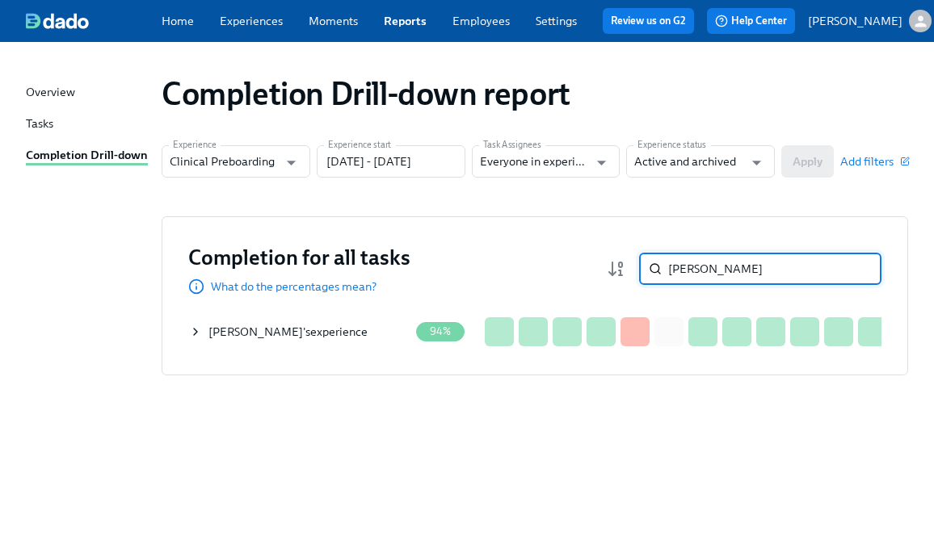
type input "Natalie Akins"
click at [196, 335] on icon at bounding box center [195, 332] width 3 height 6
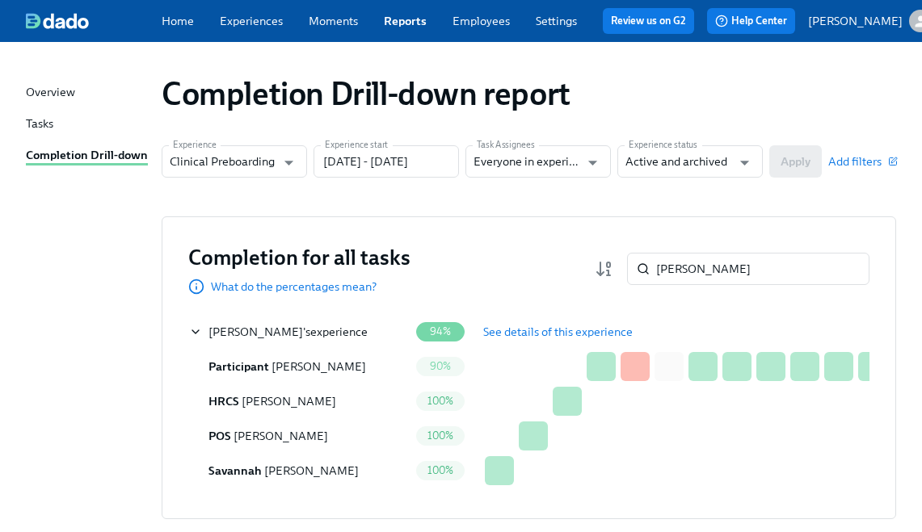
click at [500, 329] on button "See details of this experience" at bounding box center [558, 332] width 172 height 32
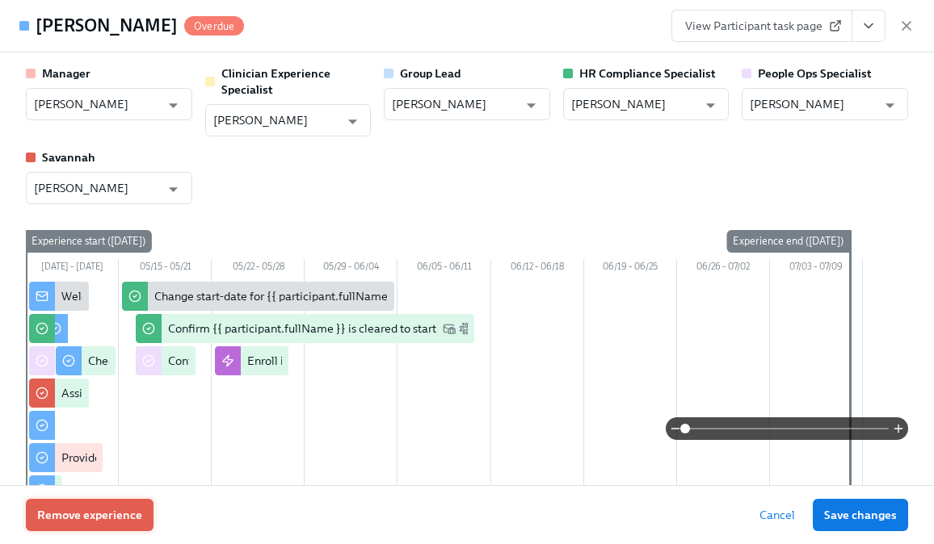
click at [116, 515] on span "Remove experience" at bounding box center [89, 515] width 105 height 16
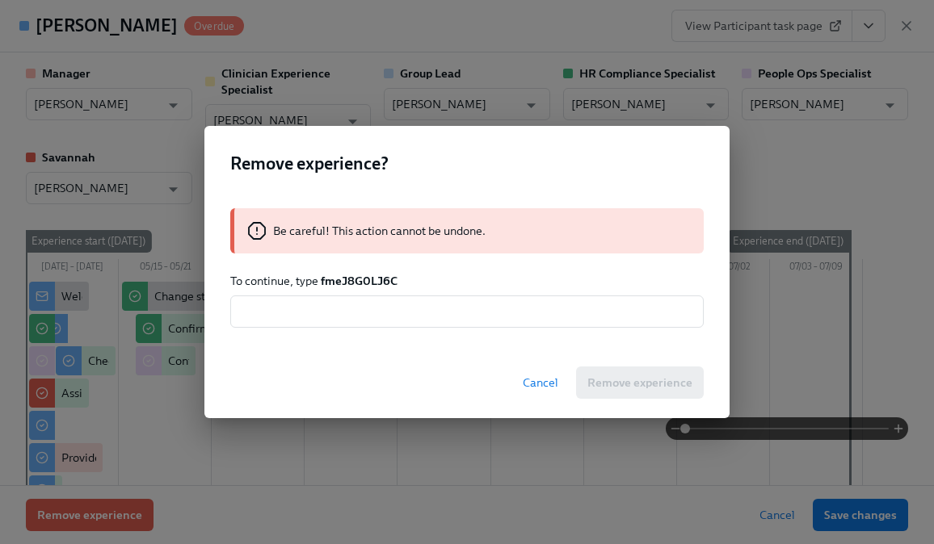
click at [359, 274] on strong "fmeJ8G0LJ6C" at bounding box center [359, 281] width 77 height 15
copy strong "fmeJ8G0LJ6C"
click at [355, 310] on input "text" at bounding box center [466, 312] width 473 height 32
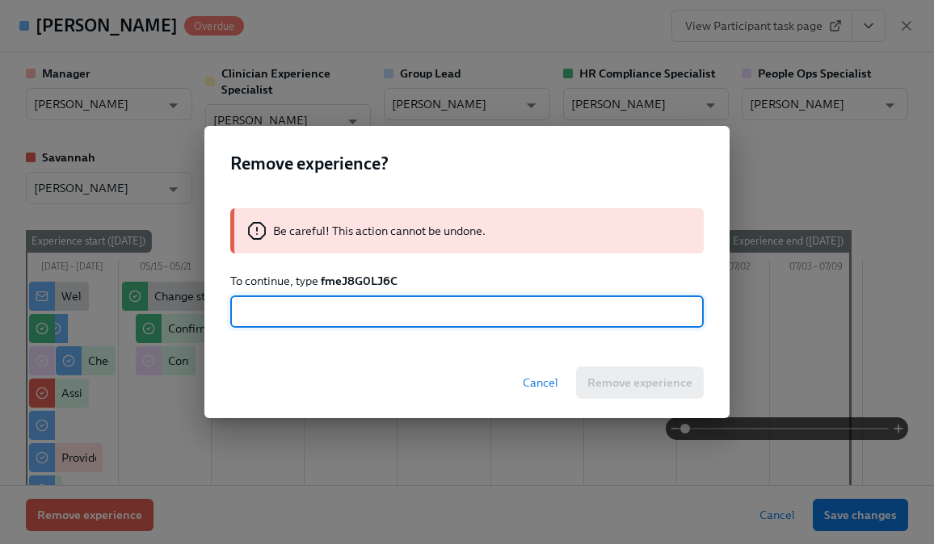
paste input "fmeJ8G0LJ6C"
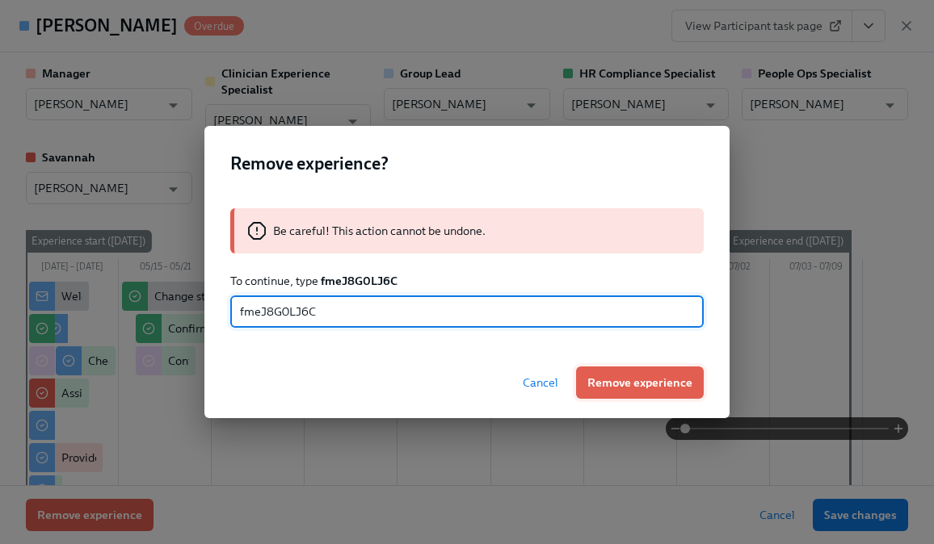
type input "fmeJ8G0LJ6C"
click at [632, 384] on span "Remove experience" at bounding box center [639, 383] width 105 height 16
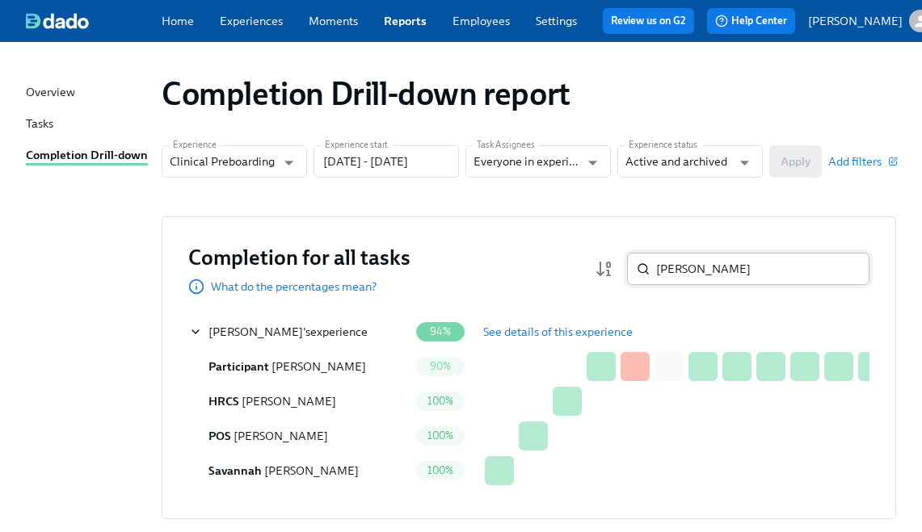
click at [695, 273] on input "Natalie Akins" at bounding box center [762, 269] width 213 height 32
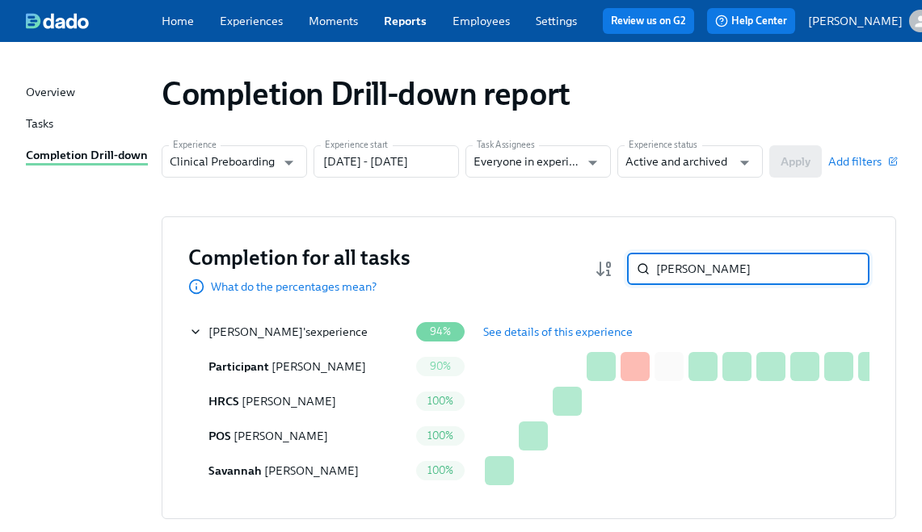
paste input "[PERSON_NAME]"
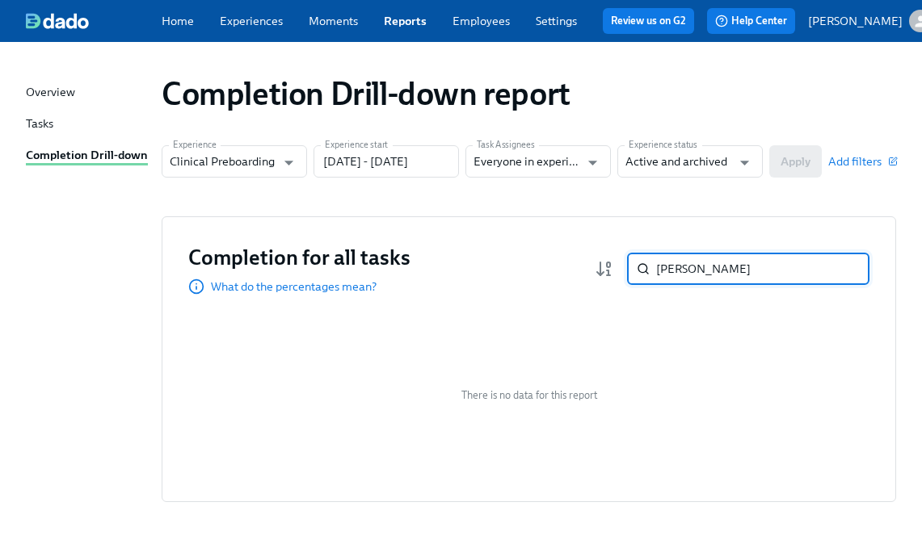
paste input "Oluwadamilola Ezekiel"
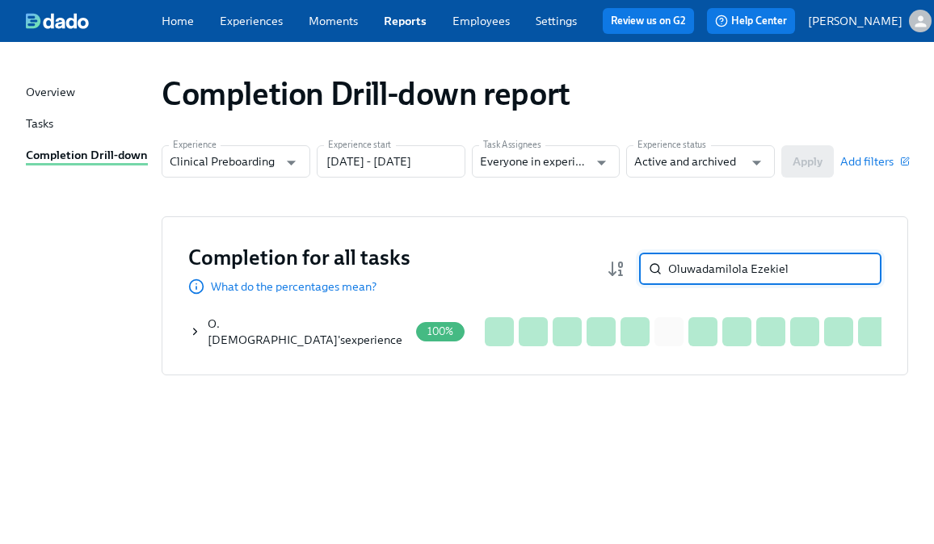
type input "Oluwadamilola Ezekiel"
click at [191, 338] on icon at bounding box center [195, 332] width 12 height 13
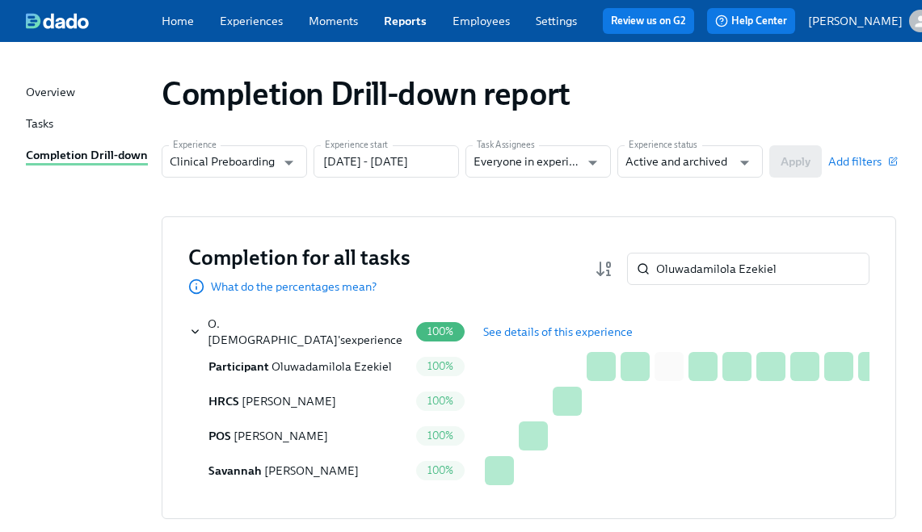
click at [481, 336] on button "See details of this experience" at bounding box center [558, 332] width 172 height 32
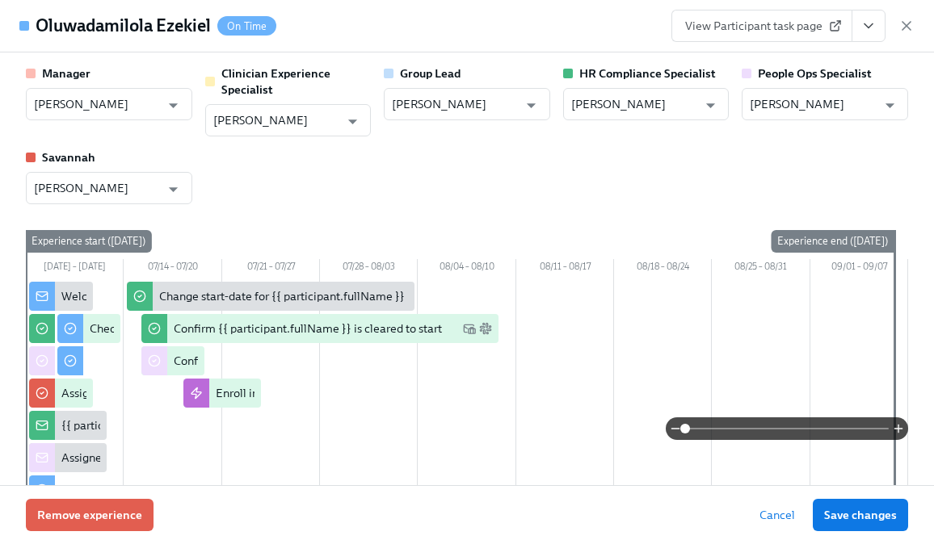
click at [152, 514] on div "Remove experience Cancel Save changes" at bounding box center [467, 514] width 934 height 59
click at [132, 515] on span "Remove experience" at bounding box center [89, 515] width 105 height 16
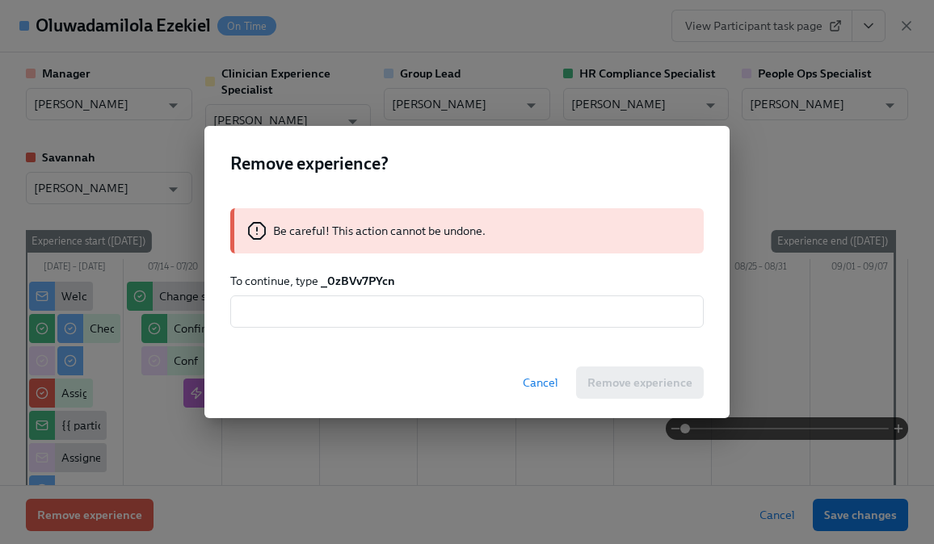
click at [352, 288] on strong "_0zBVv7PYcn" at bounding box center [358, 281] width 74 height 15
copy strong "_0zBVv7PYcn"
click at [341, 314] on input "text" at bounding box center [466, 312] width 473 height 32
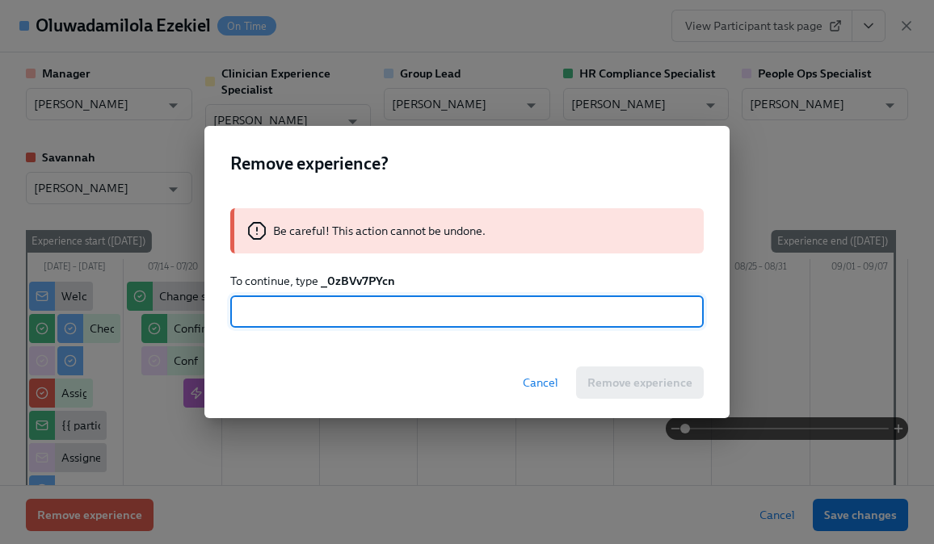
paste input "_0zBVv7PYcn"
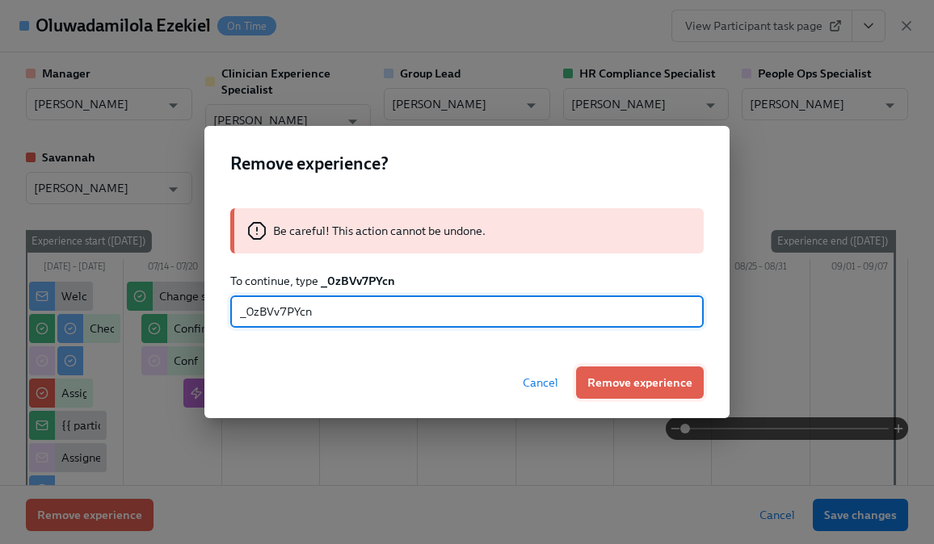
type input "_0zBVv7PYcn"
click at [661, 380] on span "Remove experience" at bounding box center [639, 383] width 105 height 16
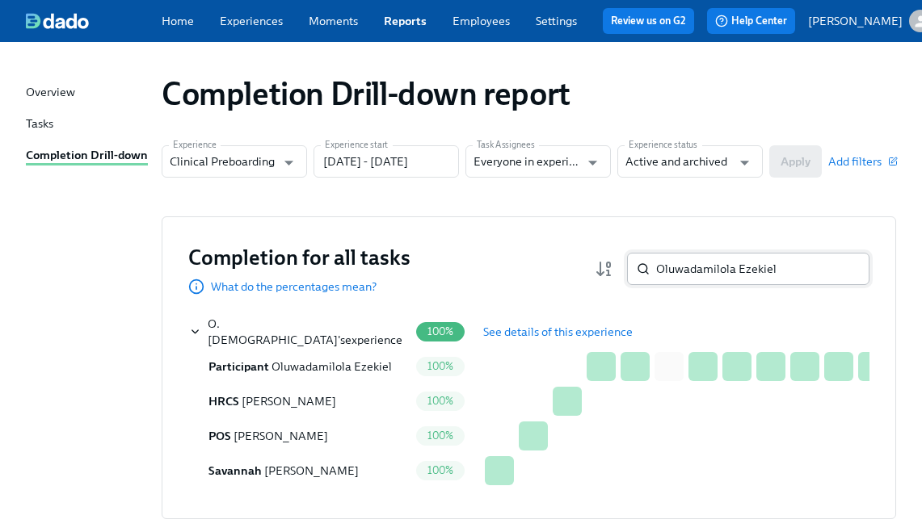
click at [708, 278] on input "Oluwadamilola Ezekiel" at bounding box center [762, 269] width 213 height 32
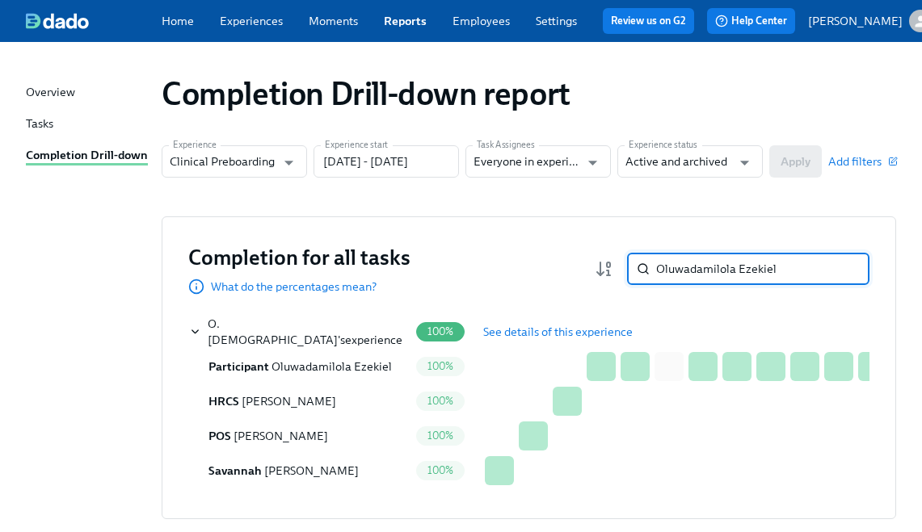
paste input "ShaQuaella Levy"
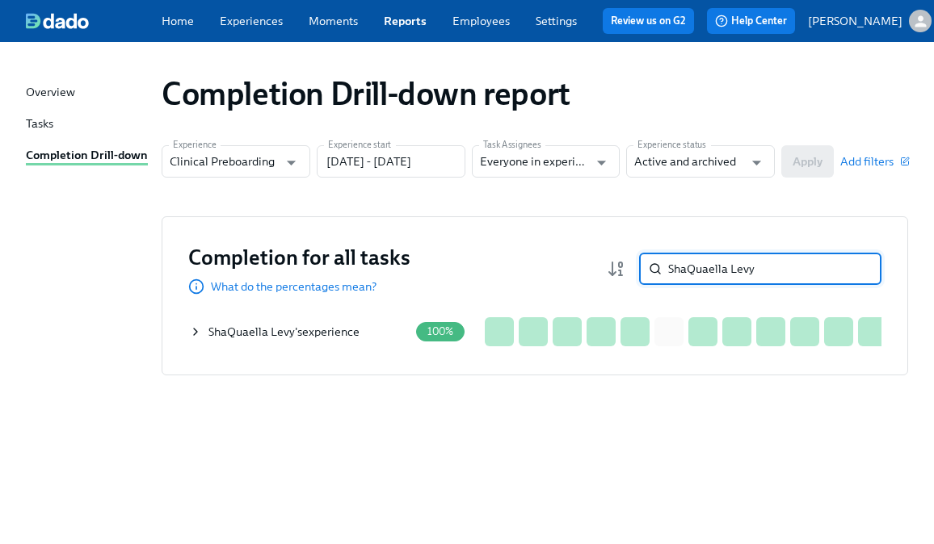
type input "ShaQuaella Levy"
click at [192, 338] on icon at bounding box center [195, 332] width 13 height 13
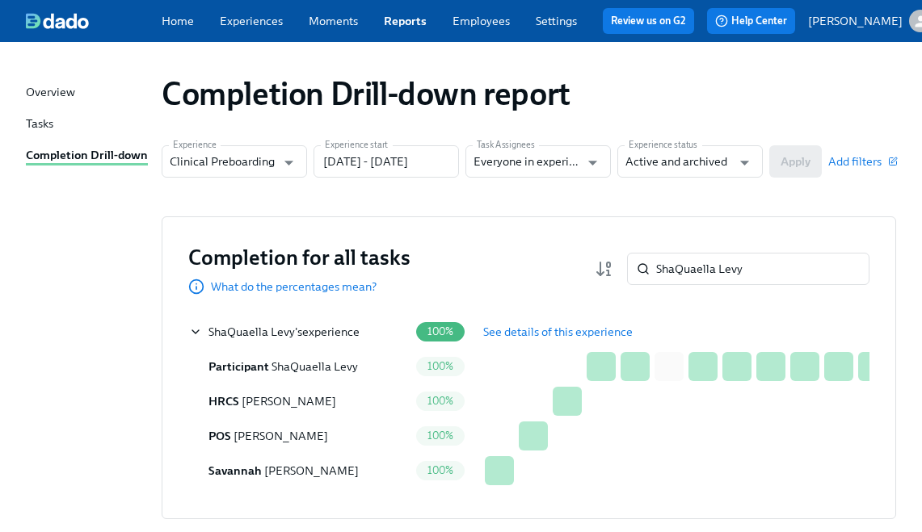
click at [552, 331] on span "See details of this experience" at bounding box center [557, 332] width 149 height 16
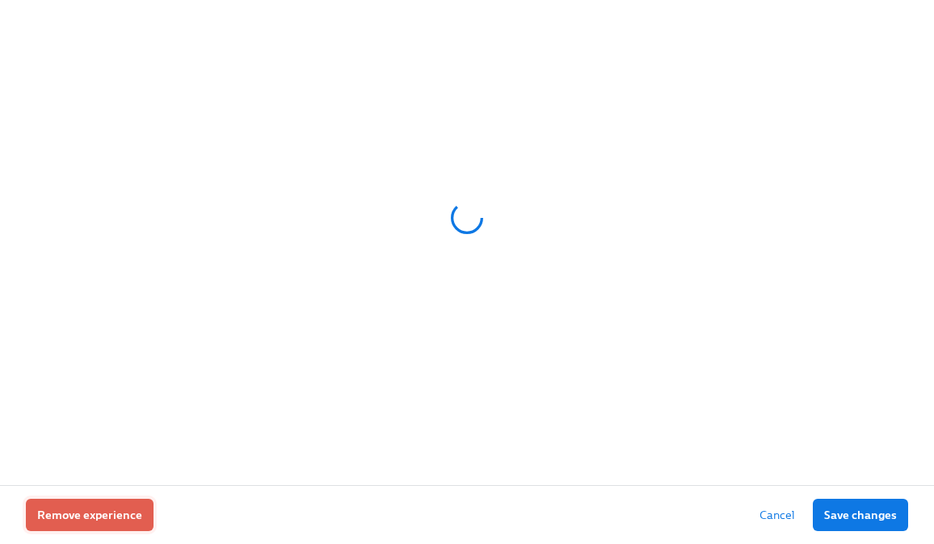
click at [120, 505] on button "Remove experience" at bounding box center [90, 515] width 128 height 32
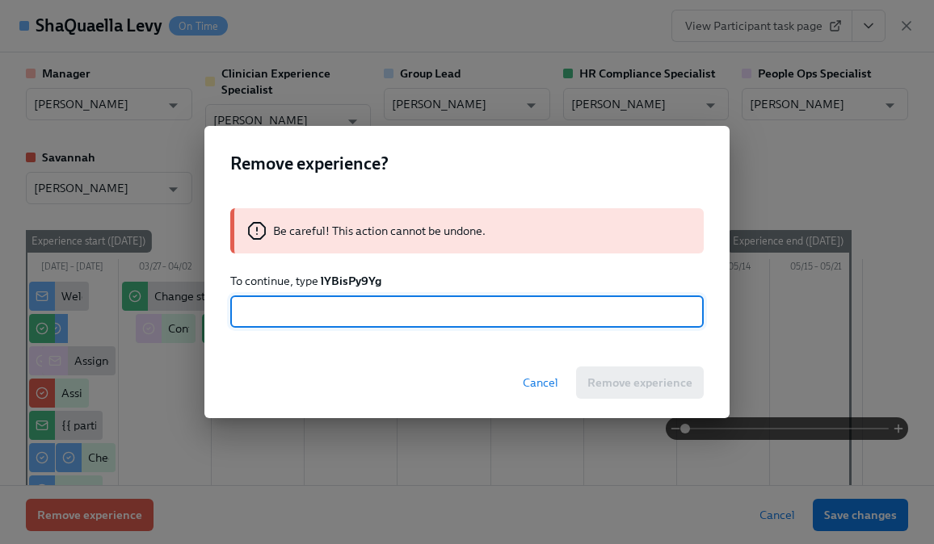
click at [354, 282] on strong "lYBisPy9Yg" at bounding box center [351, 281] width 61 height 15
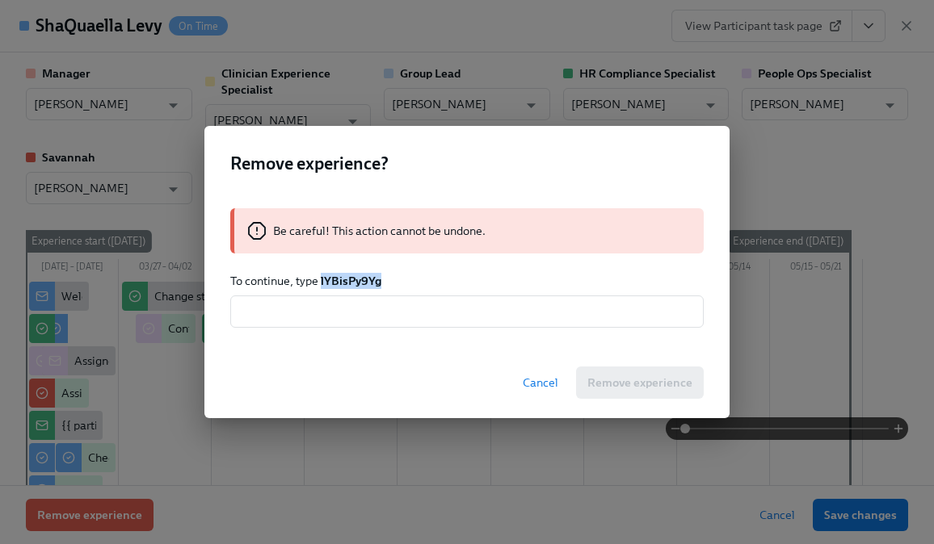
click at [354, 282] on strong "lYBisPy9Yg" at bounding box center [351, 281] width 61 height 15
copy strong "lYBisPy9Yg"
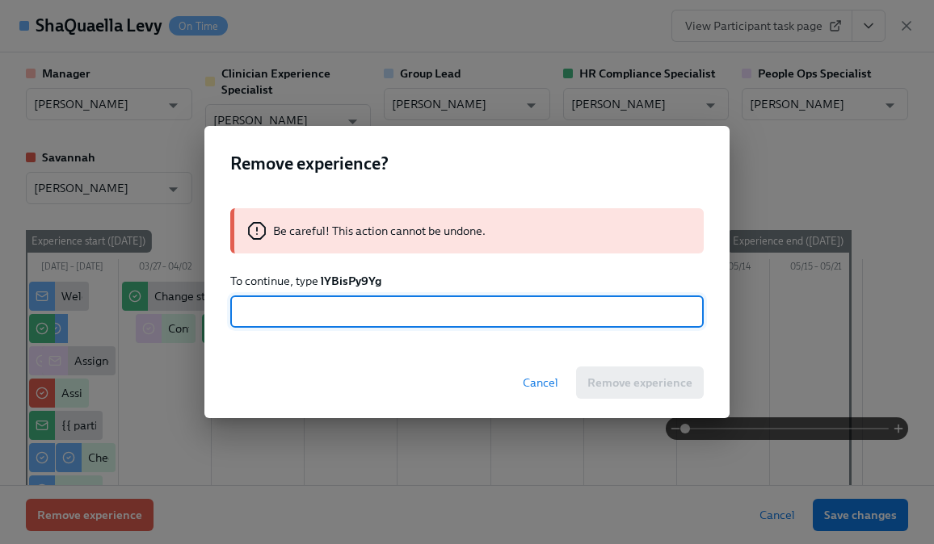
click at [353, 314] on input "text" at bounding box center [466, 312] width 473 height 32
paste input "lYBisPy9Yg"
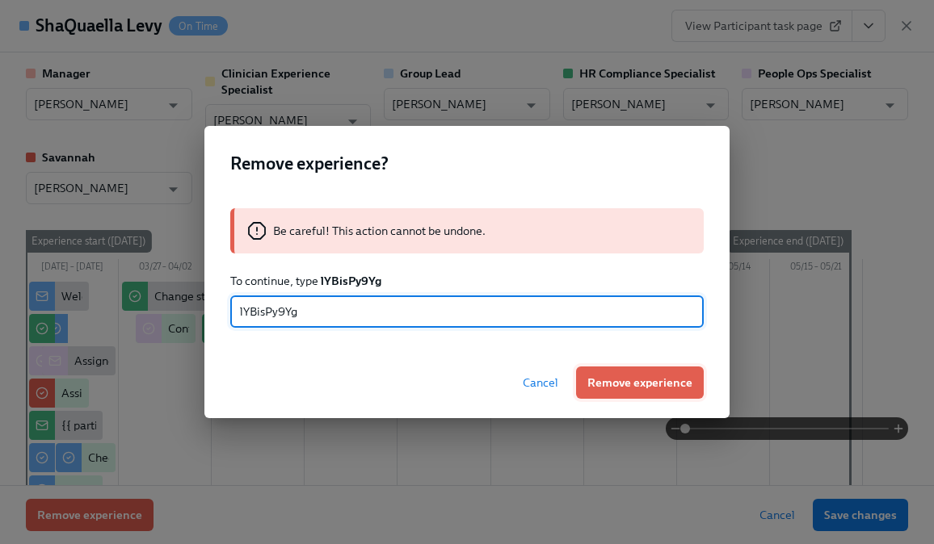
type input "lYBisPy9Yg"
click at [628, 380] on span "Remove experience" at bounding box center [639, 383] width 105 height 16
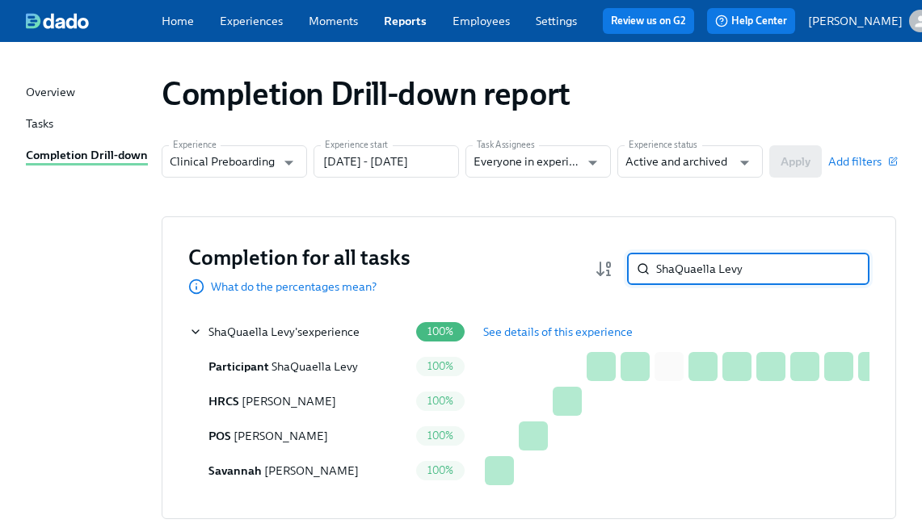
click at [699, 263] on input "ShaQuaella Levy" at bounding box center [762, 269] width 213 height 32
paste input "[PERSON_NAME]"
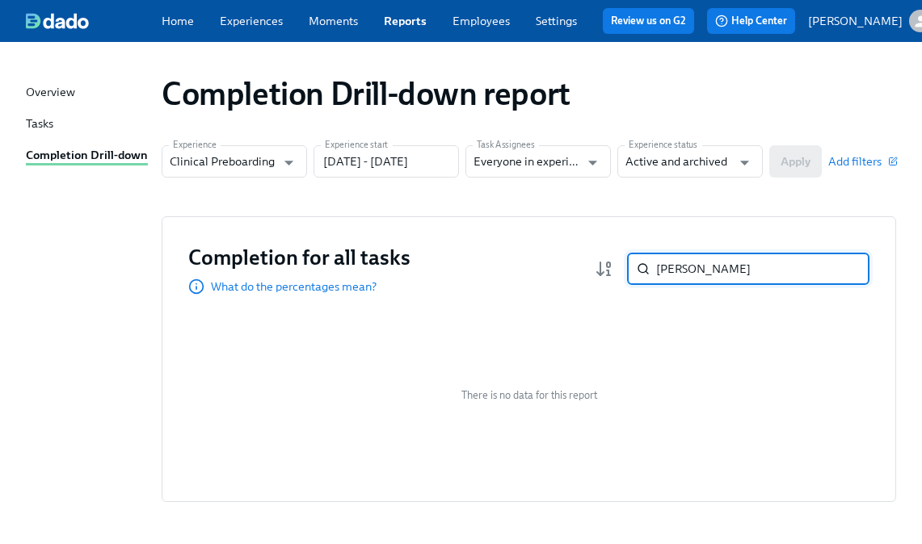
paste input "Beverly Montgomery"
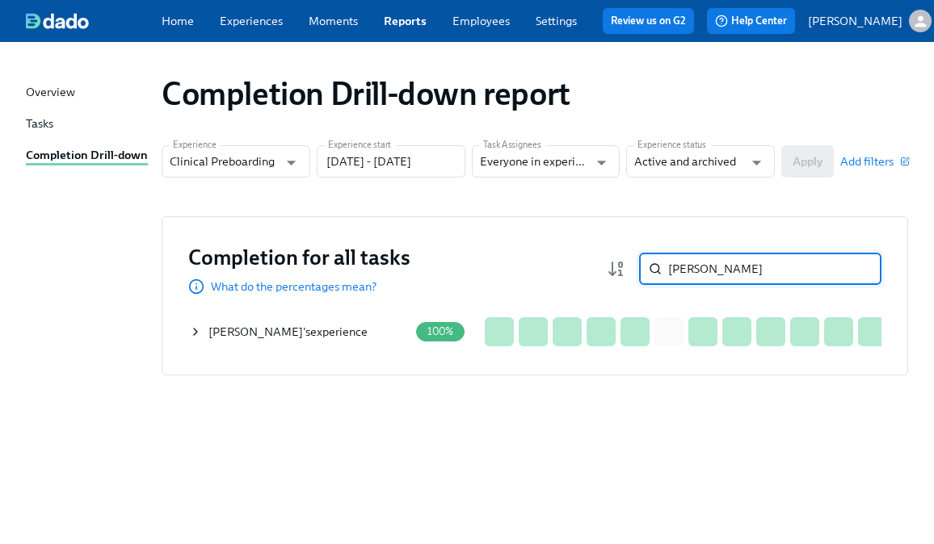
type input "Beverly Montgomery"
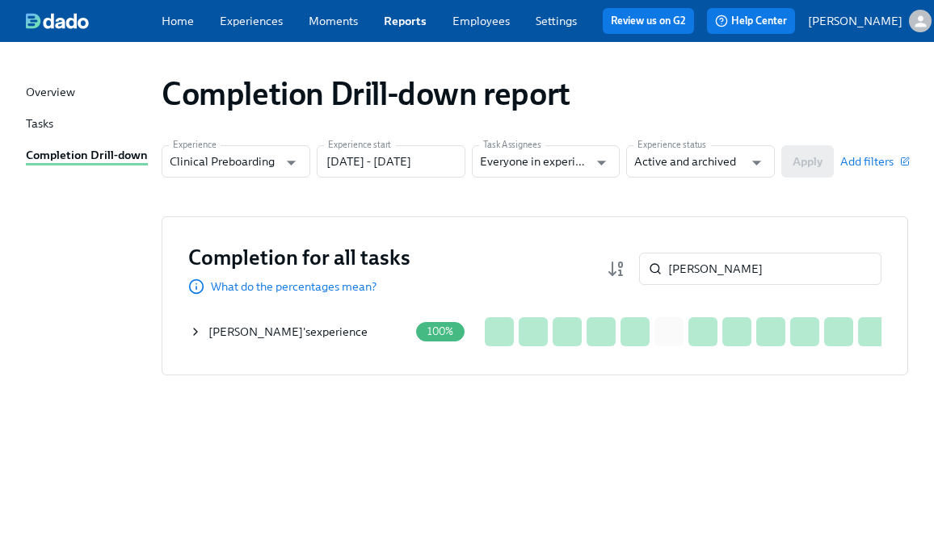
click at [190, 336] on icon at bounding box center [195, 332] width 13 height 13
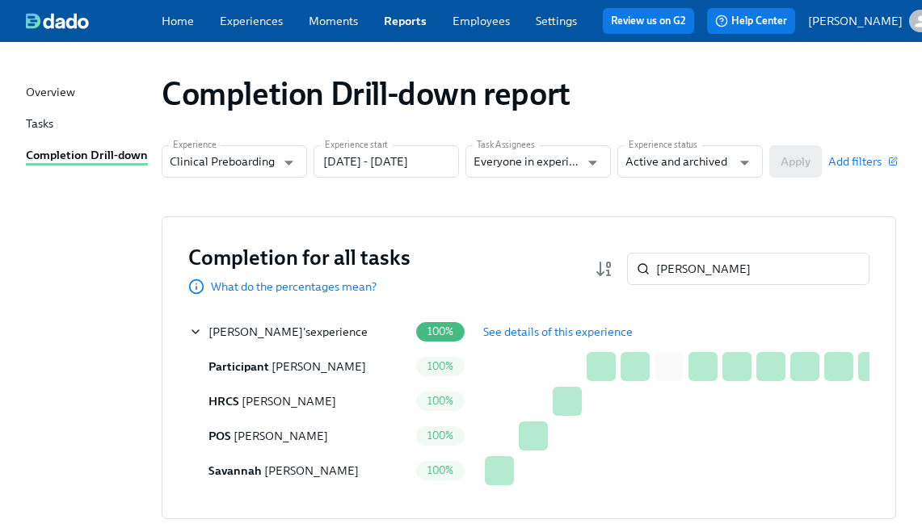
click at [525, 327] on button "See details of this experience" at bounding box center [558, 332] width 172 height 32
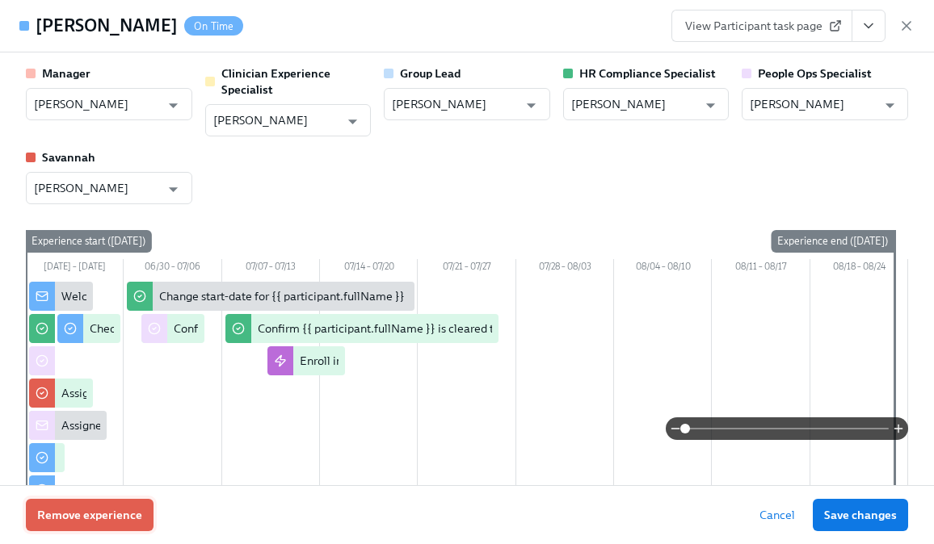
click at [117, 519] on span "Remove experience" at bounding box center [89, 515] width 105 height 16
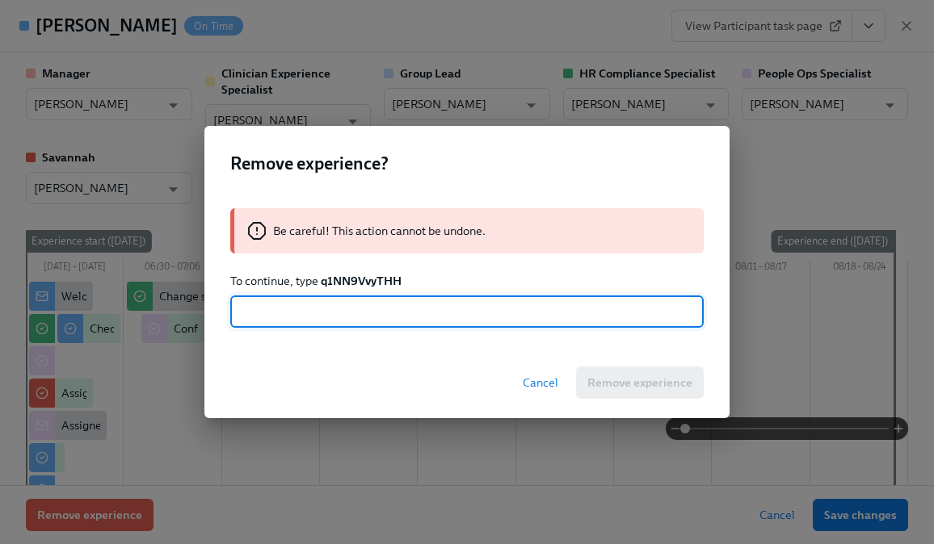
click at [363, 279] on strong "q1NN9VvyTHH" at bounding box center [361, 281] width 81 height 15
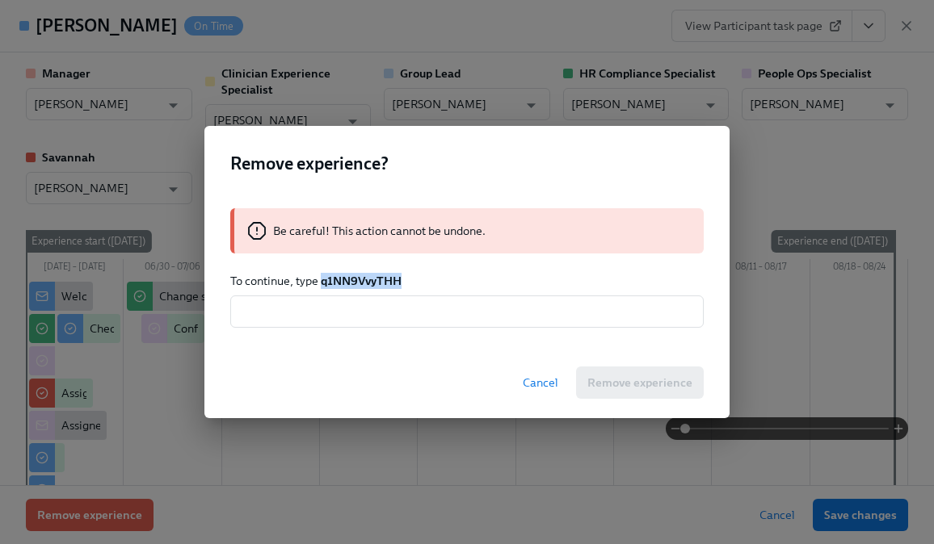
click at [363, 279] on strong "q1NN9VvyTHH" at bounding box center [361, 281] width 81 height 15
copy strong "q1NN9VvyTHH"
click at [359, 304] on input "text" at bounding box center [466, 312] width 473 height 32
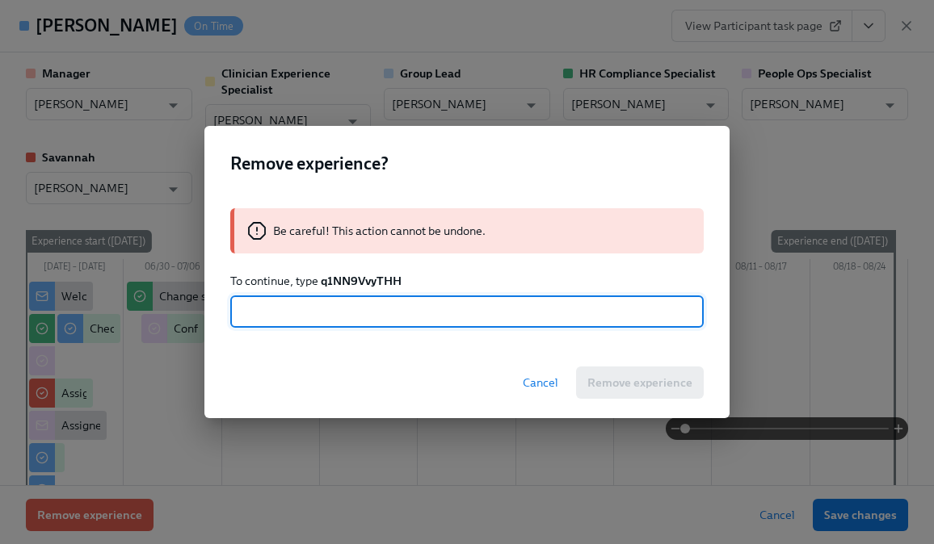
paste input "q1NN9VvyTHH"
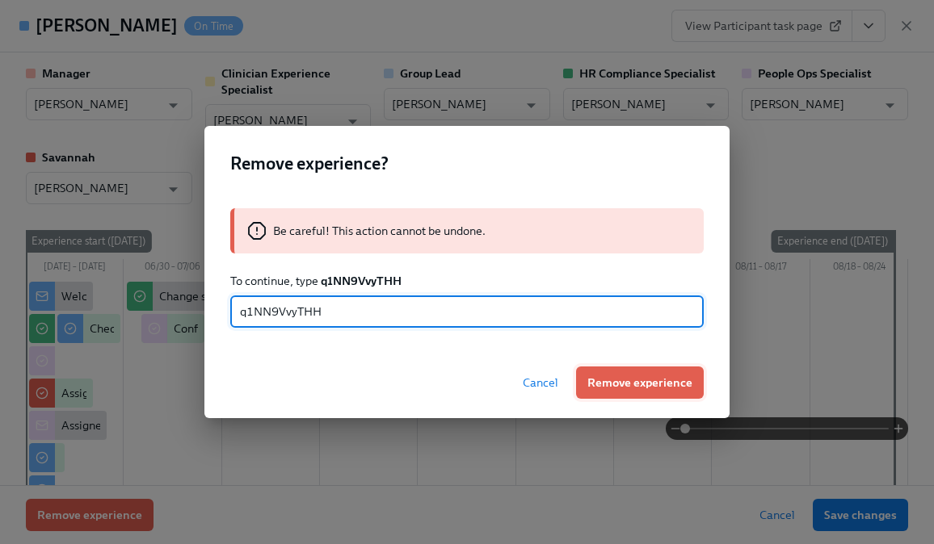
type input "q1NN9VvyTHH"
click at [616, 383] on span "Remove experience" at bounding box center [639, 383] width 105 height 16
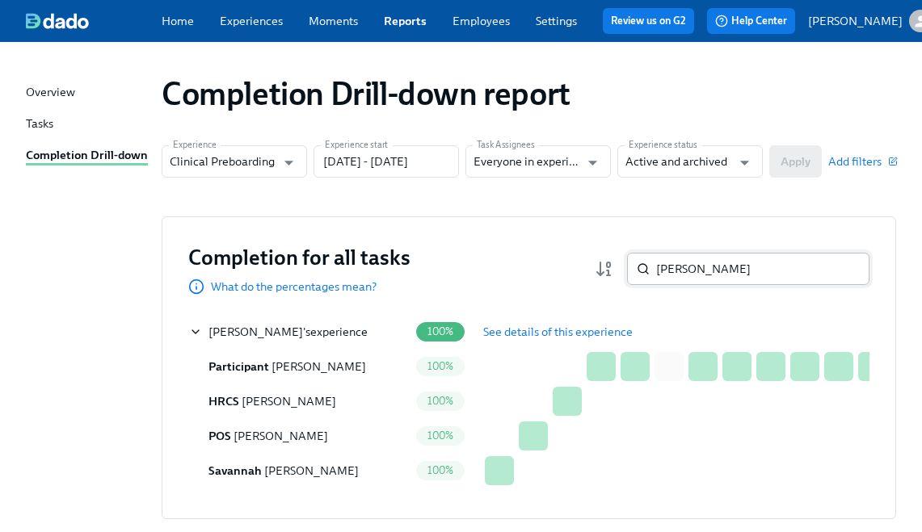
click at [706, 284] on input "Beverly Montgomery" at bounding box center [762, 269] width 213 height 32
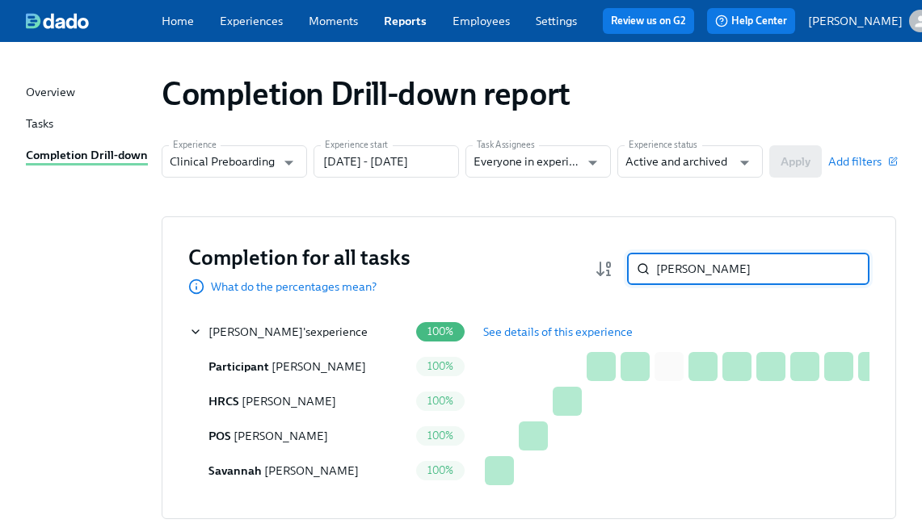
paste input "[PERSON_NAME]"
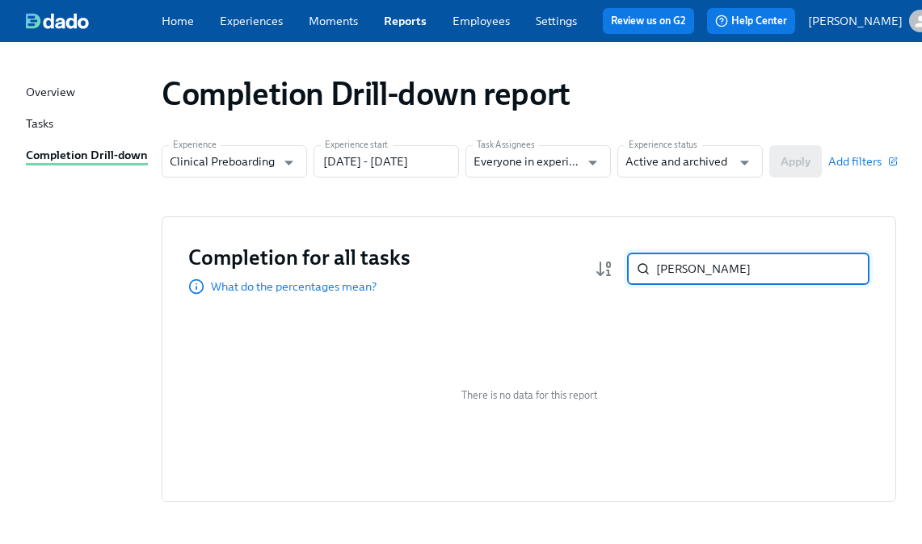
paste input "[PERSON_NAME]"
click at [687, 279] on input "[PERSON_NAME]" at bounding box center [762, 269] width 213 height 32
paste input "[PERSON_NAME]"
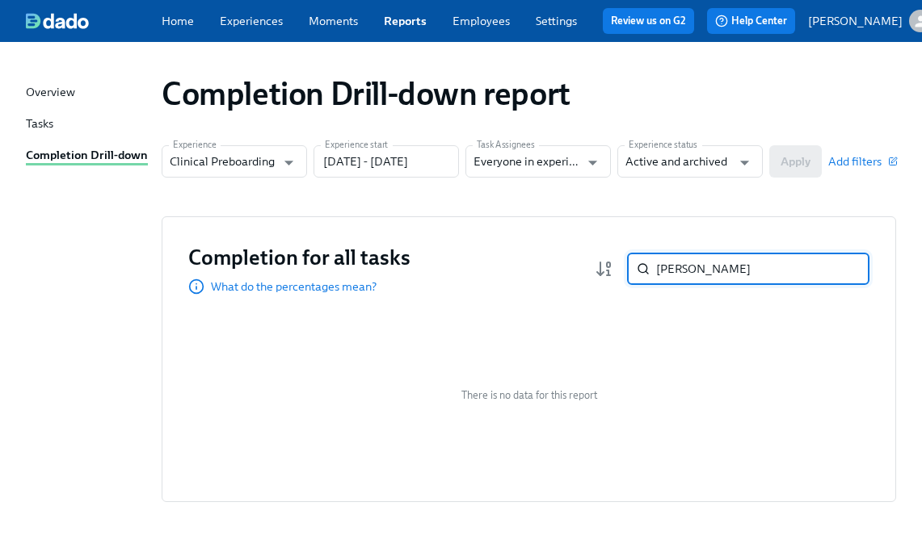
paste input "Jared Masek"
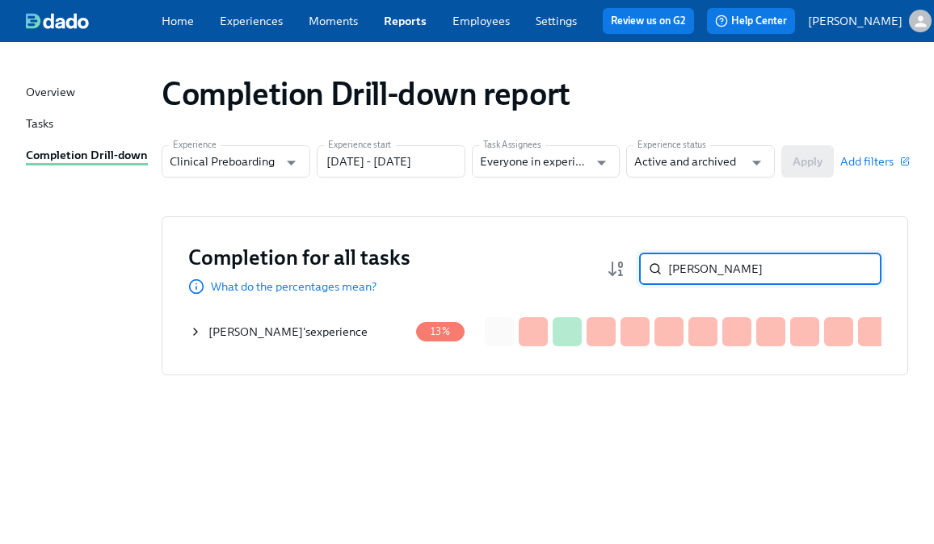
type input "Jared Masek"
click at [195, 335] on icon at bounding box center [195, 332] width 3 height 6
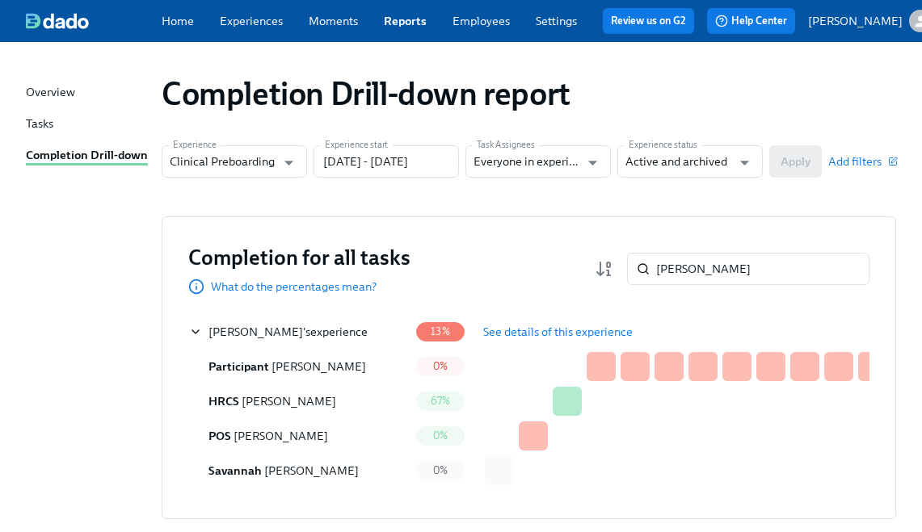
click at [501, 336] on span "See details of this experience" at bounding box center [557, 332] width 149 height 16
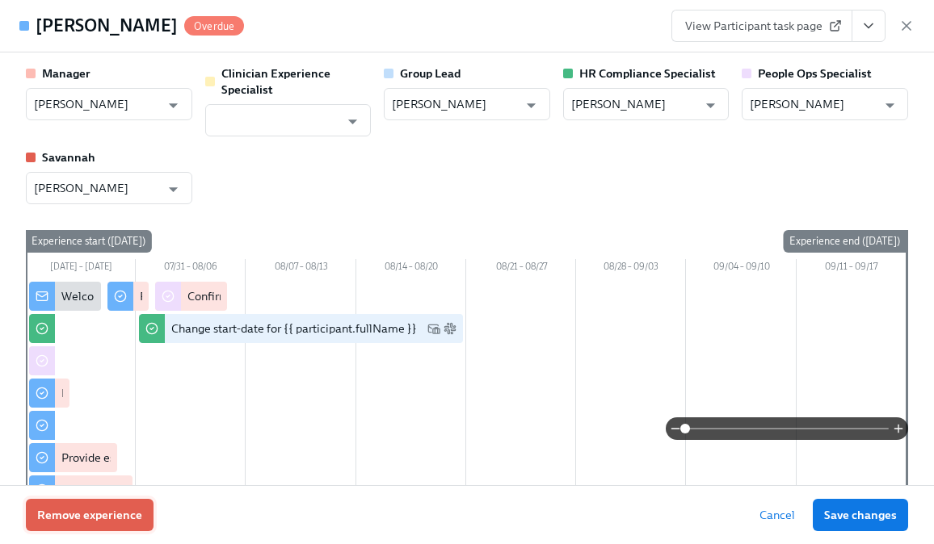
click at [103, 521] on span "Remove experience" at bounding box center [89, 515] width 105 height 16
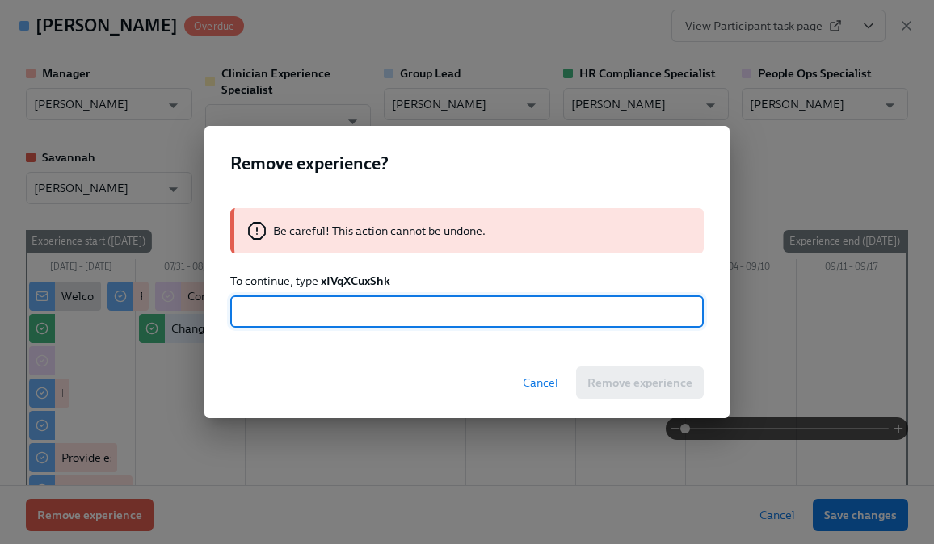
click at [337, 283] on strong "xIVqXCuxShk" at bounding box center [355, 281] width 69 height 15
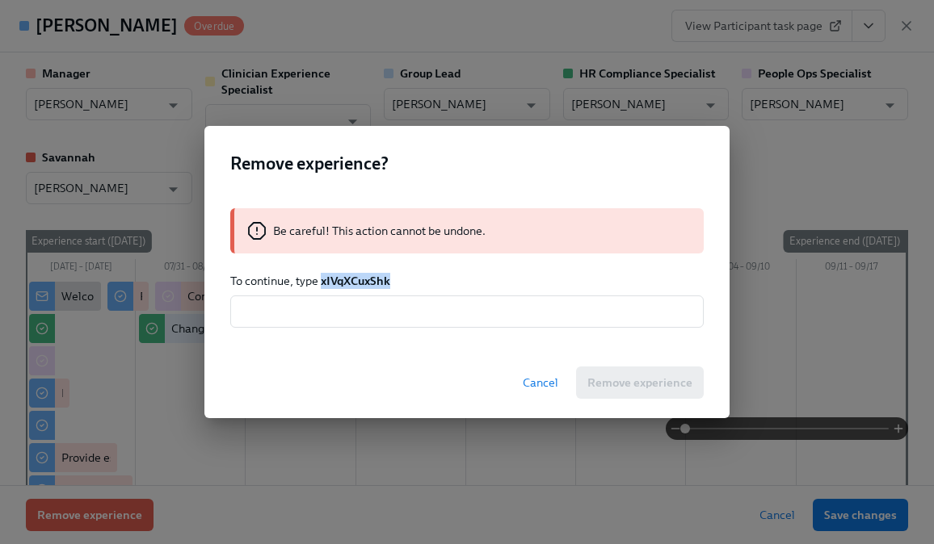
click at [337, 283] on strong "xIVqXCuxShk" at bounding box center [355, 281] width 69 height 15
copy strong "xIVqXCuxShk"
click at [339, 312] on input "text" at bounding box center [466, 312] width 473 height 32
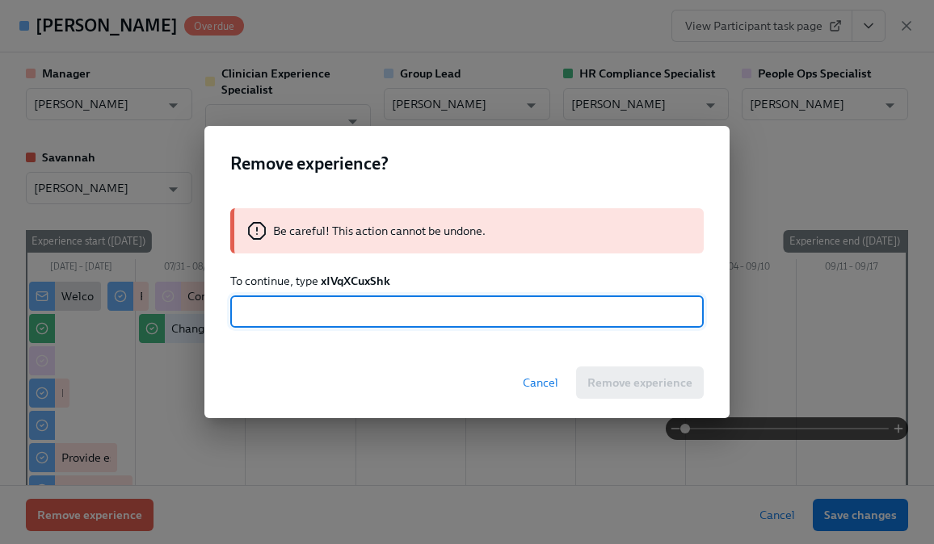
paste input "xIVqXCuxShk"
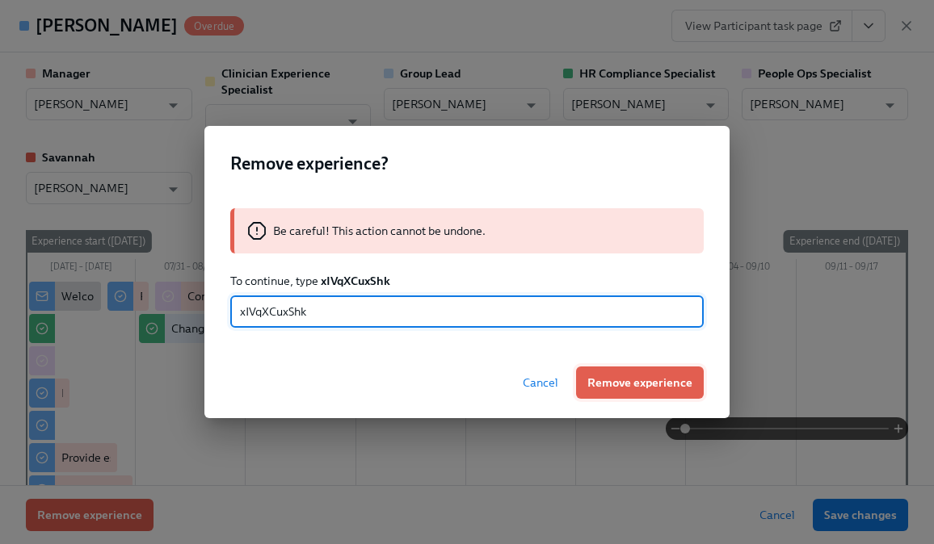
type input "xIVqXCuxShk"
click at [630, 383] on span "Remove experience" at bounding box center [639, 383] width 105 height 16
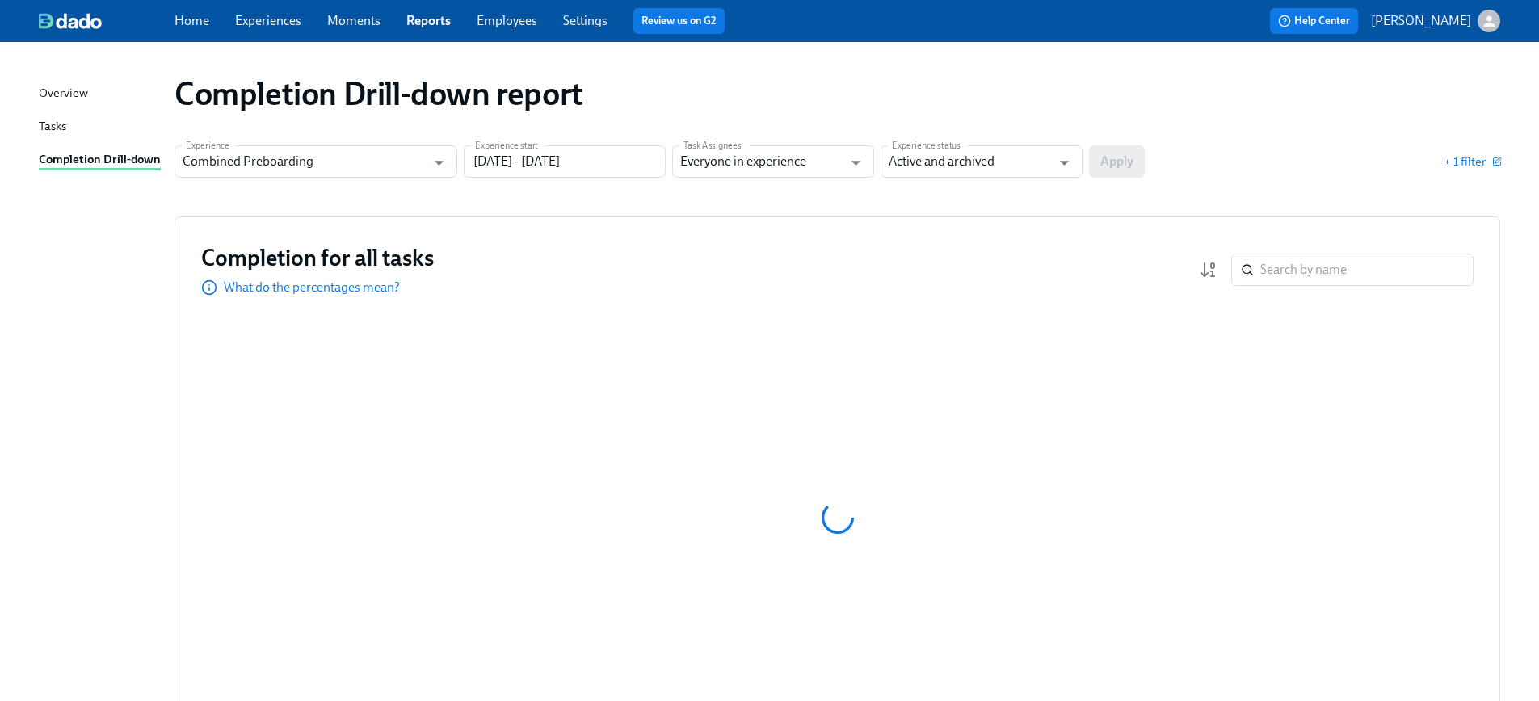
click at [1480, 170] on div "Experience Combined Preboarding Experience Experience start [DATE] - [DATE] Exp…" at bounding box center [836, 161] width 1325 height 32
click at [1444, 161] on span "+ 1 filter" at bounding box center [1471, 161] width 57 height 16
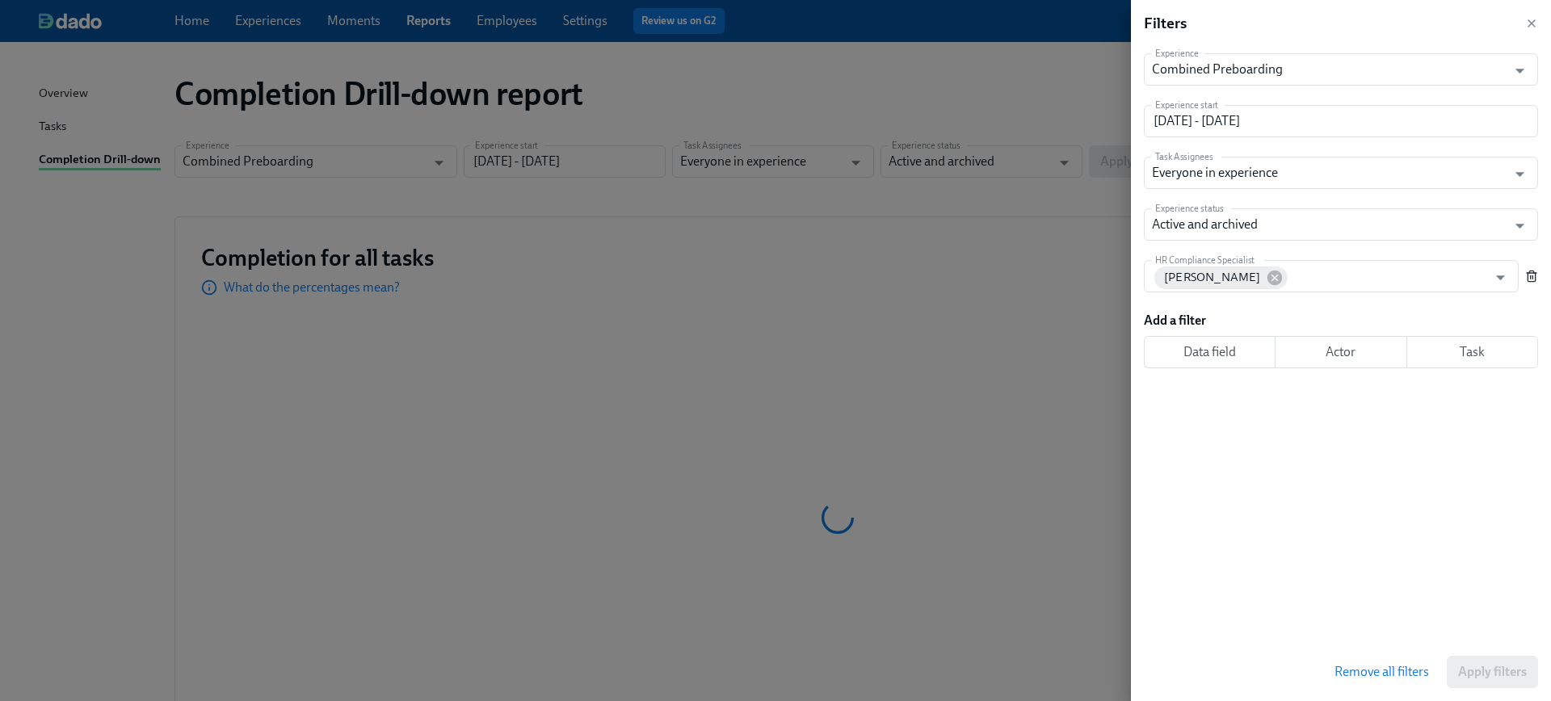
click at [1531, 277] on icon "button" at bounding box center [1531, 276] width 13 height 13
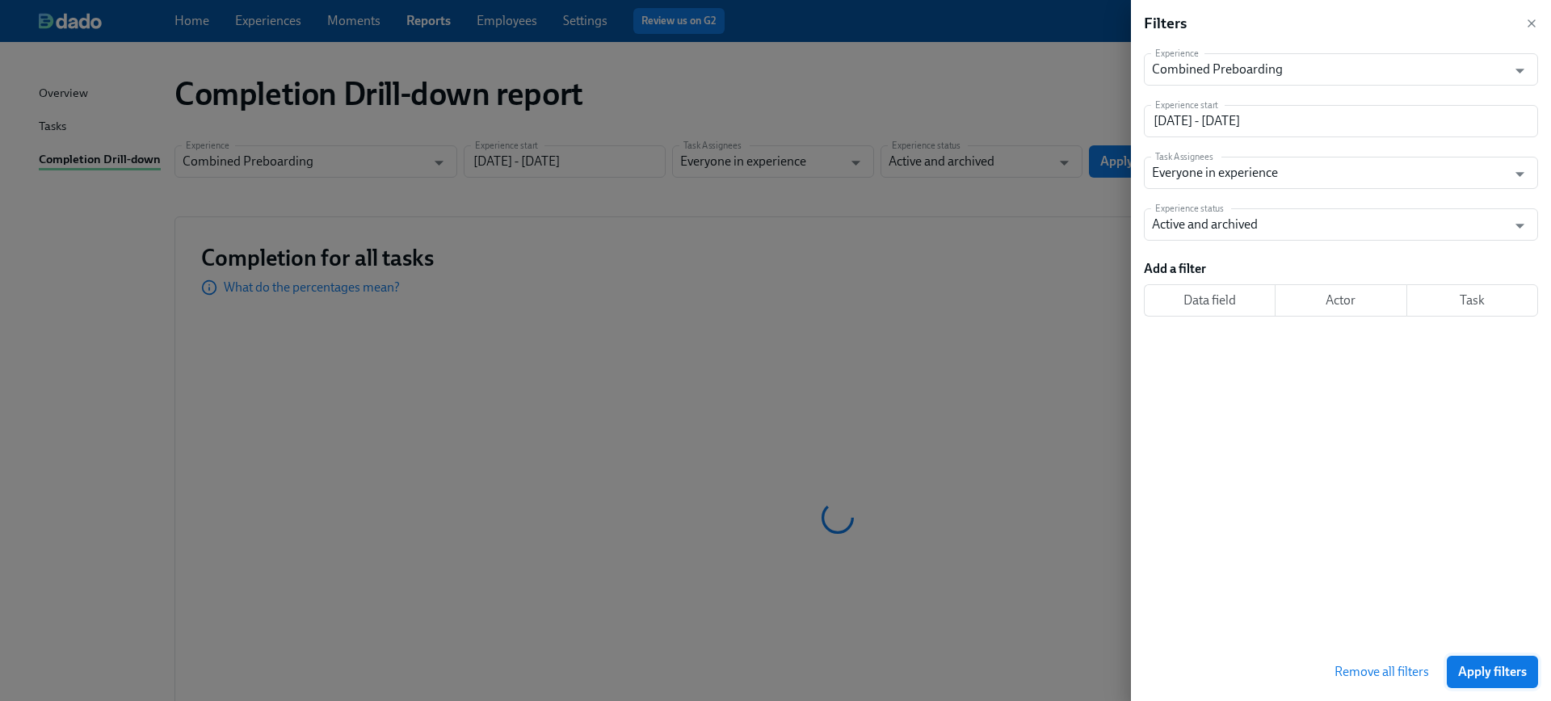
click at [1504, 675] on span "Apply filters" at bounding box center [1492, 672] width 69 height 16
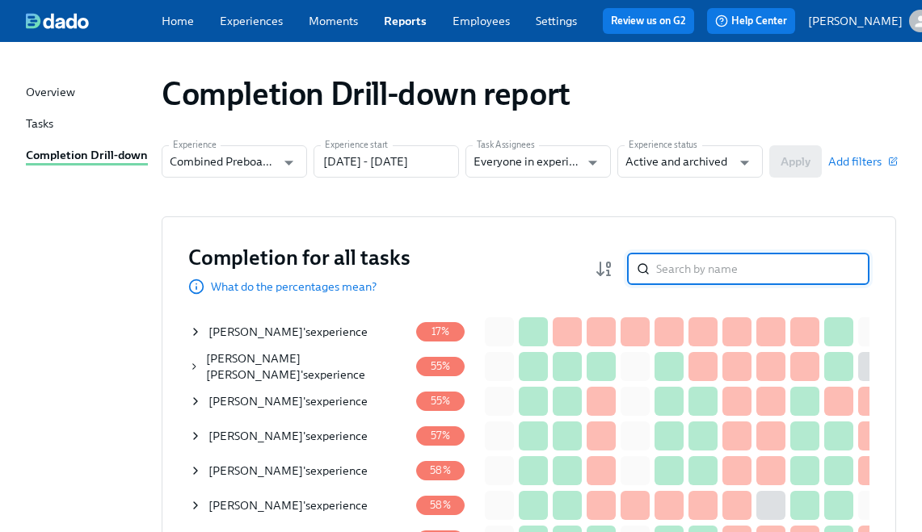
click at [687, 282] on input "search" at bounding box center [762, 269] width 213 height 32
paste input "[PERSON_NAME]"
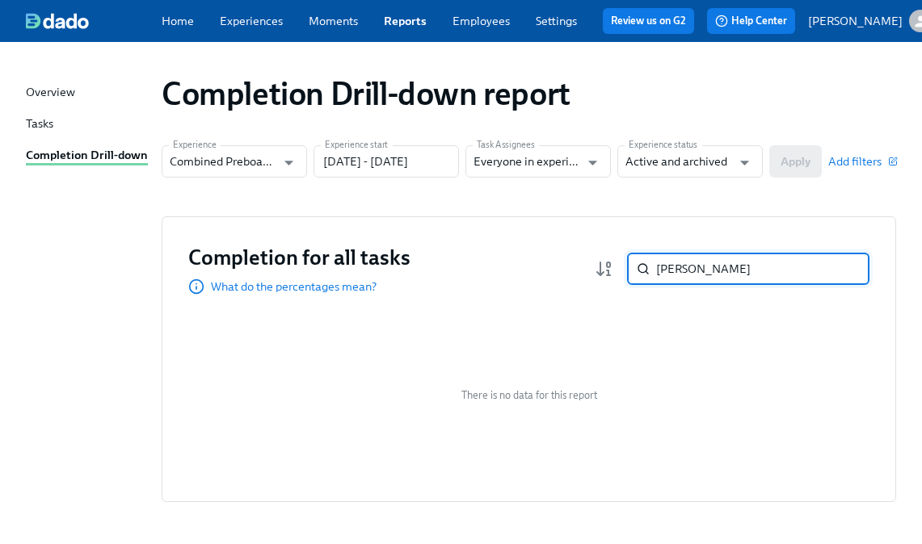
paste input "[PERSON_NAME]"
click at [709, 285] on input "[PERSON_NAME]" at bounding box center [762, 269] width 213 height 32
paste input "[PERSON_NAME]"
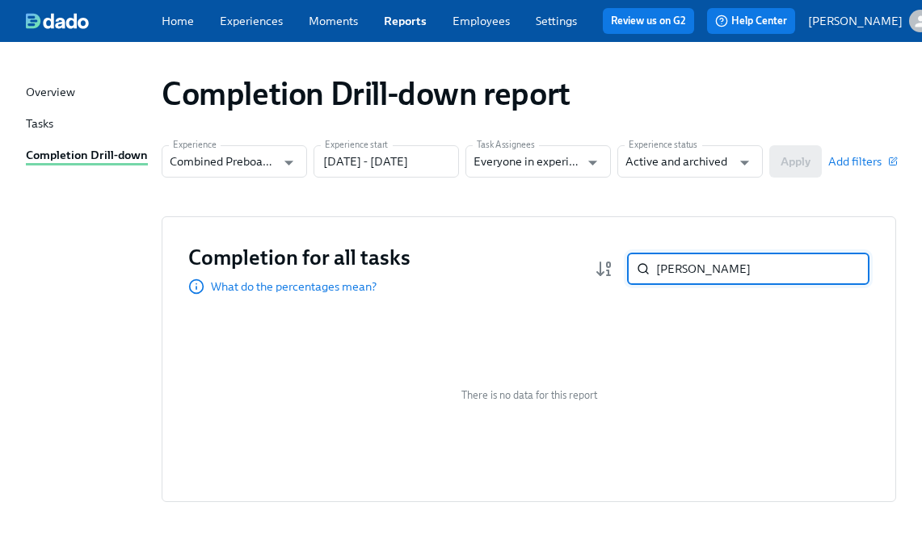
paste input "[PERSON_NAME]"
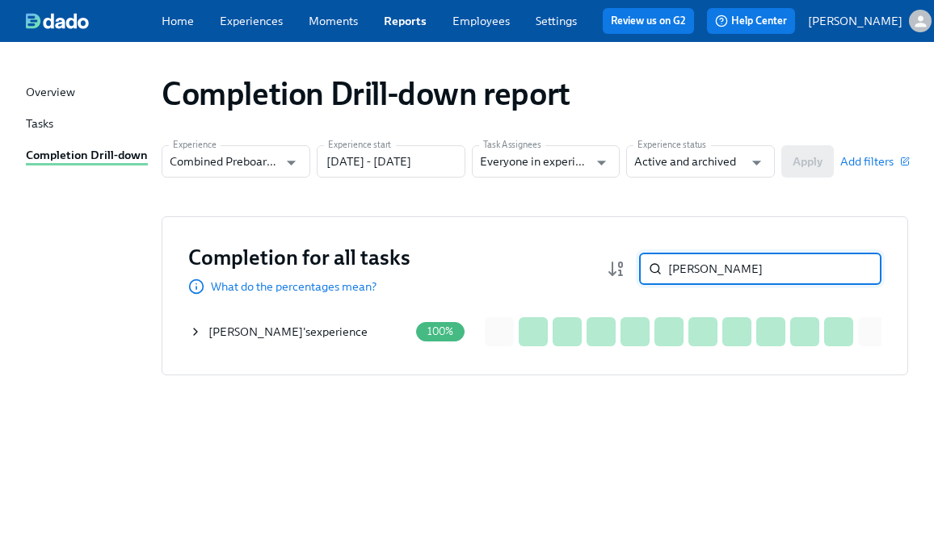
type input "[PERSON_NAME]"
click at [192, 338] on icon at bounding box center [195, 332] width 13 height 13
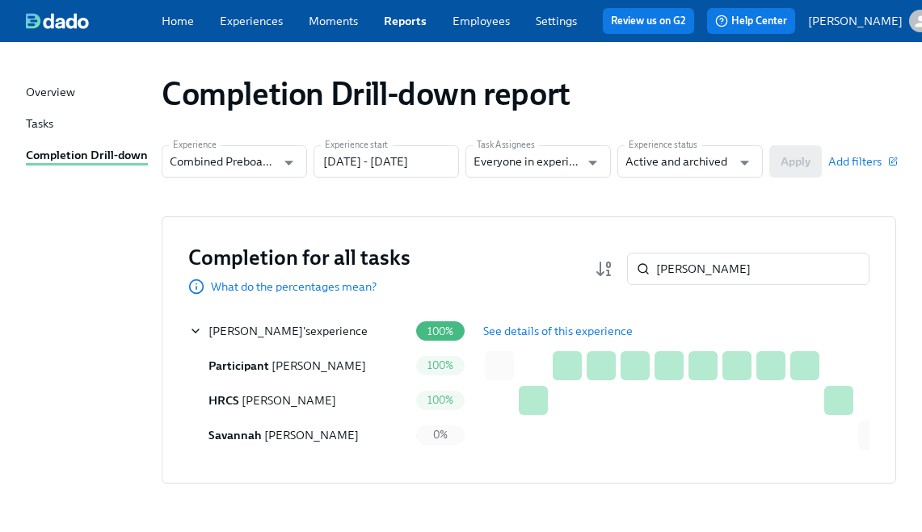
click at [552, 339] on span "See details of this experience" at bounding box center [557, 331] width 149 height 16
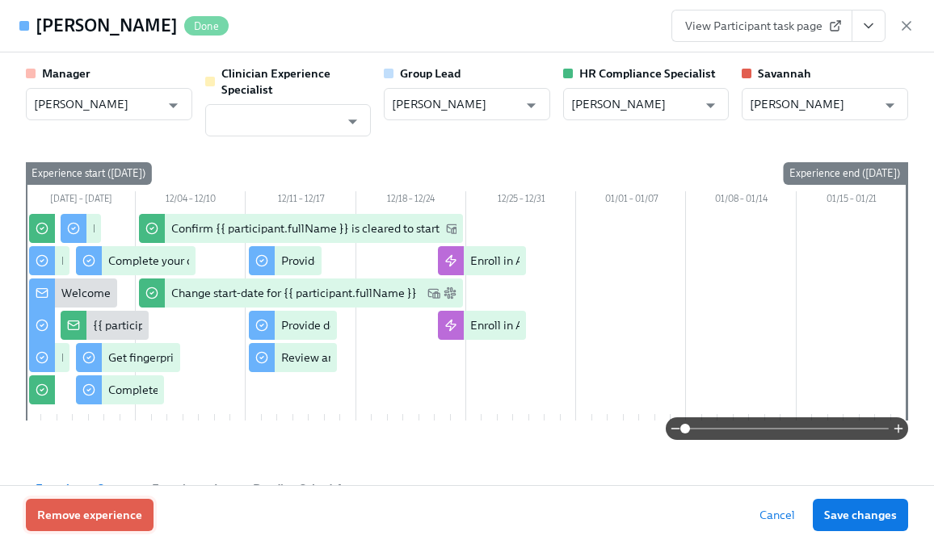
click at [120, 521] on span "Remove experience" at bounding box center [89, 515] width 105 height 16
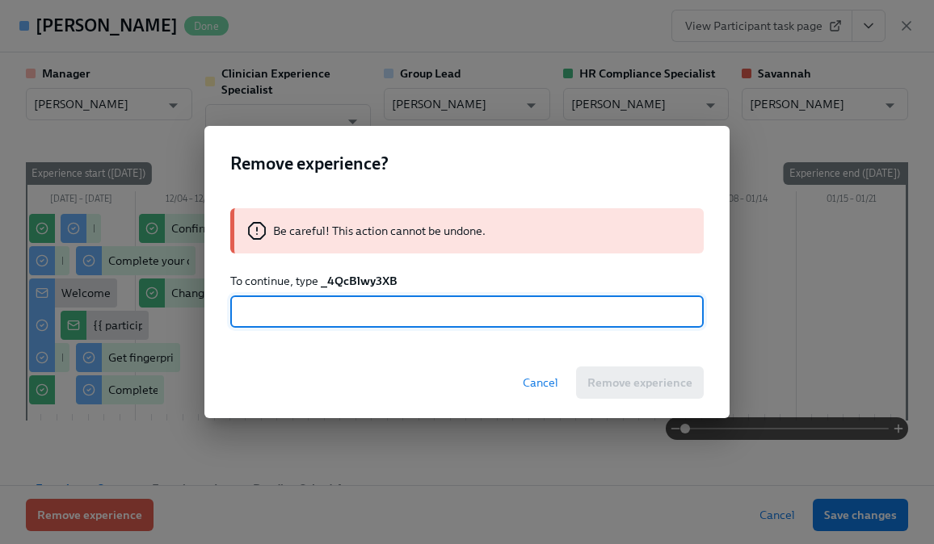
click at [351, 278] on strong "_4QcBlwy3XB" at bounding box center [359, 281] width 77 height 15
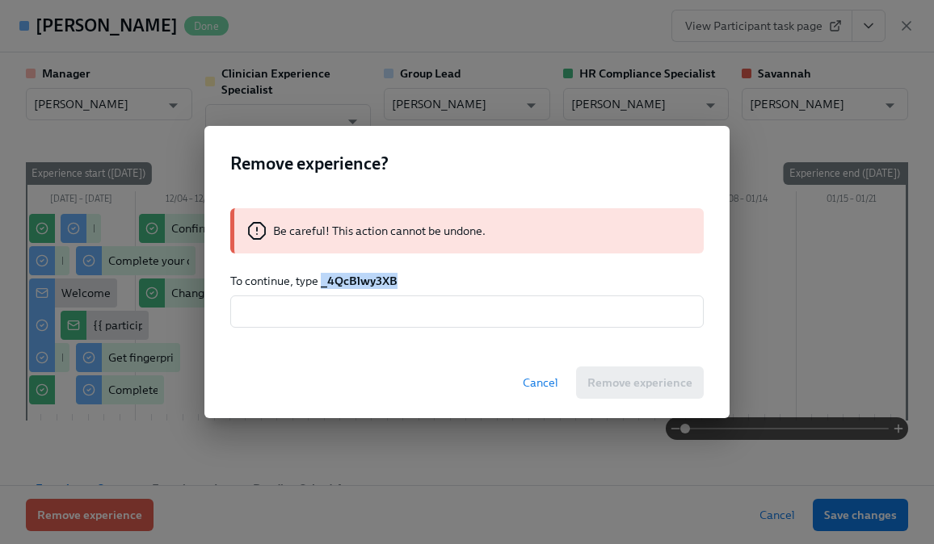
click at [351, 278] on strong "_4QcBlwy3XB" at bounding box center [359, 281] width 77 height 15
copy strong "_4QcBlwy3XB"
click at [346, 327] on input "text" at bounding box center [466, 312] width 473 height 32
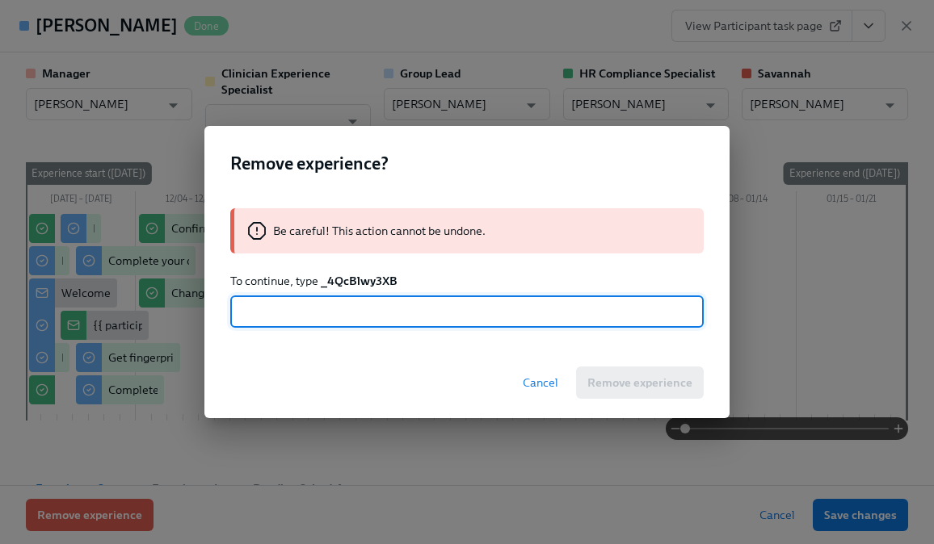
paste input "_4QcBlwy3XB"
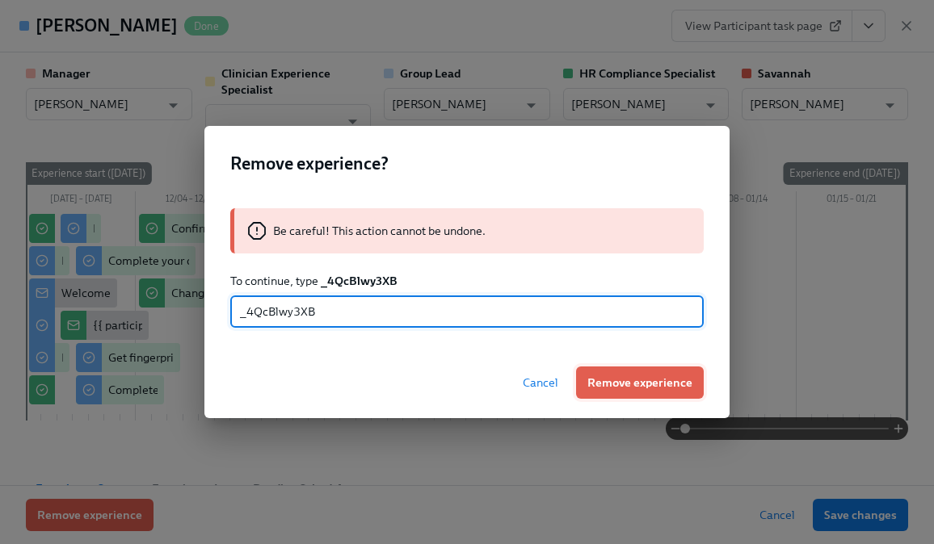
type input "_4QcBlwy3XB"
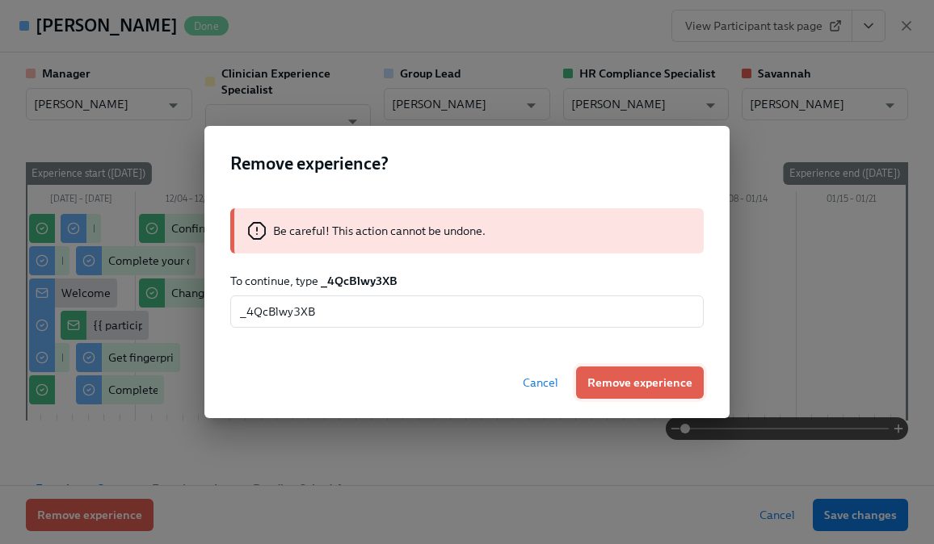
click at [617, 372] on button "Remove experience" at bounding box center [640, 383] width 128 height 32
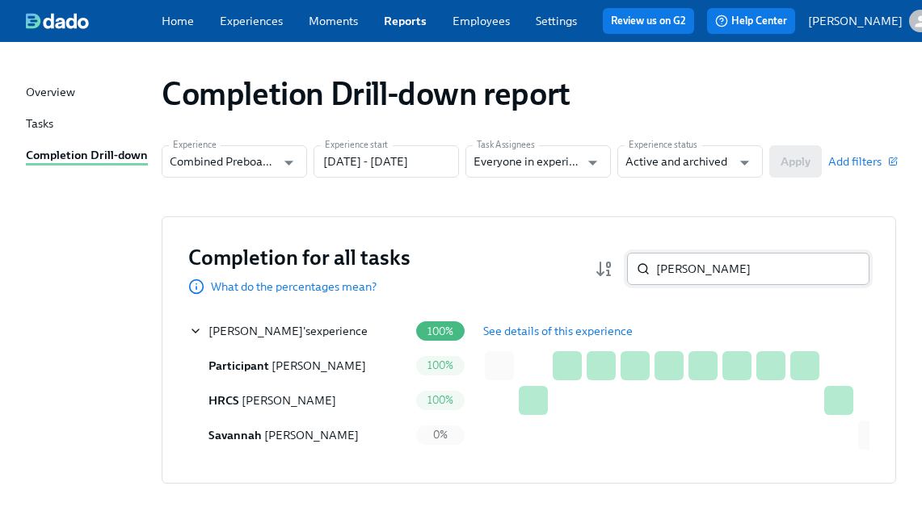
click at [685, 272] on input "[PERSON_NAME]" at bounding box center [762, 269] width 213 height 32
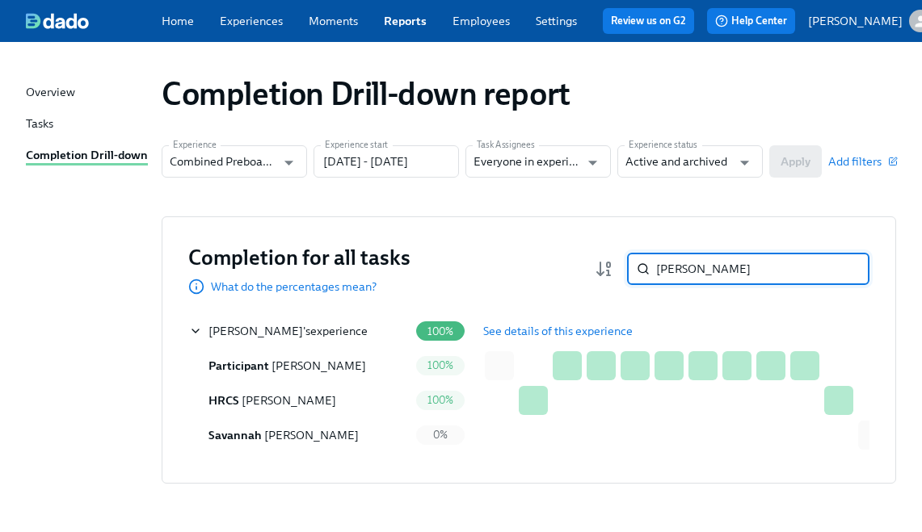
click at [685, 272] on input "[PERSON_NAME]" at bounding box center [762, 269] width 213 height 32
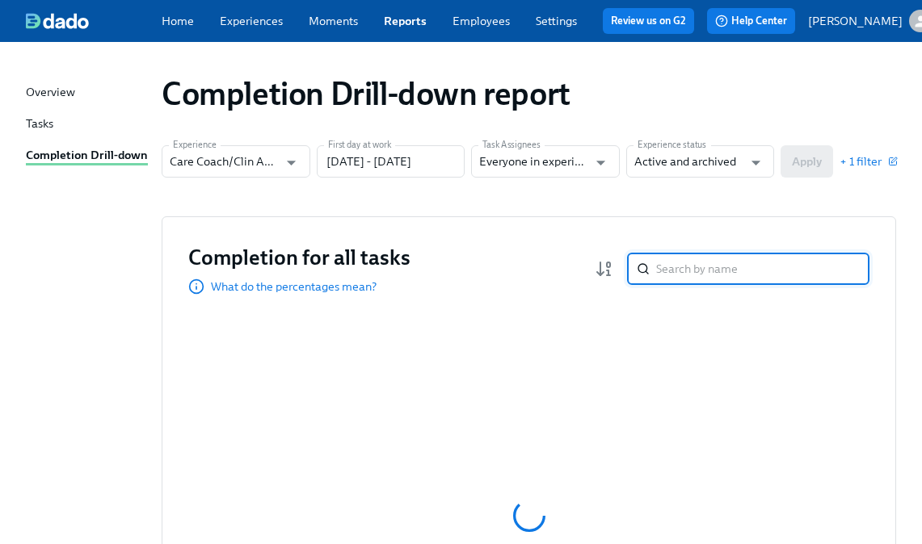
click at [690, 283] on input "search" at bounding box center [762, 269] width 213 height 32
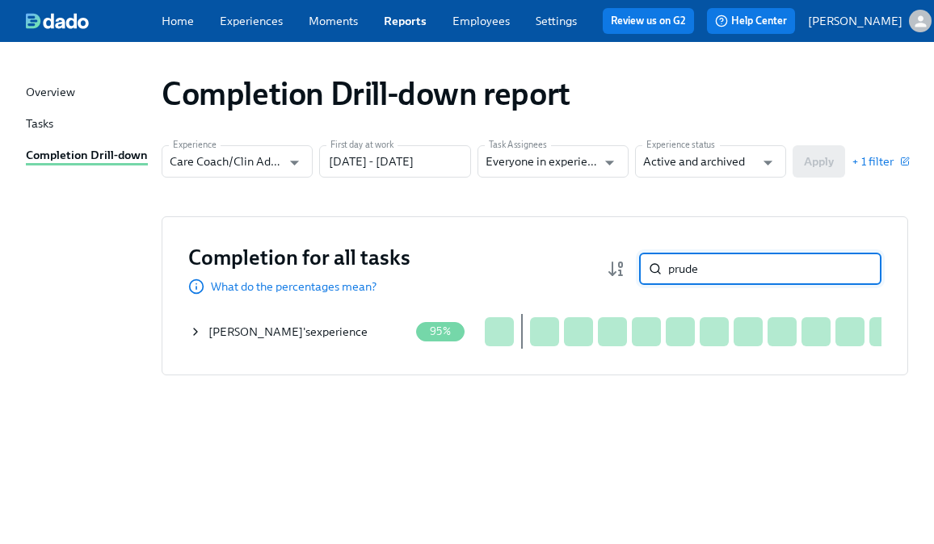
type input "prude"
click at [197, 338] on icon at bounding box center [195, 332] width 13 height 13
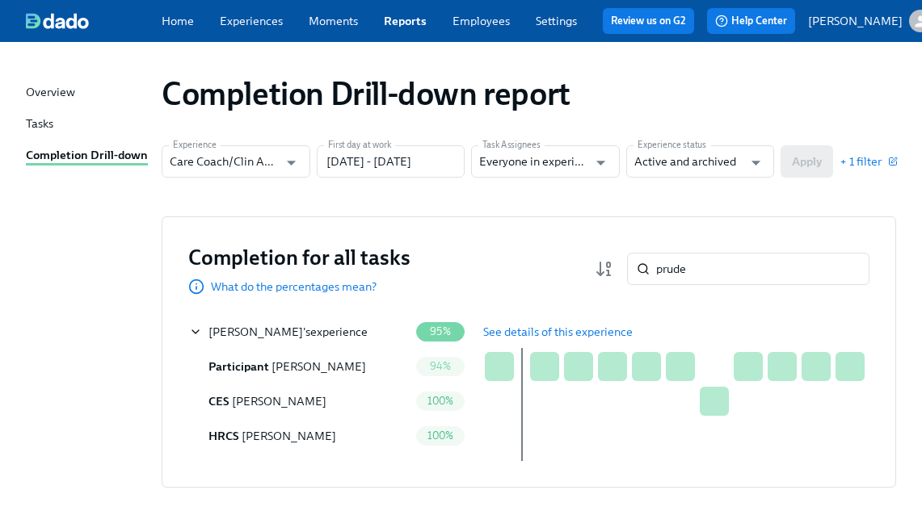
click at [517, 332] on span "See details of this experience" at bounding box center [557, 332] width 149 height 16
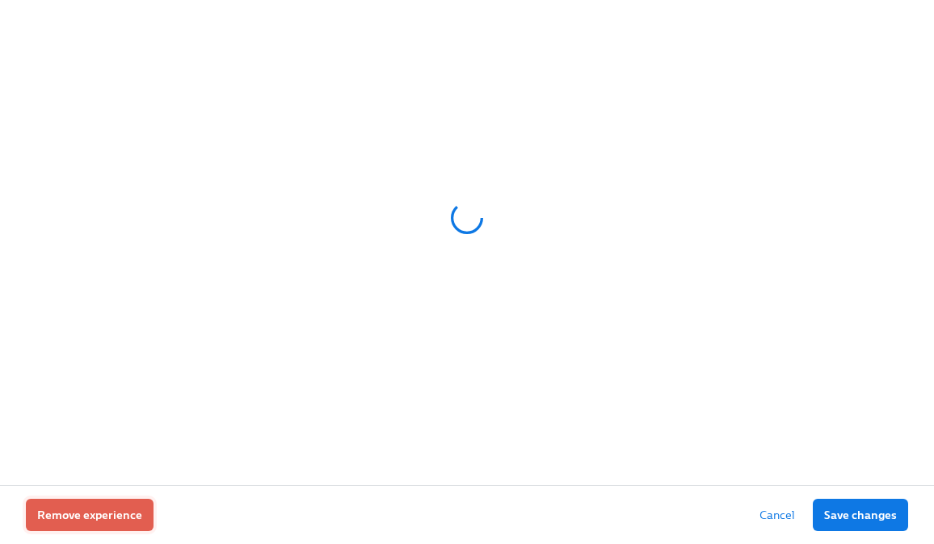
click at [122, 510] on span "Remove experience" at bounding box center [89, 515] width 105 height 16
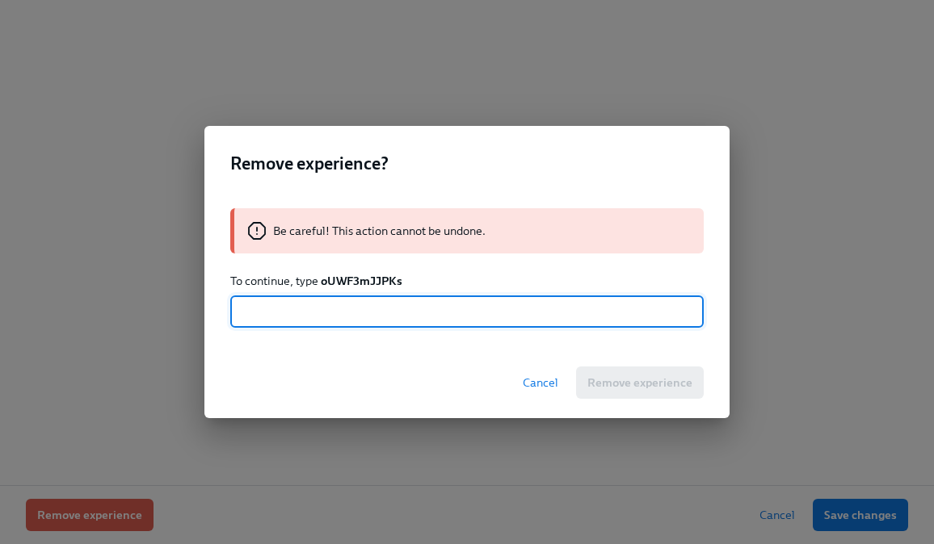
click at [371, 283] on strong "oUWF3mJJPKs" at bounding box center [362, 281] width 82 height 15
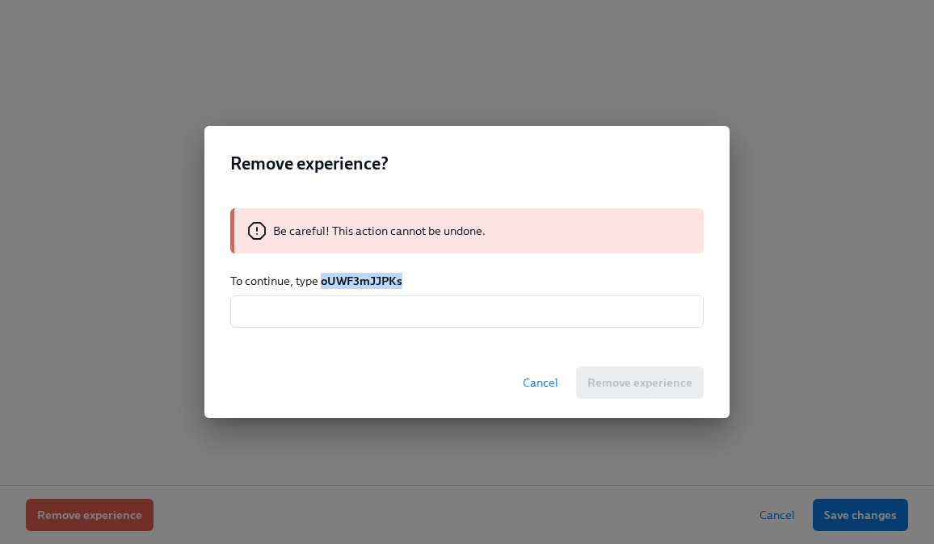
click at [371, 283] on strong "oUWF3mJJPKs" at bounding box center [362, 281] width 82 height 15
copy strong "oUWF3mJJPKs"
click at [376, 309] on input "text" at bounding box center [466, 312] width 473 height 32
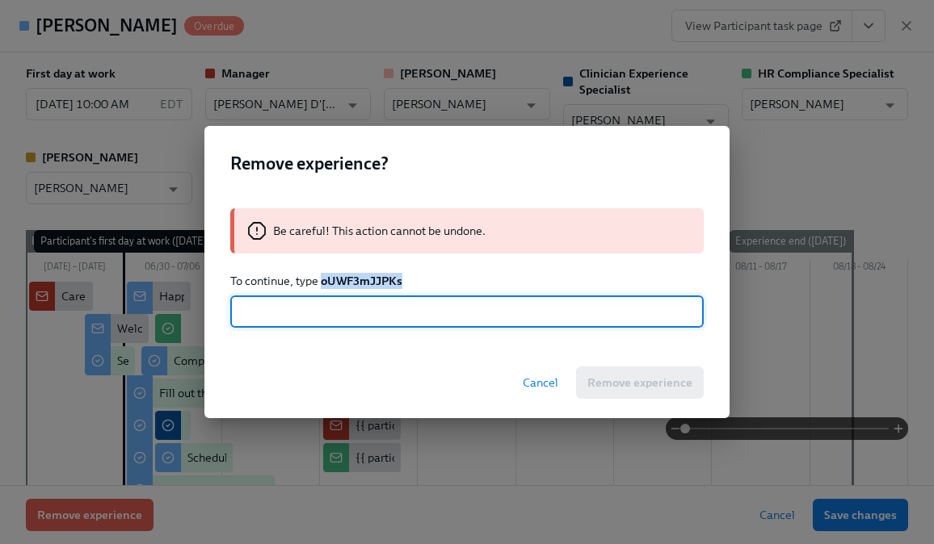
paste input "xIVqXCuxShk"
click at [598, 380] on div "Cancel Remove experience" at bounding box center [466, 382] width 525 height 71
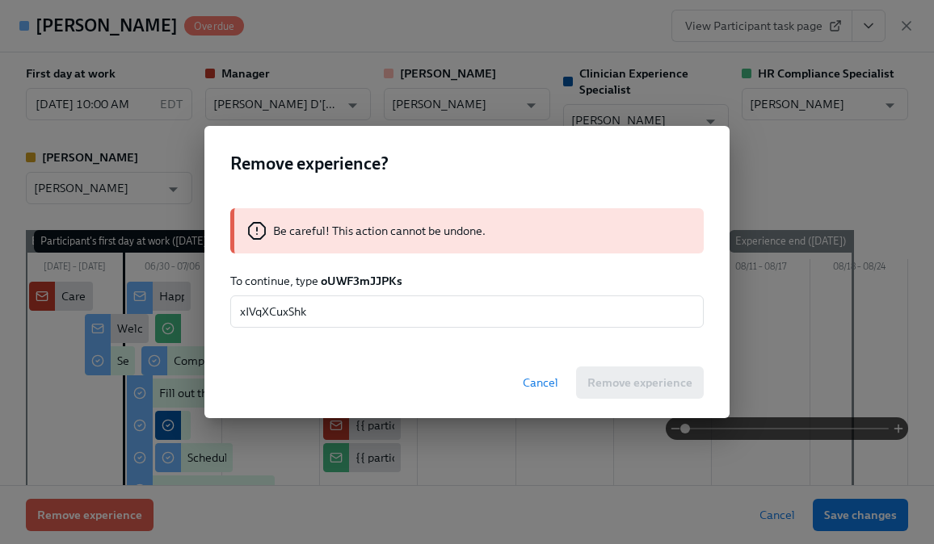
click at [365, 286] on strong "oUWF3mJJPKs" at bounding box center [362, 281] width 82 height 15
click at [362, 279] on strong "oUWF3mJJPKs" at bounding box center [362, 281] width 82 height 15
copy strong "oUWF3mJJPKs"
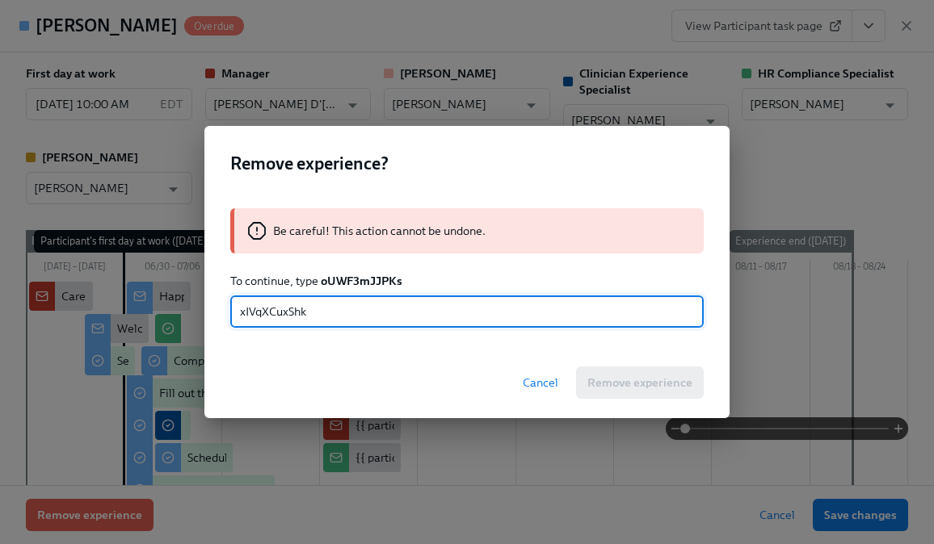
click at [347, 311] on input "xIVqXCuxShk" at bounding box center [466, 312] width 473 height 32
paste input "oUWF3mJJPKs"
type input "oUWF3mJJPKs"
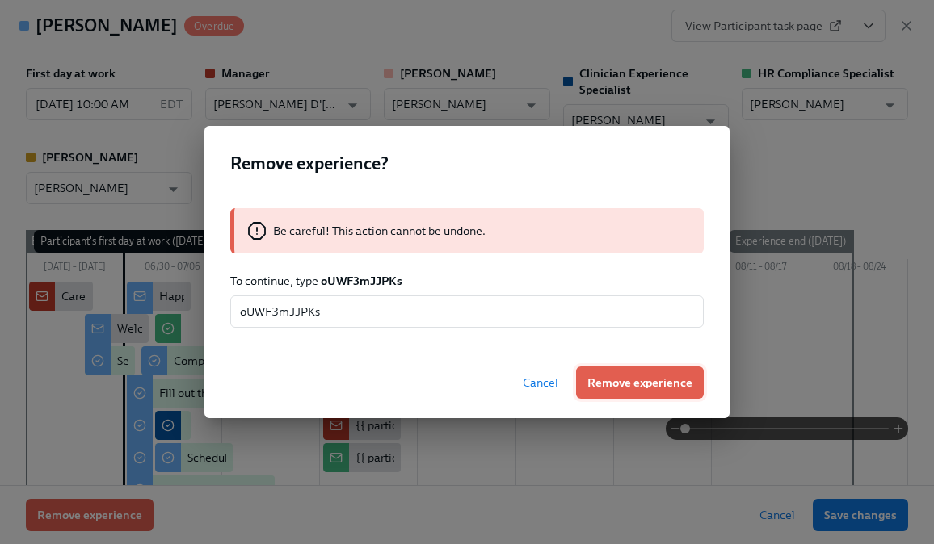
click at [633, 375] on span "Remove experience" at bounding box center [639, 383] width 105 height 16
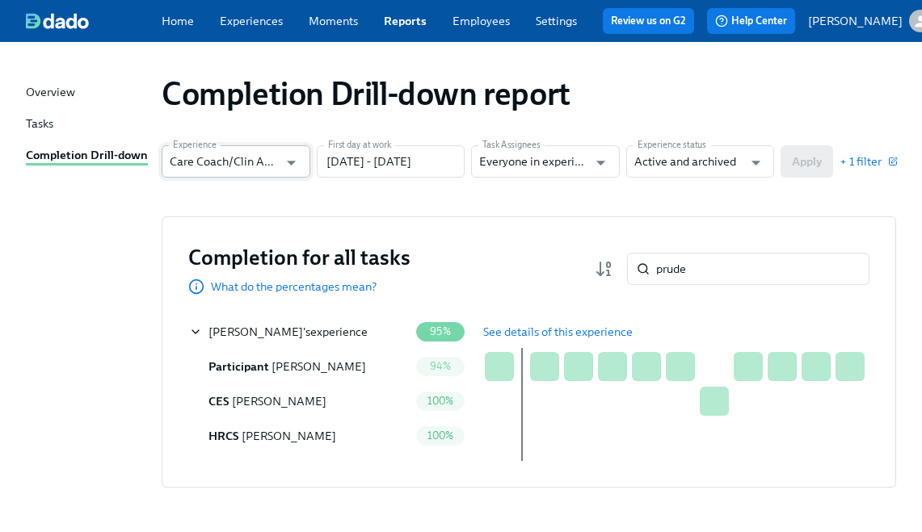
click at [225, 174] on input "Care Coach/Clin Admin Onboarding" at bounding box center [224, 161] width 109 height 32
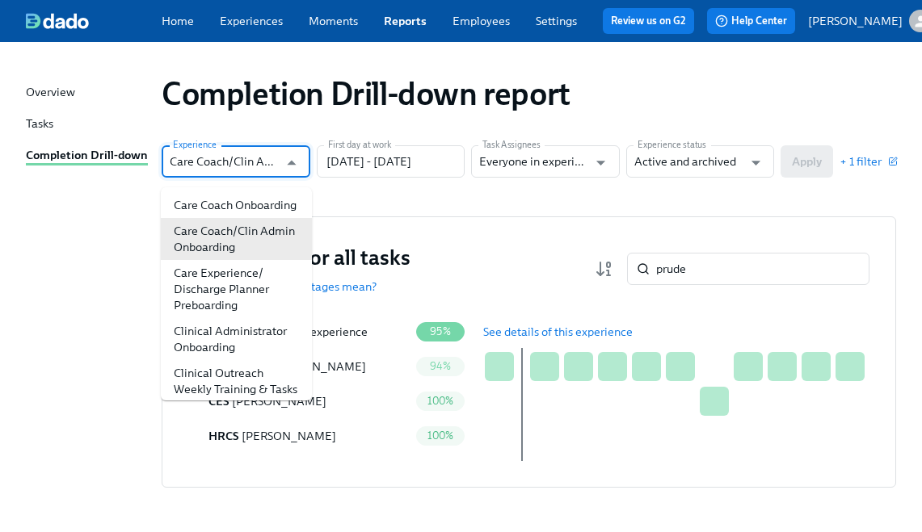
scroll to position [388, 0]
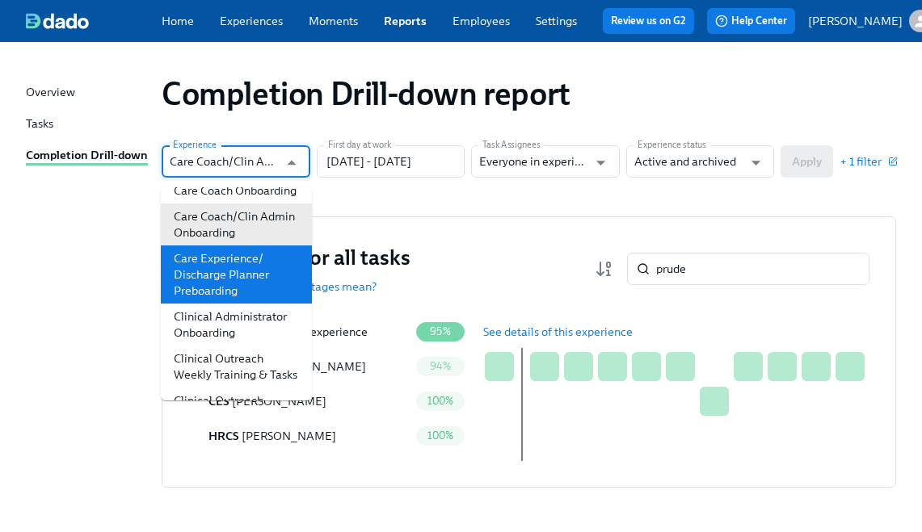
click at [221, 304] on li "Care Experience/ Discharge Planner Preboarding" at bounding box center [236, 275] width 151 height 58
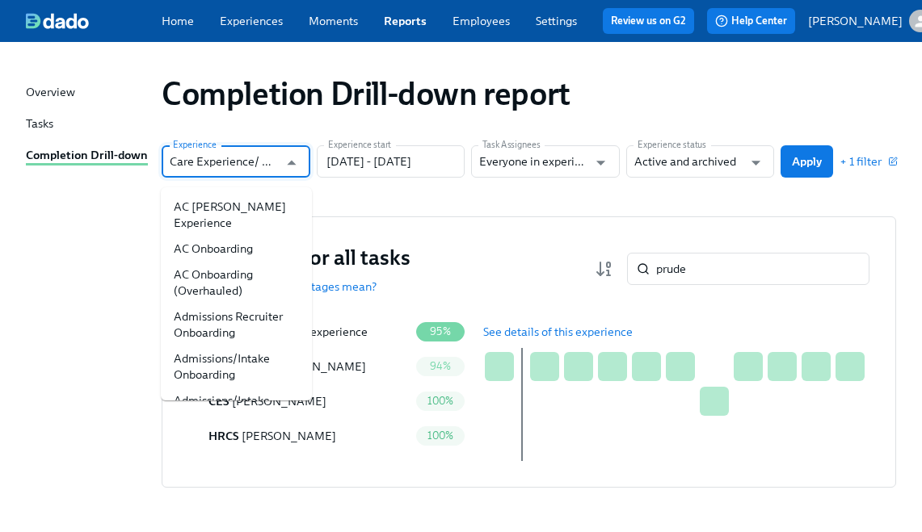
click at [235, 170] on input "Care Experience/ Discharge Planner Preboarding" at bounding box center [224, 161] width 109 height 32
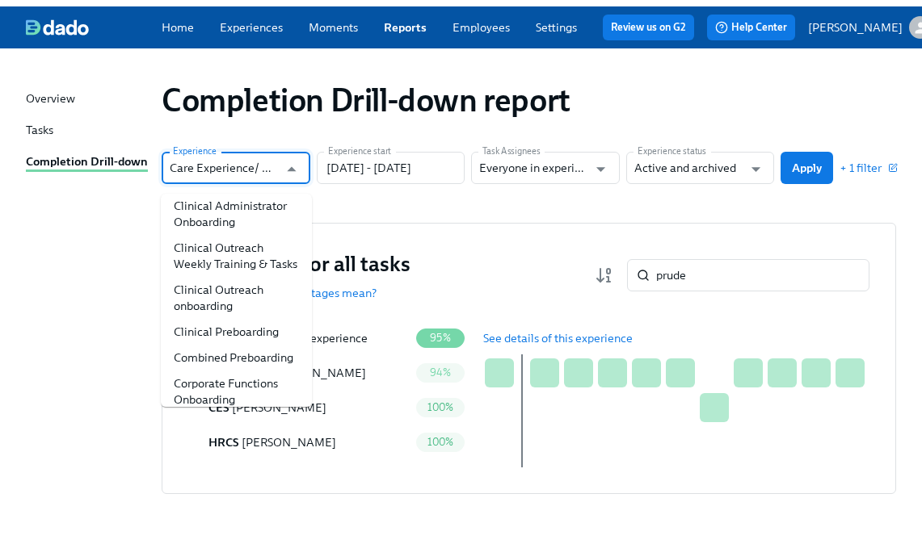
scroll to position [506, 0]
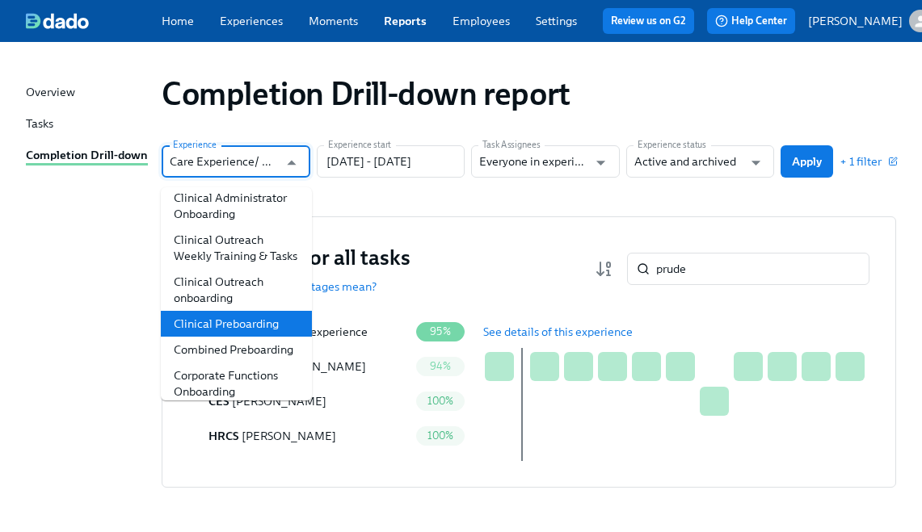
click at [204, 337] on li "Clinical Preboarding" at bounding box center [236, 324] width 151 height 26
type input "Clinical Preboarding"
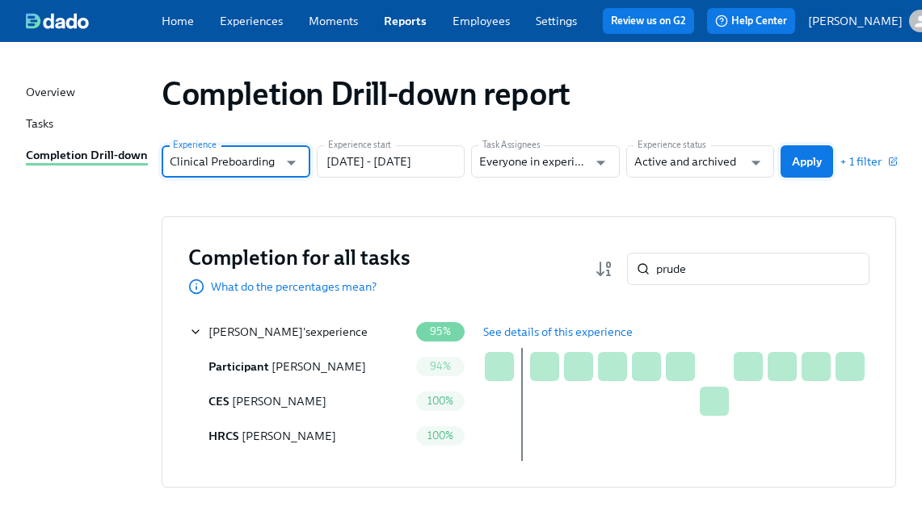
click at [816, 166] on span "Apply" at bounding box center [807, 161] width 30 height 16
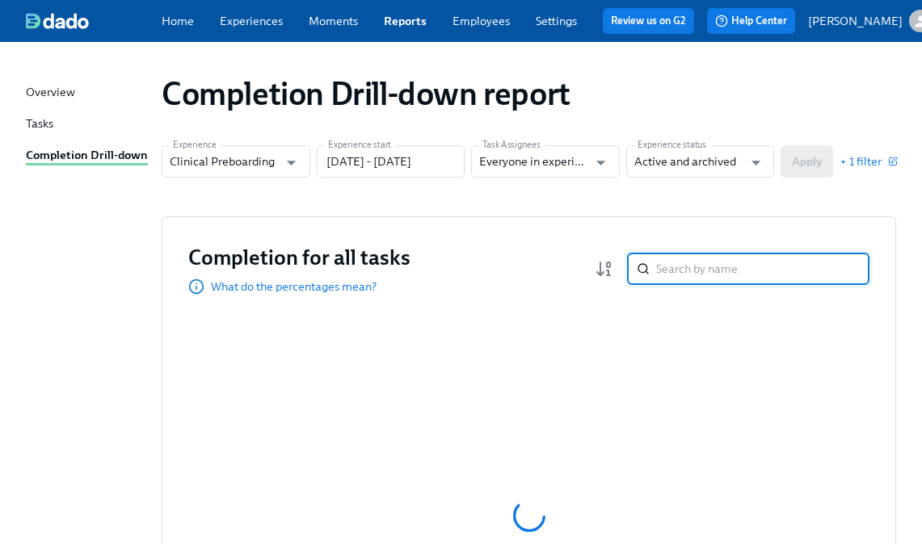
click at [690, 277] on input "search" at bounding box center [762, 269] width 213 height 32
type input "prude"
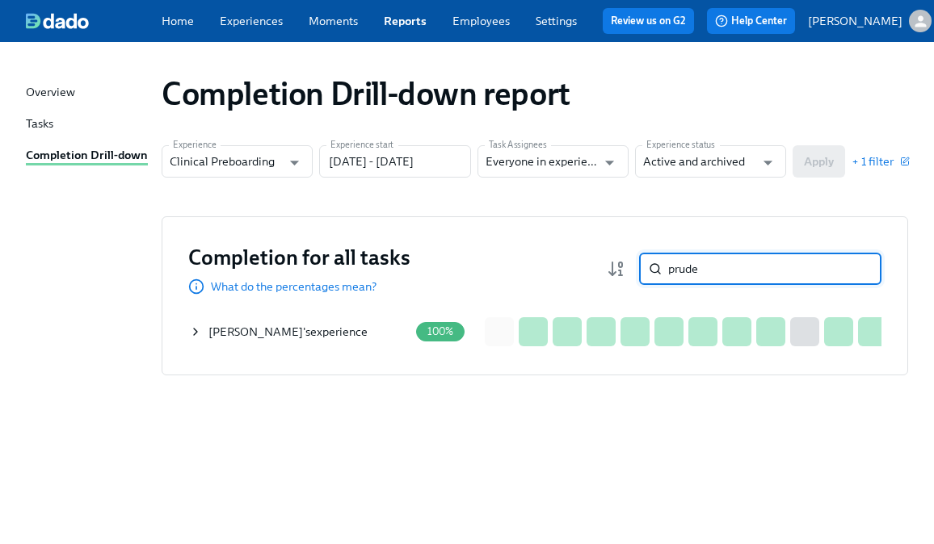
click at [195, 335] on icon at bounding box center [195, 332] width 3 height 6
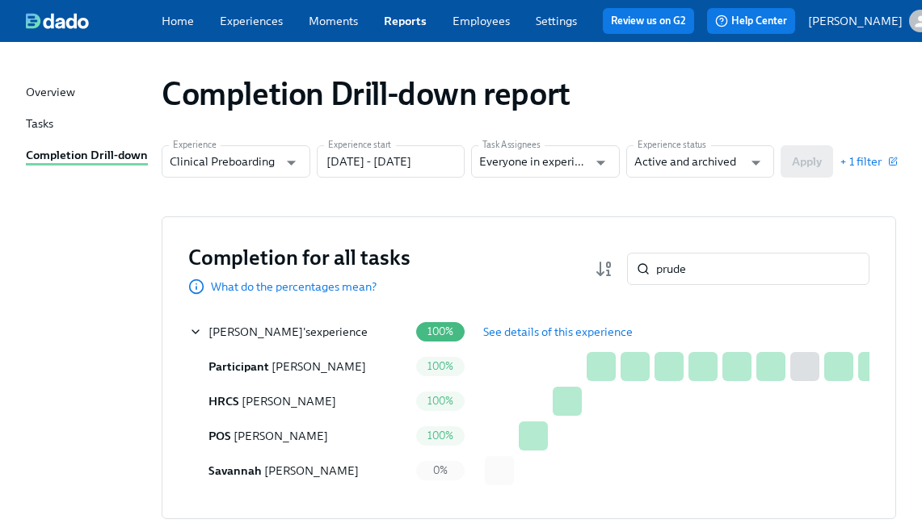
click at [477, 338] on button "See details of this experience" at bounding box center [558, 332] width 172 height 32
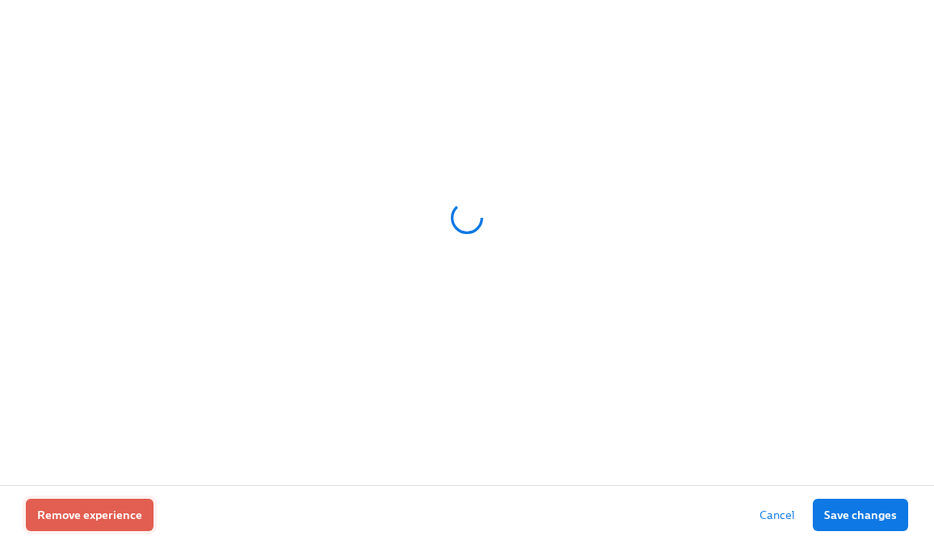
click at [124, 518] on span "Remove experience" at bounding box center [89, 515] width 105 height 16
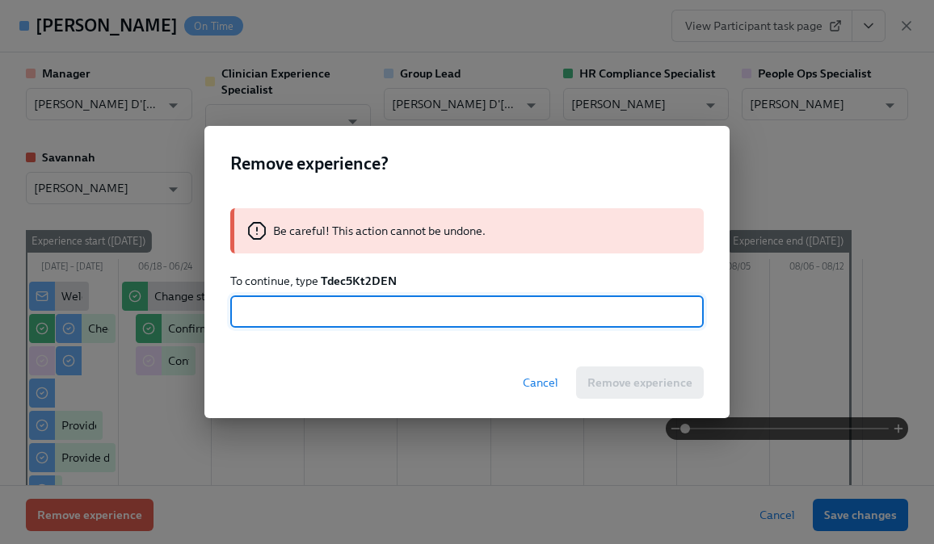
click at [348, 280] on strong "Tdec5Kt2DEN" at bounding box center [359, 281] width 76 height 15
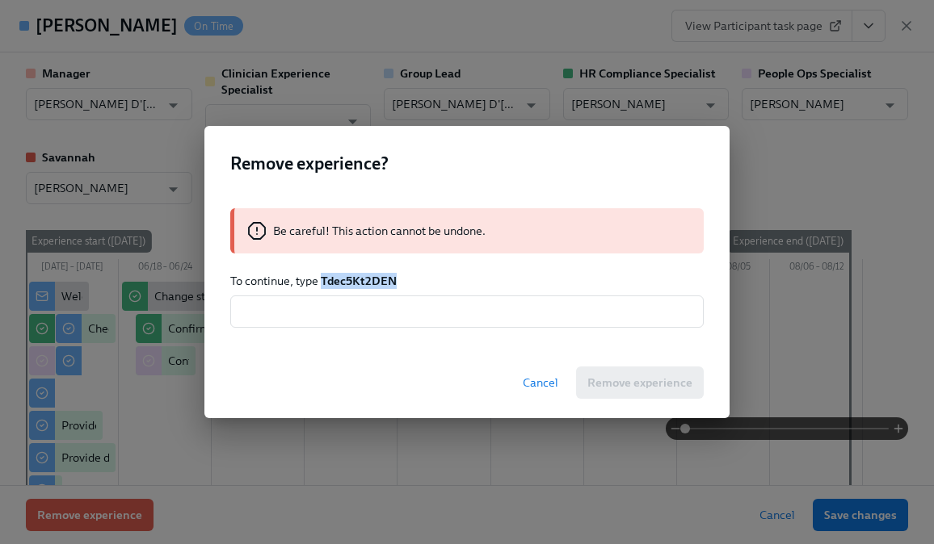
click at [348, 280] on strong "Tdec5Kt2DEN" at bounding box center [359, 281] width 76 height 15
copy strong "Tdec5Kt2DEN"
click at [351, 313] on input "text" at bounding box center [466, 312] width 473 height 32
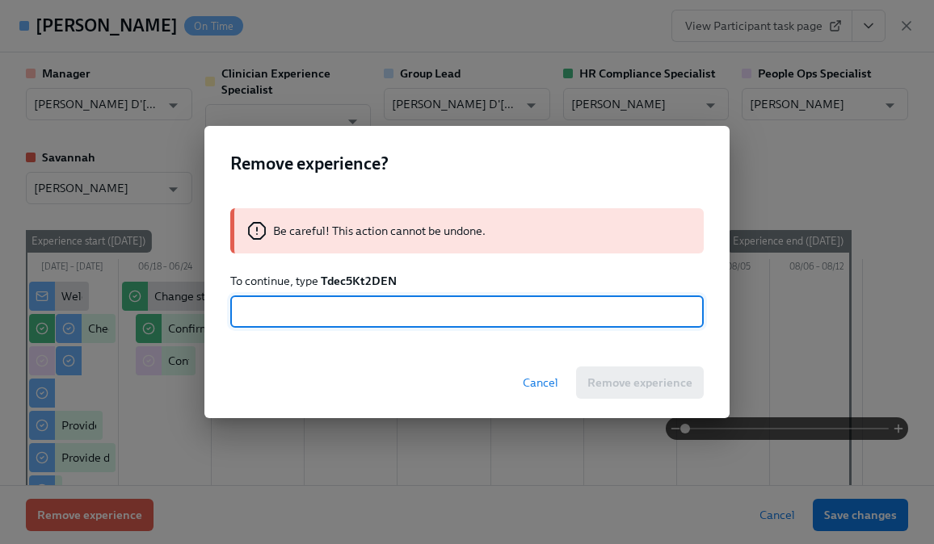
paste input "Tdec5Kt2DEN"
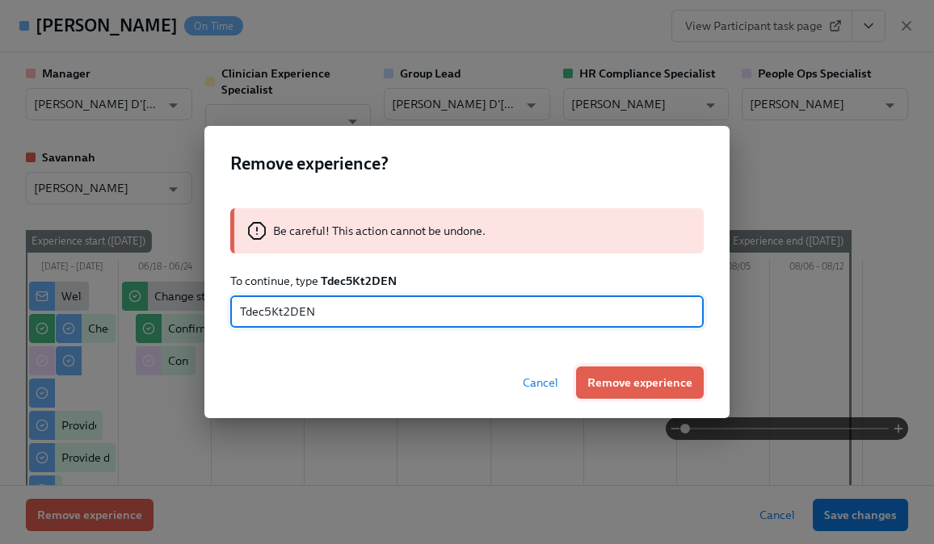
type input "Tdec5Kt2DEN"
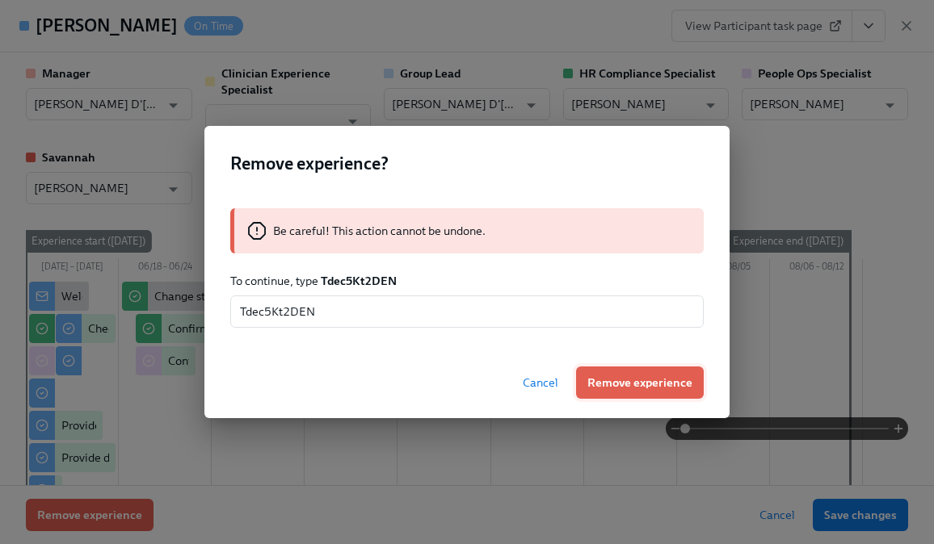
click at [626, 382] on span "Remove experience" at bounding box center [639, 383] width 105 height 16
